Goal: Task Accomplishment & Management: Manage account settings

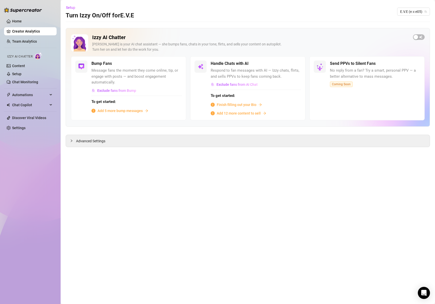
click at [230, 105] on span "Finish filling out your Bio" at bounding box center [237, 105] width 40 height 6
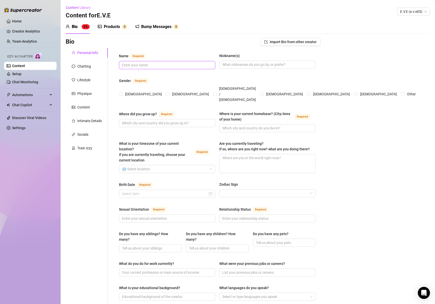
click at [145, 67] on input "Name Required" at bounding box center [166, 65] width 89 height 6
type input "Eve"
type input "[PERSON_NAME], little cumslut, babygirl"
click at [120, 92] on span at bounding box center [121, 94] width 4 height 4
click at [120, 93] on input "[DEMOGRAPHIC_DATA]" at bounding box center [121, 94] width 2 height 3
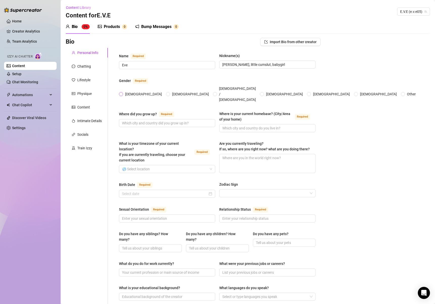
radio input "true"
click at [140, 119] on span at bounding box center [167, 123] width 96 height 8
type input "C"
type input "[US_STATE]"
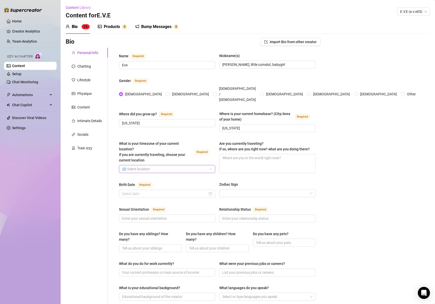
click at [159, 165] on input "What is your timezone of your current location? If you are currently traveling,…" at bounding box center [165, 169] width 86 height 8
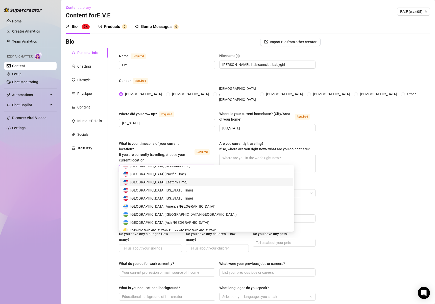
scroll to position [2515, 0]
click at [194, 181] on div "United States of America ( Eastern Time )" at bounding box center [206, 183] width 167 height 6
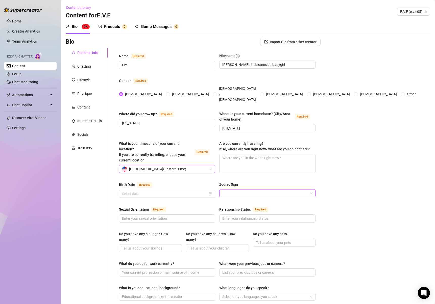
click at [248, 190] on input "Zodiac Sign" at bounding box center [265, 194] width 86 height 8
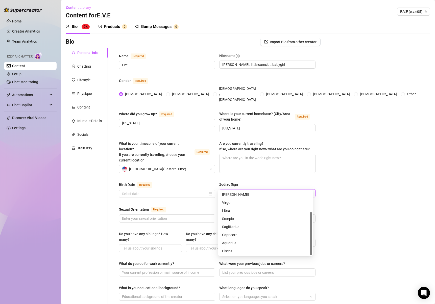
scroll to position [0, 0]
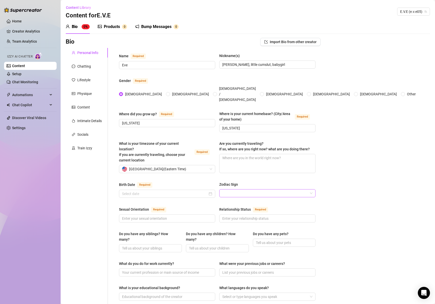
click at [246, 190] on input "Zodiac Sign" at bounding box center [265, 194] width 86 height 8
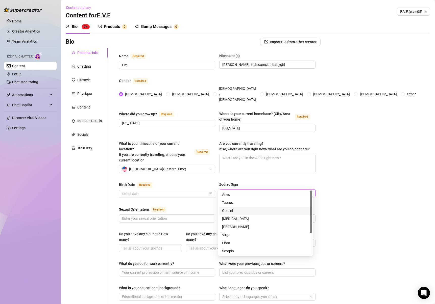
click at [242, 211] on div "Gemini" at bounding box center [265, 211] width 87 height 6
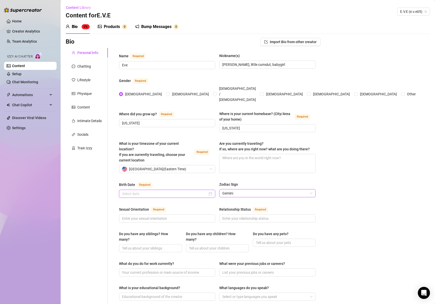
click at [164, 191] on input "Birth Date Required" at bounding box center [165, 194] width 86 height 6
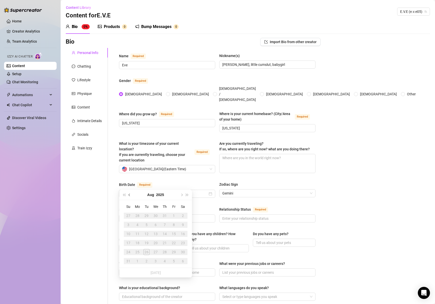
click at [130, 195] on span "Previous month (PageUp)" at bounding box center [129, 195] width 3 height 3
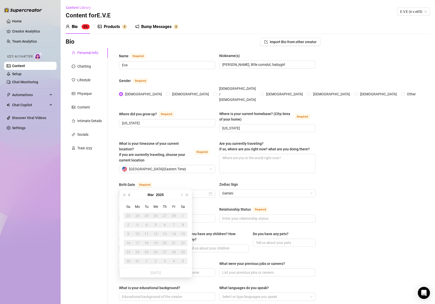
click at [130, 195] on span "Previous month (PageUp)" at bounding box center [129, 195] width 3 height 3
click at [125, 194] on span "Last year (Control + left)" at bounding box center [124, 195] width 3 height 3
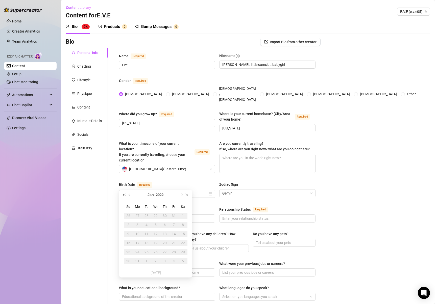
click at [125, 194] on span "Last year (Control + left)" at bounding box center [124, 195] width 3 height 3
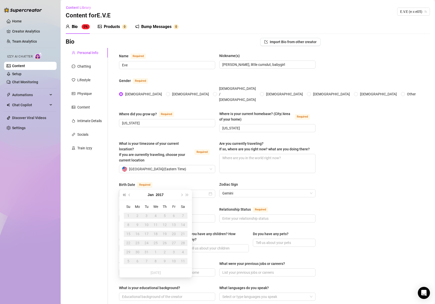
click at [125, 194] on span "Last year (Control + left)" at bounding box center [124, 195] width 3 height 3
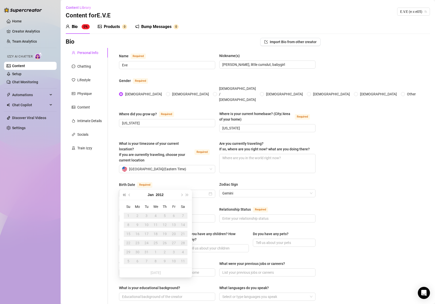
click at [125, 194] on span "Last year (Control + left)" at bounding box center [124, 195] width 3 height 3
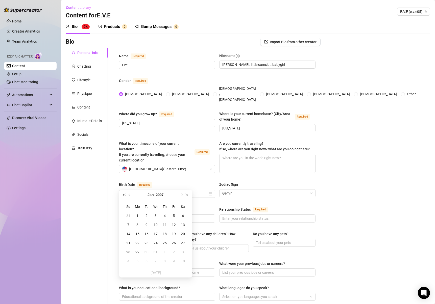
click at [125, 194] on span "Last year (Control + left)" at bounding box center [124, 195] width 3 height 3
click at [183, 195] on button "Next month (PageDown)" at bounding box center [181, 195] width 6 height 10
click at [183, 194] on button "Next month (PageDown)" at bounding box center [181, 195] width 6 height 10
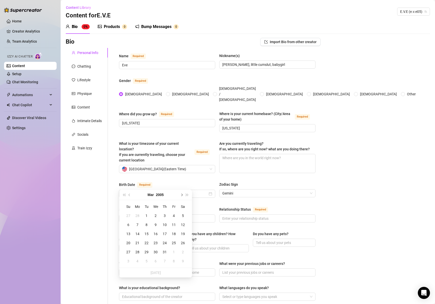
click at [183, 194] on button "Next month (PageDown)" at bounding box center [181, 195] width 6 height 10
type input "[DATE]"
click at [182, 242] on div "28" at bounding box center [183, 243] width 6 height 6
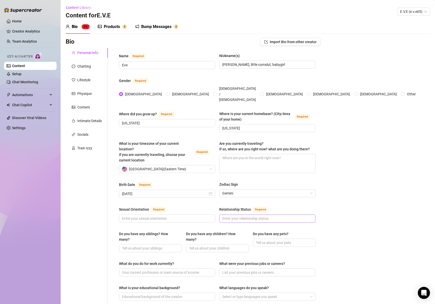
drag, startPoint x: 229, startPoint y: 203, endPoint x: 236, endPoint y: 212, distance: 11.0
click at [229, 206] on div "Relationship Status Required" at bounding box center [267, 210] width 96 height 8
click at [237, 216] on input "Relationship Status Required" at bounding box center [266, 219] width 89 height 6
type input "Sinle"
type input "Bi"
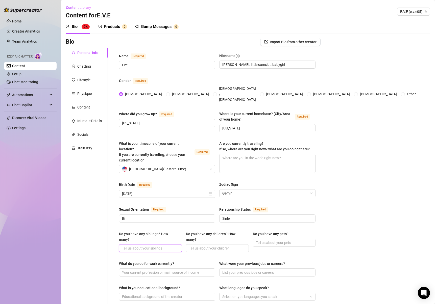
click at [149, 246] on input "Do you have any siblings? How many?" at bounding box center [150, 249] width 56 height 6
type input "I have 6 half sisters on my dad's side"
drag, startPoint x: 280, startPoint y: 232, endPoint x: 406, endPoint y: 244, distance: 126.4
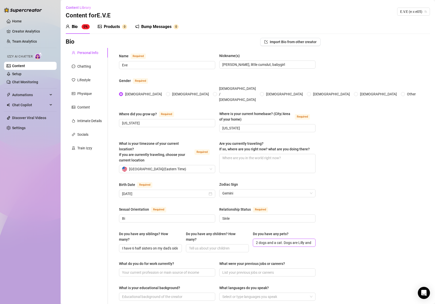
click at [406, 244] on div "Bio Import Bio from other creator Personal Info Chatting Lifestyle Physique Con…" at bounding box center [248, 267] width 364 height 459
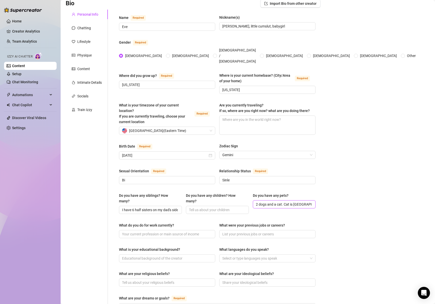
scroll to position [39, 0]
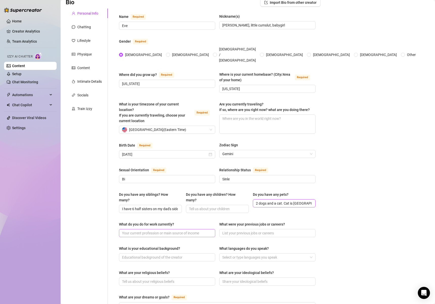
type input "2 dogs and a cat. Cat is [GEOGRAPHIC_DATA]."
click at [175, 230] on input "What do you do for work currently?" at bounding box center [166, 233] width 89 height 6
type input "Honestly just been doing onlyfans since I turned 18, dropped out of highschool"
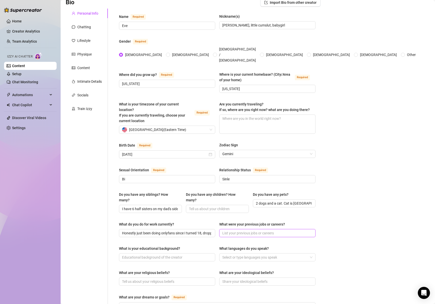
click at [231, 230] on input "What were your previous jobs or careers?" at bounding box center [266, 233] width 89 height 6
type input "this is all I've done"
type input "dropped out of highschool"
type input "J"
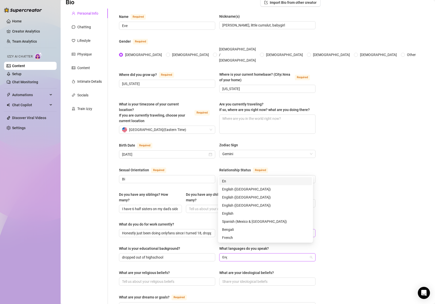
type input "Engl"
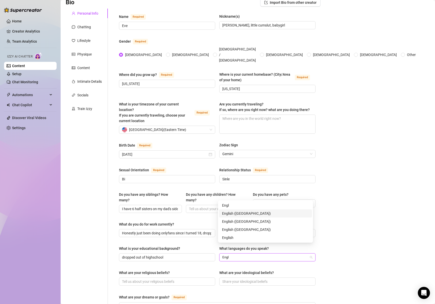
click at [237, 215] on div "English ([GEOGRAPHIC_DATA])" at bounding box center [265, 214] width 87 height 6
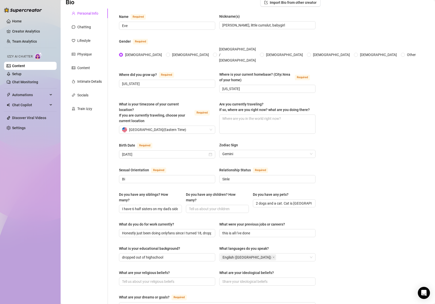
click at [323, 268] on div "Bio Import Bio from other creator Personal Info Chatting Lifestyle Physique Con…" at bounding box center [248, 227] width 364 height 459
drag, startPoint x: 179, startPoint y: 267, endPoint x: 178, endPoint y: 272, distance: 5.4
click at [179, 270] on div "What are your religious beliefs?" at bounding box center [167, 274] width 96 height 8
click at [178, 279] on input "What are your religious beliefs?" at bounding box center [166, 282] width 89 height 6
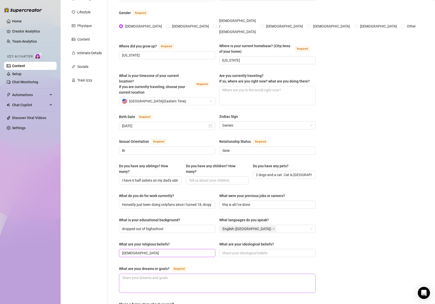
scroll to position [83, 0]
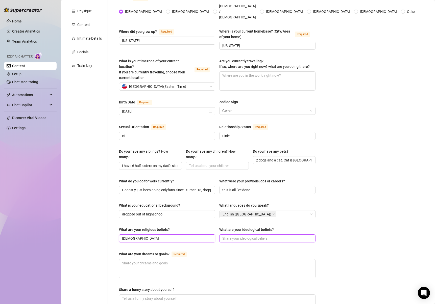
type input "[DEMOGRAPHIC_DATA]"
click at [242, 236] on input "What are your ideological beliefs?" at bounding box center [266, 239] width 89 height 6
type input "f"
click at [170, 259] on textarea "What are your dreams or goals? Required" at bounding box center [217, 268] width 196 height 19
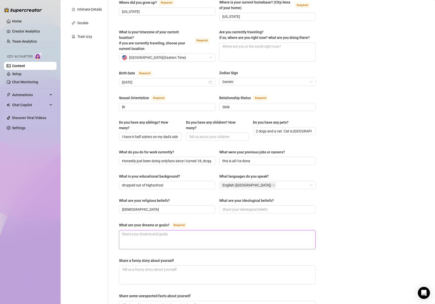
scroll to position [113, 0]
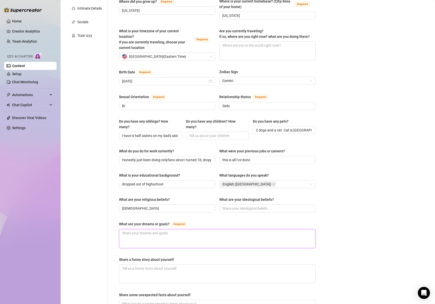
type textarea "I"
type textarea "I w"
type textarea "I wa"
type textarea "I wan"
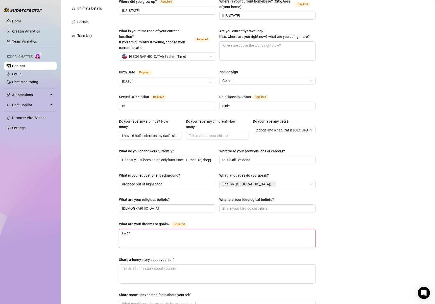
type textarea "I want"
type textarea "I want t"
type textarea "I want to"
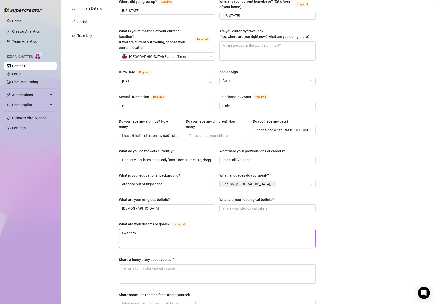
type textarea "I want to o"
type textarea "I want to ow"
type textarea "I want to own"
type textarea "I want to own a"
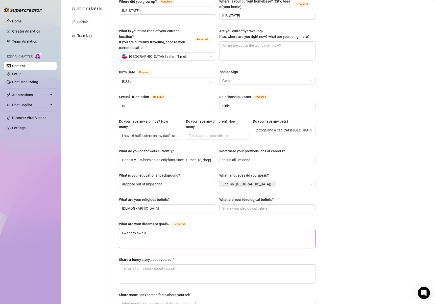
type textarea "I want to own a"
type textarea "I want to own a r"
type textarea "I want to own a ra"
type textarea "I want to own a ran"
type textarea "I want to own a ranc"
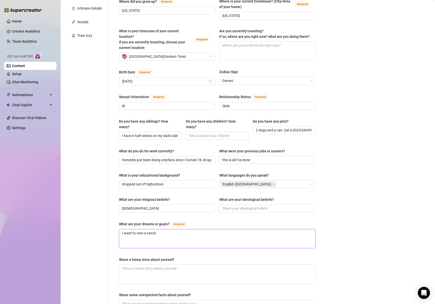
type textarea "I want to own a ranch"
type textarea "I want to own a ranch i"
type textarea "I want to own a ranch in"
type textarea "I want to own a ranch in t"
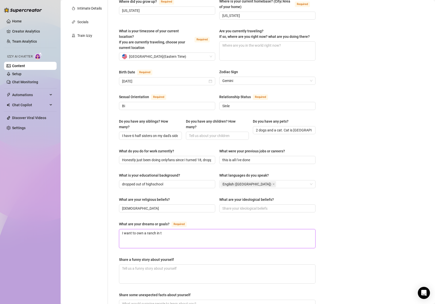
type textarea "I want to own a ranch in th"
type textarea "I want to own a ranch in the"
type textarea "I want to own a ranch in the m"
type textarea "I want to own a ranch in the mi"
type textarea "I want to own a ranch in the mid"
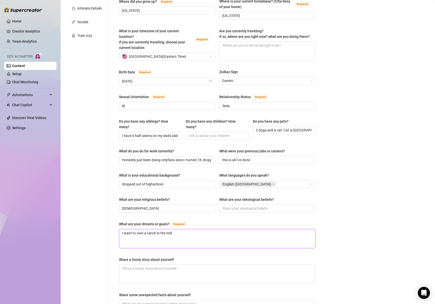
type textarea "I want to own a ranch in the midd"
type textarea "I want to own a ranch in the middl"
type textarea "I want to own a ranch in the middle"
type textarea "I want to own a ranch in the middle o"
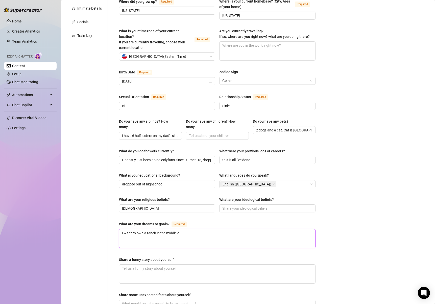
type textarea "I want to own a ranch in the middle of"
type textarea "I want to own a ranch in the middle of n"
type textarea "I want to own a ranch in the middle of no"
type textarea "I want to own a ranch in the middle of now"
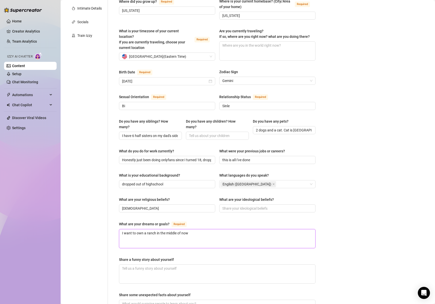
type textarea "I want to own a ranch in the middle of nowh"
type textarea "I want to own a ranch in the middle of nowhe"
type textarea "I want to own a ranch in the middle of nowhere"
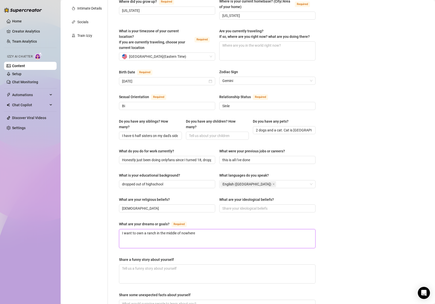
type textarea "I want to own a ranch in the middle of nowhere,"
type textarea "I want to own a ranch in the middle of nowhere, w"
type textarea "I want to own a ranch in the middle of nowhere,"
type textarea "I want to own a ranch in the middle of nowhere, a"
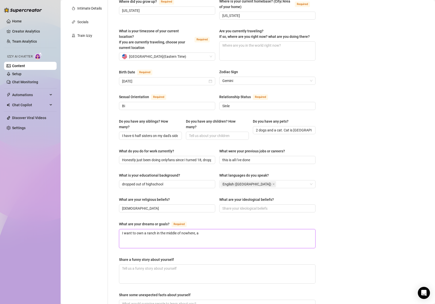
type textarea "I want to own a ranch in the middle of nowhere, an"
type textarea "I want to own a ranch in the middle of nowhere, and"
type textarea "I want to own a ranch in the middle of nowhere, and h"
type textarea "I want to own a ranch in the middle of nowhere, and ho"
type textarea "I want to own a ranch in the middle of nowhere, and hor"
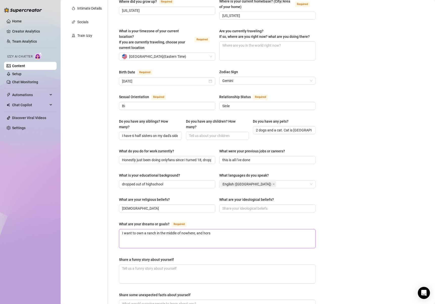
type textarea "I want to own a ranch in the middle of nowhere, and horse"
type textarea "I want to own a ranch in the middle of nowhere, and horses"
type textarea "I want to own a ranch in the middle of nowhere, and horses."
type textarea "I want to own a ranch in the middle of nowhere, and horses. I"
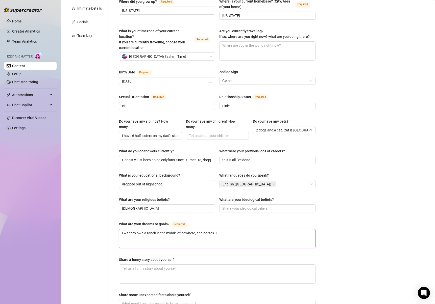
type textarea "I want to own a ranch in the middle of nowhere, and horses. I r"
type textarea "I want to own a ranch in the middle of nowhere, and horses. I rea"
type textarea "I want to own a ranch in the middle of nowhere, and horses. I real"
type textarea "I want to own a ranch in the middle of nowhere, and horses. I reall"
type textarea "I want to own a ranch in the middle of nowhere, and horses. I really"
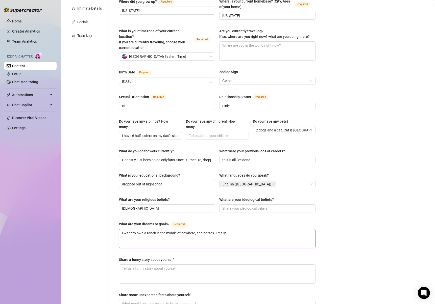
type textarea "I want to own a ranch in the middle of nowhere, and horses. I really"
type textarea "I want to own a ranch in the middle of nowhere, and horses. I really a"
type textarea "I want to own a ranch in the middle of nowhere, and horses. I really as"
type textarea "I want to own a ranch in the middle of nowhere, and horses. I really asp"
type textarea "I want to own a ranch in the middle of nowhere, and horses. I really aspir"
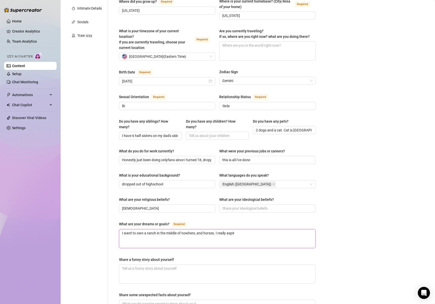
type textarea "I want to own a ranch in the middle of nowhere, and horses. I really aspire"
type textarea "I want to own a ranch in the middle of nowhere, and horses. I really aspire t"
type textarea "I want to own a ranch in the middle of nowhere, and horses. I really aspire to"
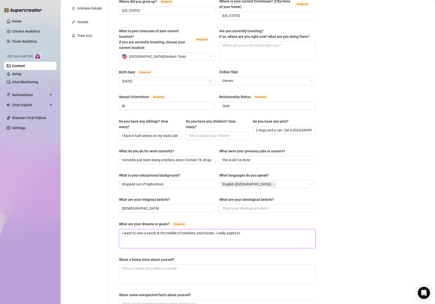
type textarea "I want to own a ranch in the middle of nowhere, and horses. I really aspire to q"
type textarea "I want to own a ranch in the middle of nowhere, and horses. I really aspire to …"
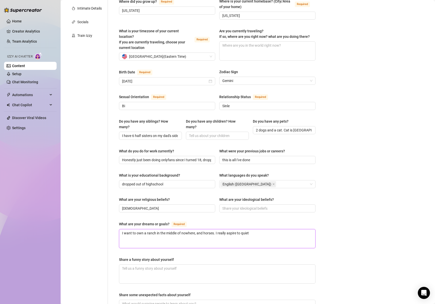
type textarea "I want to own a ranch in the middle of nowhere, and horses. I really aspire to …"
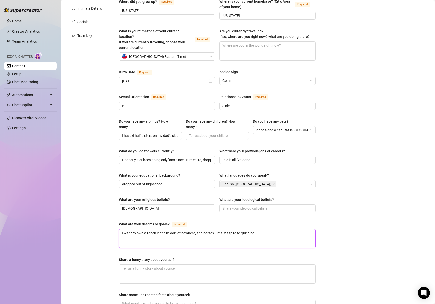
type textarea "I want to own a ranch in the middle of nowhere, and horses. I really aspire to …"
click at [308, 229] on textarea "I want to own a ranch in the middle of nowhere, and horses. I really aspire to …" at bounding box center [217, 238] width 196 height 19
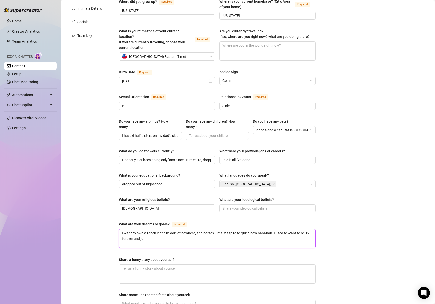
click at [308, 229] on textarea "I want to own a ranch in the middle of nowhere, and horses. I really aspire to …" at bounding box center [217, 238] width 196 height 19
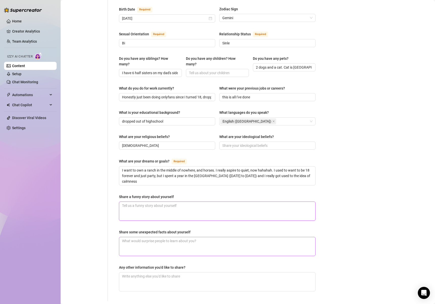
scroll to position [183, 0]
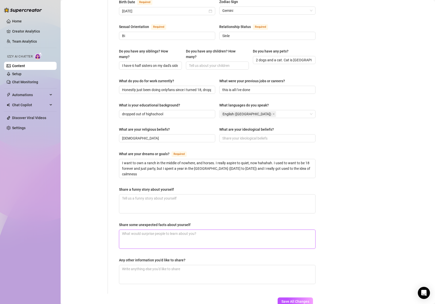
click at [233, 230] on textarea "Share some unexpected facts about yourself" at bounding box center [217, 239] width 196 height 19
click at [307, 298] on button "Save All Changes" at bounding box center [294, 302] width 35 height 8
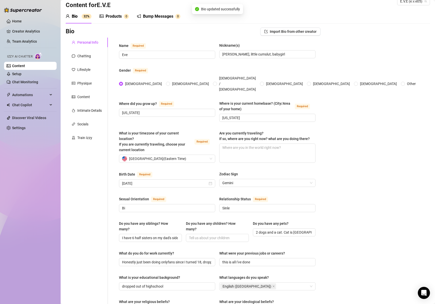
scroll to position [0, 0]
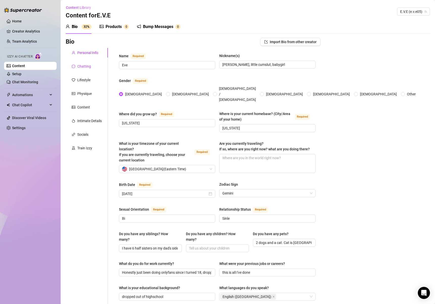
click at [90, 64] on div "Chatting" at bounding box center [84, 67] width 14 height 6
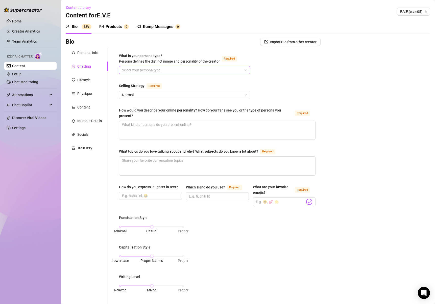
click at [152, 69] on input "What is your persona type? [PERSON_NAME] defines the distinct image and persona…" at bounding box center [182, 70] width 120 height 8
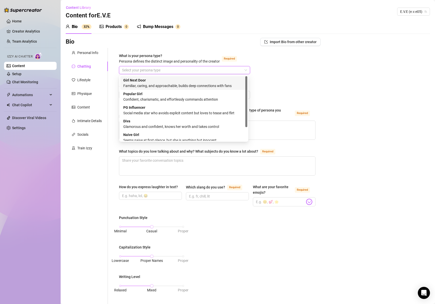
click at [181, 85] on div "Familiar, caring, and approachable, builds deep connections with fans" at bounding box center [183, 86] width 121 height 6
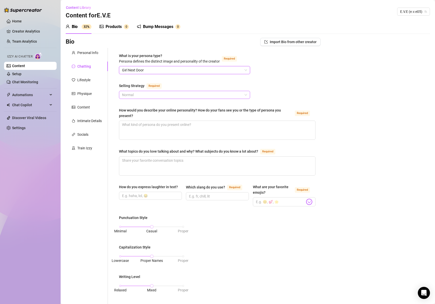
click at [139, 93] on span "Normal" at bounding box center [184, 95] width 125 height 8
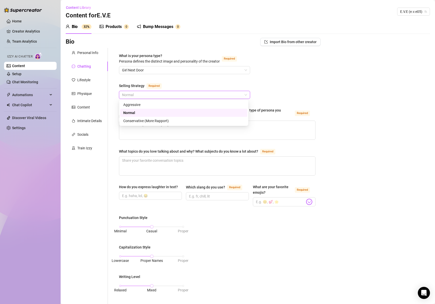
click at [153, 111] on div "Normal" at bounding box center [183, 113] width 121 height 6
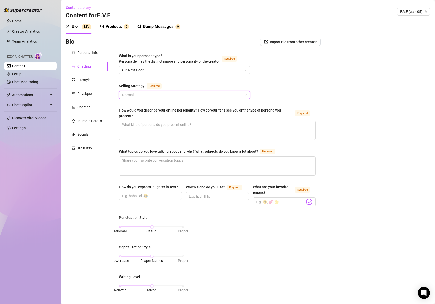
click at [157, 94] on span "Normal" at bounding box center [184, 95] width 125 height 8
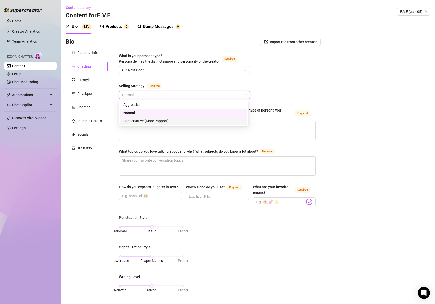
click at [154, 120] on div "Conservative (More Rapport)" at bounding box center [183, 121] width 121 height 6
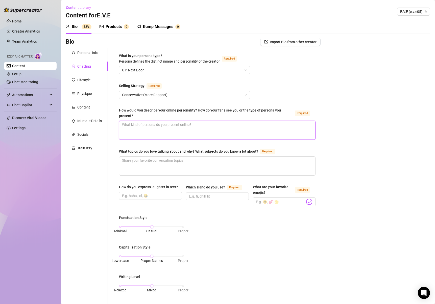
click at [144, 125] on textarea "How would you describe your online personality? How do your fans see you or the…" at bounding box center [217, 130] width 196 height 19
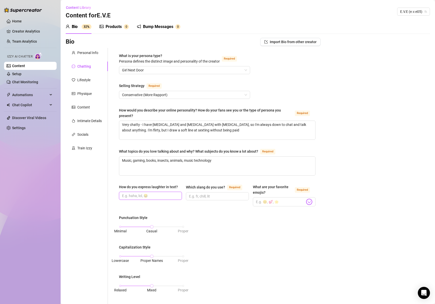
click at [150, 194] on input "How do you express laughter in text?" at bounding box center [150, 196] width 56 height 6
click at [221, 192] on span at bounding box center [217, 196] width 63 height 8
click at [221, 195] on input "Which slang do you use? Required" at bounding box center [217, 197] width 56 height 6
click at [211, 195] on input "fr, fn," at bounding box center [217, 197] width 56 height 6
click at [208, 197] on input "fr, fn, dgaf, gtfo," at bounding box center [217, 197] width 56 height 6
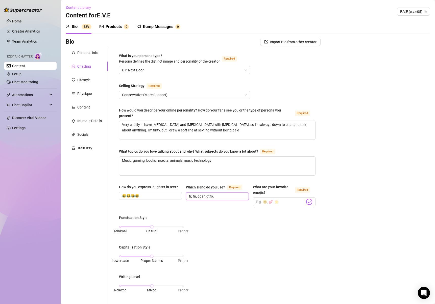
click at [208, 197] on input "fr, fn, dgaf, gtfo," at bounding box center [217, 197] width 56 height 6
paste input "fr, fn, dgaf, gtfo,"
click at [258, 200] on input "What are your favorite emojis? Required" at bounding box center [280, 202] width 49 height 7
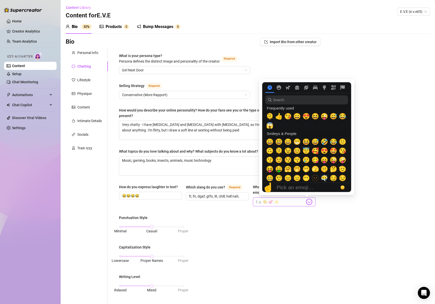
click at [306, 201] on img at bounding box center [309, 202] width 7 height 7
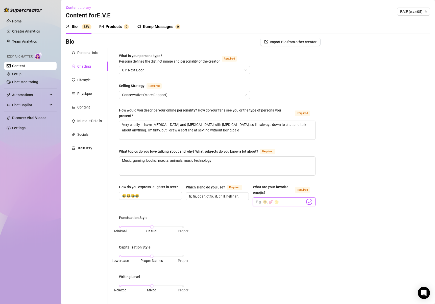
click at [268, 204] on input "What are your favorite emojis? Required" at bounding box center [280, 202] width 49 height 7
click at [290, 210] on div "What is your persona type? [PERSON_NAME] defines the distinct image and persona…" at bounding box center [217, 244] width 196 height 382
click at [152, 218] on div "Punctuation Style" at bounding box center [151, 219] width 65 height 8
drag, startPoint x: 150, startPoint y: 229, endPoint x: 165, endPoint y: 229, distance: 14.4
click at [165, 229] on div "Minimal Casual Proper" at bounding box center [151, 229] width 65 height 13
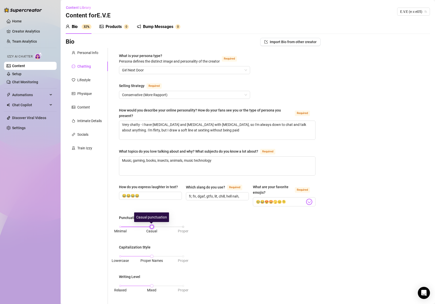
drag, startPoint x: 164, startPoint y: 227, endPoint x: 179, endPoint y: 225, distance: 15.3
click at [178, 225] on div "Minimal Casual Proper" at bounding box center [151, 226] width 63 height 3
click at [179, 225] on div "Minimal Casual Proper" at bounding box center [151, 226] width 63 height 3
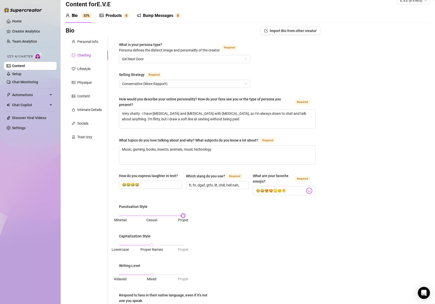
scroll to position [25, 0]
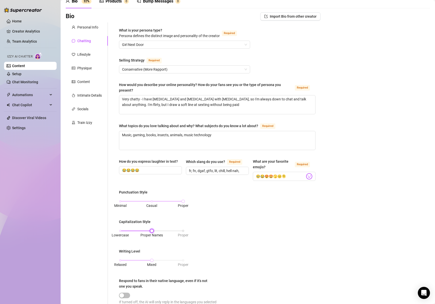
click at [172, 230] on div "Lowercase Proper Names Proper" at bounding box center [151, 230] width 63 height 3
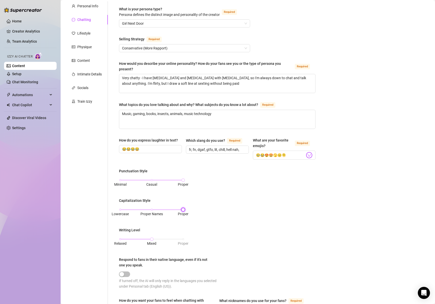
scroll to position [47, 0]
click at [161, 239] on div "Relaxed Mixed Proper" at bounding box center [151, 238] width 63 height 3
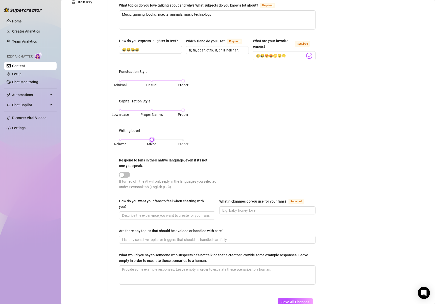
scroll to position [147, 0]
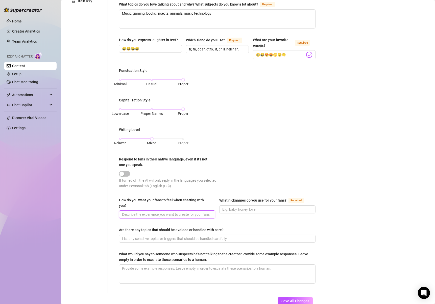
click at [164, 215] on input "How do you want your fans to feel when chatting with you?" at bounding box center [166, 215] width 89 height 6
click at [251, 207] on input "What nicknames do you use for your fans? Required" at bounding box center [266, 210] width 89 height 6
click at [170, 239] on input "Are there any topics that should be avoided or handled with care?" at bounding box center [216, 239] width 189 height 6
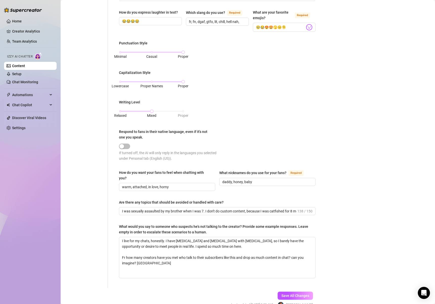
scroll to position [202, 0]
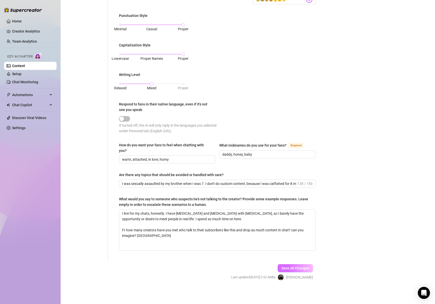
click at [295, 269] on span "Save All Changes" at bounding box center [295, 268] width 28 height 4
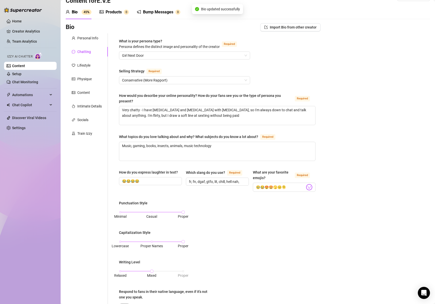
scroll to position [0, 0]
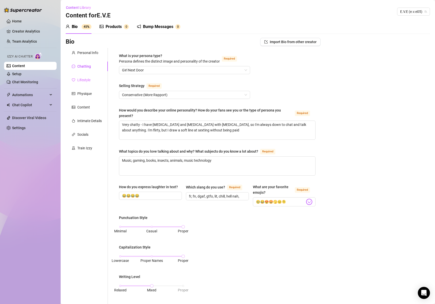
click at [89, 83] on div "Lifestyle" at bounding box center [87, 80] width 42 height 10
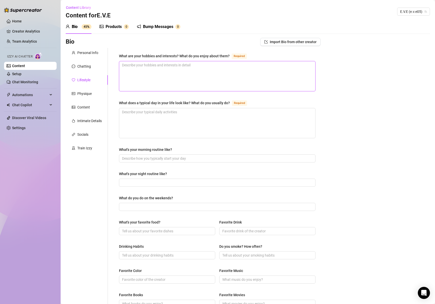
click at [177, 76] on textarea "What are your hobbies and interests? What do you enjoy about them? Required" at bounding box center [217, 76] width 196 height 30
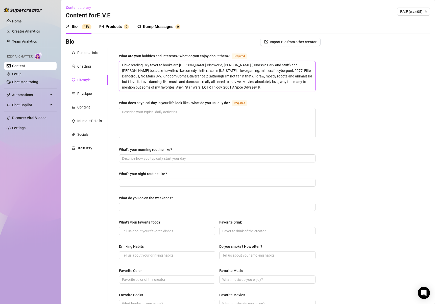
scroll to position [1, 0]
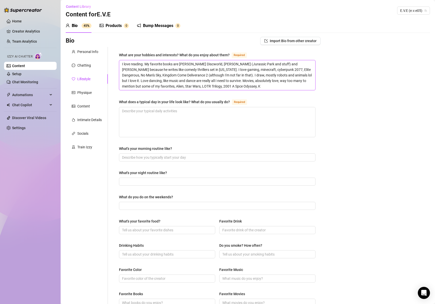
click at [244, 86] on textarea "I love reading. My favorite books are [PERSON_NAME] Discworld, [PERSON_NAME] (J…" at bounding box center [217, 75] width 196 height 30
click at [278, 87] on textarea "I love reading. My favorite books are [PERSON_NAME] Discworld, [PERSON_NAME] (J…" at bounding box center [217, 75] width 196 height 30
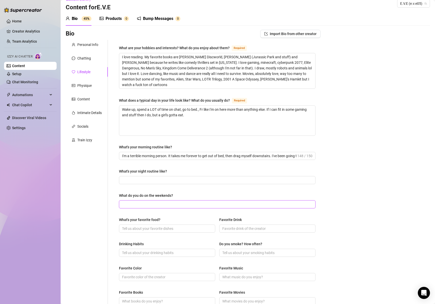
scroll to position [90, 0]
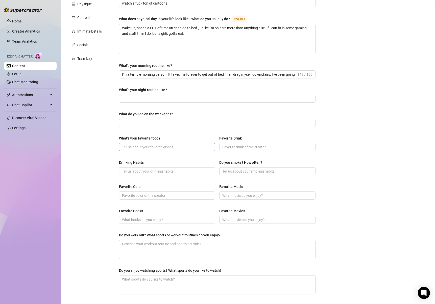
click at [178, 143] on span at bounding box center [167, 147] width 96 height 8
click at [223, 190] on div "Favorite Music" at bounding box center [267, 188] width 96 height 8
click at [225, 193] on input "Favorite Music" at bounding box center [266, 196] width 89 height 6
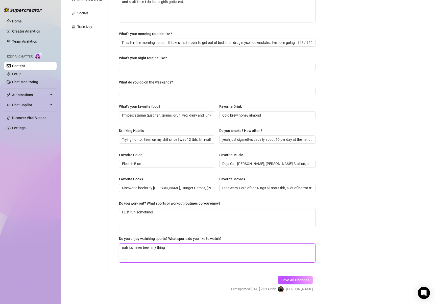
scroll to position [133, 0]
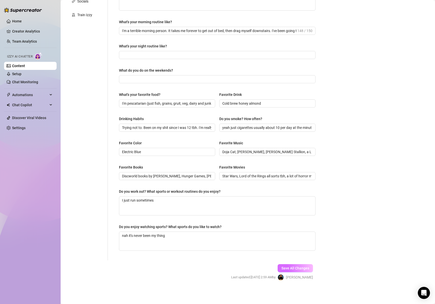
click at [297, 266] on span "Save All Changes" at bounding box center [295, 268] width 28 height 4
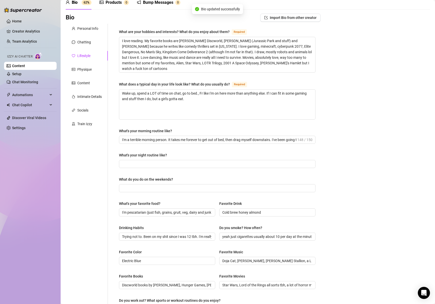
scroll to position [0, 0]
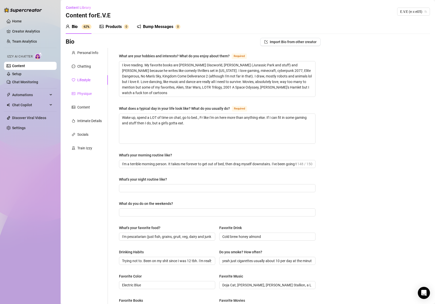
click at [81, 93] on div "Physique" at bounding box center [84, 94] width 14 height 6
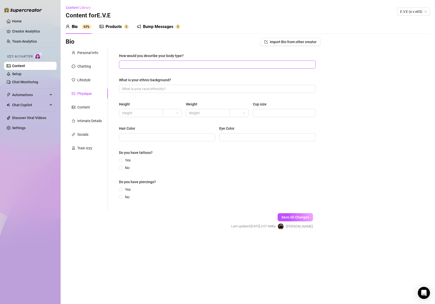
click at [172, 67] on input "How would you describe your body type?" at bounding box center [216, 65] width 189 height 6
click at [171, 130] on div "ft" at bounding box center [172, 131] width 11 height 6
click at [221, 114] on input "text" at bounding box center [207, 113] width 37 height 6
click at [236, 113] on input "search" at bounding box center [236, 113] width 8 height 8
click at [240, 131] on div "lbs" at bounding box center [238, 131] width 11 height 6
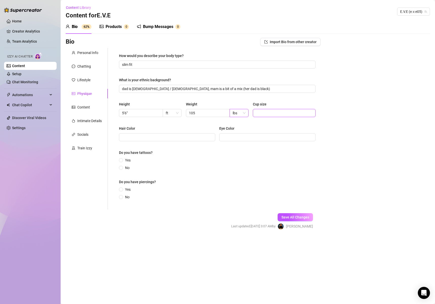
click at [264, 110] on input "Cup size" at bounding box center [284, 113] width 56 height 6
click at [123, 160] on span at bounding box center [121, 160] width 4 height 4
click at [122, 160] on input "Yes" at bounding box center [121, 160] width 2 height 3
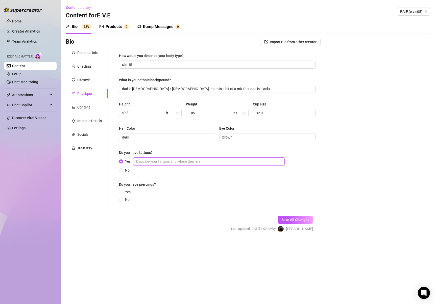
click at [159, 164] on input "Yes" at bounding box center [208, 161] width 151 height 8
click at [120, 191] on input "Yes" at bounding box center [121, 192] width 2 height 3
click at [293, 222] on span "Save All Changes" at bounding box center [295, 222] width 28 height 4
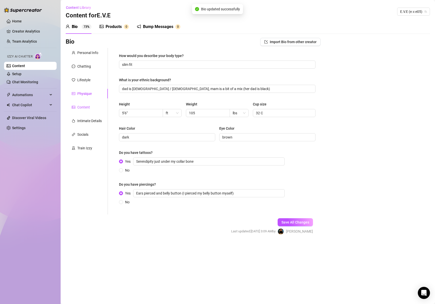
click at [88, 107] on div "Content" at bounding box center [83, 107] width 13 height 6
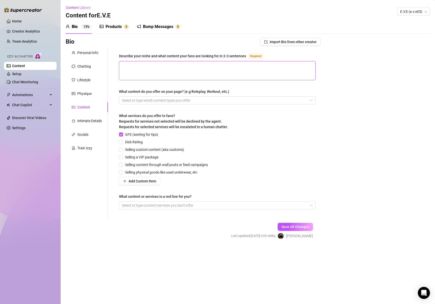
click at [179, 72] on textarea "Describe your niche and what content your fans are looking for in 2-3 sentences…" at bounding box center [217, 70] width 196 height 19
click at [200, 98] on div at bounding box center [214, 100] width 189 height 7
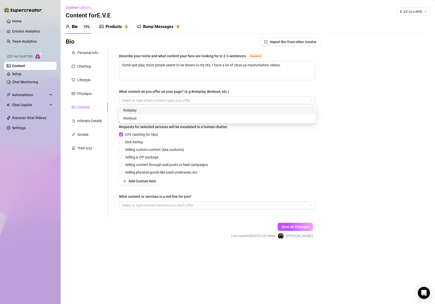
drag, startPoint x: 274, startPoint y: 82, endPoint x: 272, endPoint y: 90, distance: 7.8
click at [274, 82] on div "Describe your niche and what content your fans are looking for in 2-3 sentences…" at bounding box center [217, 133] width 196 height 161
click at [271, 93] on div "What content do you offer on your page? (e.g Roleplay, Workout, etc.)" at bounding box center [217, 93] width 196 height 8
click at [253, 101] on div at bounding box center [214, 100] width 189 height 7
click at [230, 110] on div "Roleplay" at bounding box center [217, 111] width 188 height 6
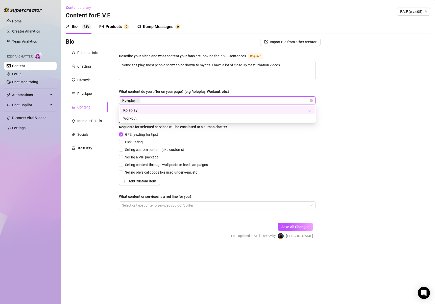
drag, startPoint x: 159, startPoint y: 101, endPoint x: 149, endPoint y: 99, distance: 10.9
click at [149, 99] on div "Roleplay" at bounding box center [214, 100] width 189 height 7
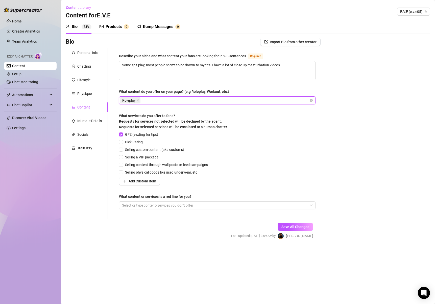
click at [139, 99] on icon "close" at bounding box center [138, 100] width 3 height 3
click at [275, 172] on div "GFE (sexting for tips) Dick Rating Selling custom content (aka customs) Selling…" at bounding box center [217, 159] width 196 height 54
click at [121, 156] on input "Selling a VIP package" at bounding box center [121, 157] width 4 height 4
click at [123, 142] on span "Dick Rating" at bounding box center [134, 142] width 22 height 6
click at [122, 142] on input "Dick Rating" at bounding box center [121, 142] width 4 height 4
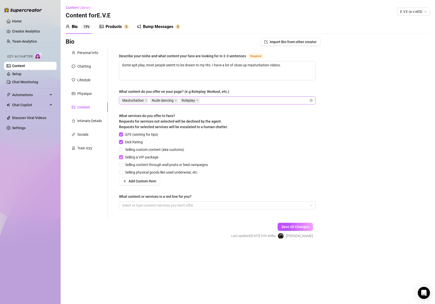
click at [121, 157] on input "Selling a VIP package" at bounding box center [121, 157] width 4 height 4
click at [122, 142] on input "Dick Rating" at bounding box center [121, 142] width 4 height 4
click at [151, 206] on div at bounding box center [214, 205] width 189 height 7
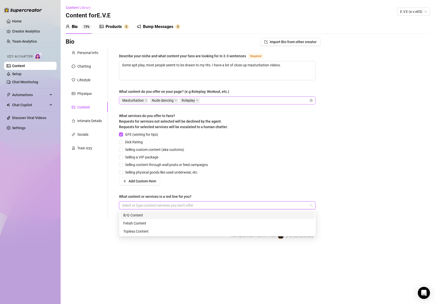
click at [150, 216] on div "B/G Content" at bounding box center [217, 215] width 188 height 6
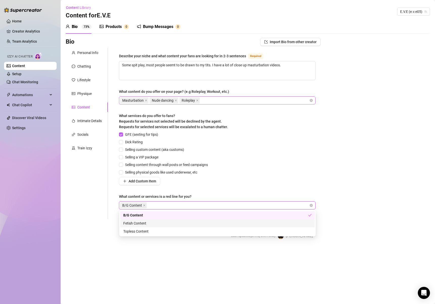
click at [147, 225] on div "Fetish Content" at bounding box center [217, 224] width 188 height 6
click at [196, 189] on div "Describe your niche and what content your fans are looking for in 2-3 sentences…" at bounding box center [217, 133] width 196 height 161
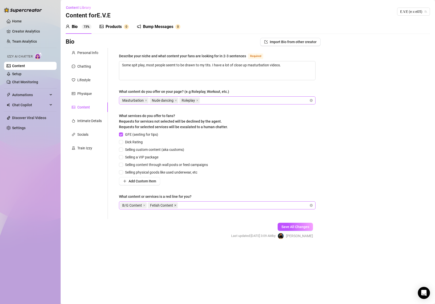
click at [174, 205] on icon "close" at bounding box center [175, 205] width 3 height 3
click at [309, 227] on span "Save All Changes" at bounding box center [295, 227] width 28 height 4
click at [294, 225] on span "Save All Changes" at bounding box center [295, 227] width 28 height 4
click at [86, 119] on div "Intimate Details" at bounding box center [89, 121] width 24 height 6
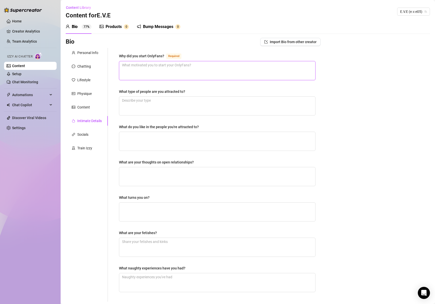
click at [168, 70] on textarea "Why did you start OnlyFans? Required" at bounding box center [217, 70] width 196 height 19
click at [274, 67] on textarea "not long after I turned 18 I made a lot of content, honestly a weird set of cir…" at bounding box center [217, 70] width 196 height 19
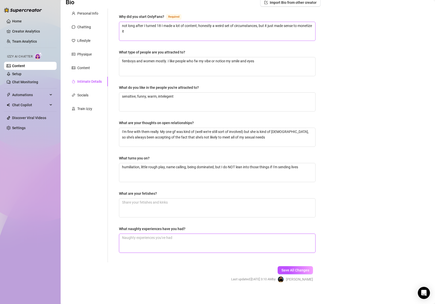
scroll to position [42, 0]
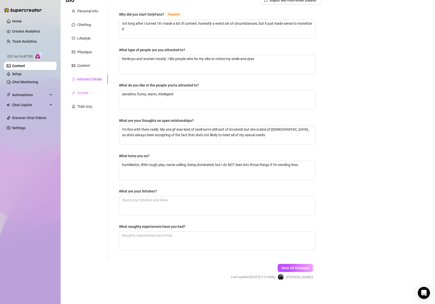
click at [90, 92] on div "Socials" at bounding box center [87, 93] width 42 height 10
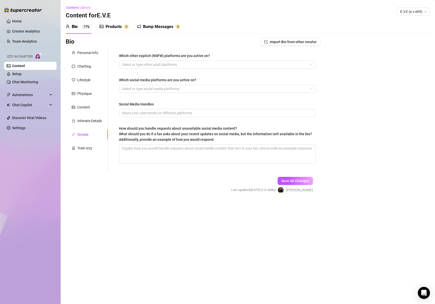
scroll to position [0, 0]
click at [85, 118] on div "Intimate Details" at bounding box center [89, 121] width 24 height 6
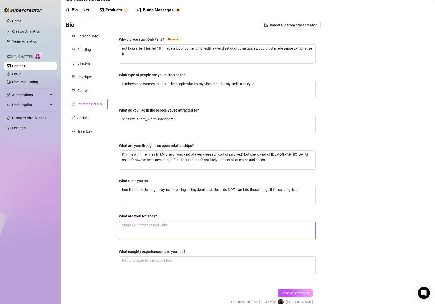
scroll to position [42, 0]
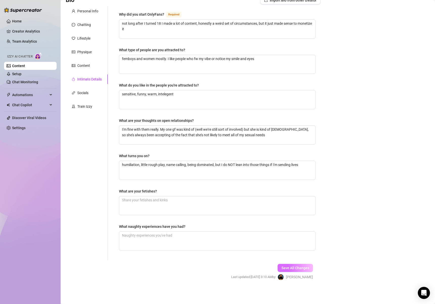
click at [283, 269] on span "Save All Changes" at bounding box center [295, 268] width 28 height 4
click at [84, 95] on div "Socials" at bounding box center [82, 93] width 11 height 6
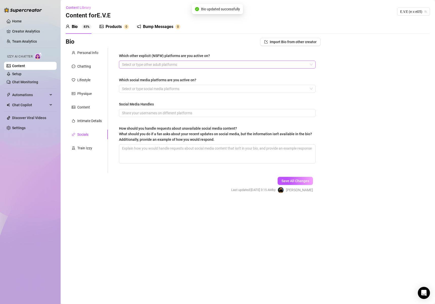
click at [165, 65] on div at bounding box center [214, 64] width 189 height 7
click at [146, 167] on div "Which other explicit (NSFW) platforms are you active on? Select or type other a…" at bounding box center [217, 110] width 196 height 115
click at [154, 89] on div at bounding box center [214, 88] width 189 height 7
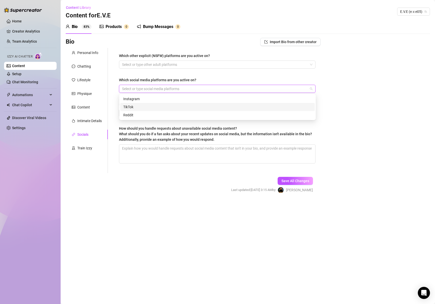
click at [149, 104] on div "TikTok" at bounding box center [217, 107] width 188 height 6
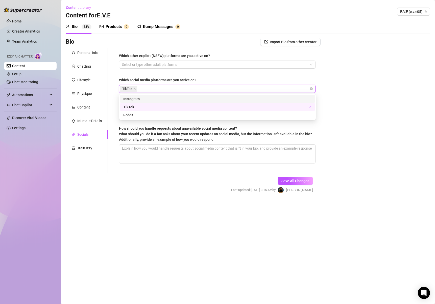
click at [147, 100] on div "Instagram" at bounding box center [217, 99] width 188 height 6
click at [142, 116] on div "Reddit" at bounding box center [217, 115] width 188 height 6
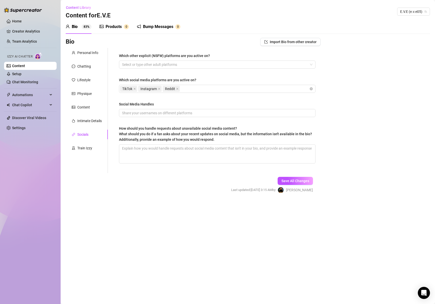
click at [223, 185] on div "Save All Changes Last updated: [DATE] 3:15 AM by [PERSON_NAME]" at bounding box center [271, 185] width 97 height 24
click at [170, 112] on input "Social Media Handles" at bounding box center [216, 113] width 189 height 6
click at [281, 178] on button "Save All Changes" at bounding box center [294, 181] width 35 height 8
click at [80, 148] on div "Train Izzy" at bounding box center [84, 148] width 15 height 6
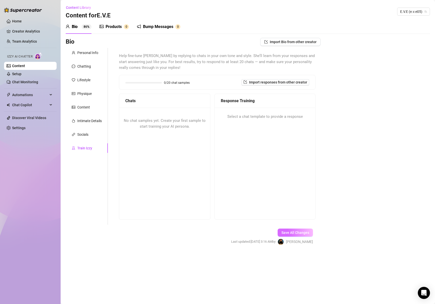
click at [310, 231] on button "Save All Changes" at bounding box center [294, 233] width 35 height 8
click at [164, 117] on div "No chat samples yet. Create your first sample to start training your AI persona." at bounding box center [164, 124] width 91 height 32
click at [159, 121] on span "No chat samples yet. Create your first sample to start training your AI persona." at bounding box center [165, 123] width 82 height 11
click at [128, 119] on span "No chat samples yet. Create your first sample to start training your AI persona." at bounding box center [165, 123] width 82 height 11
click at [250, 119] on span "Select a chat template to provide a response" at bounding box center [264, 117] width 75 height 6
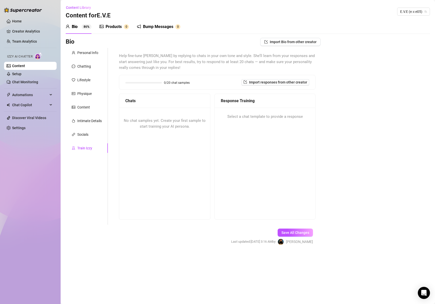
drag, startPoint x: 240, startPoint y: 117, endPoint x: 283, endPoint y: 122, distance: 43.4
click at [241, 117] on span "Select a chat template to provide a response" at bounding box center [264, 117] width 75 height 6
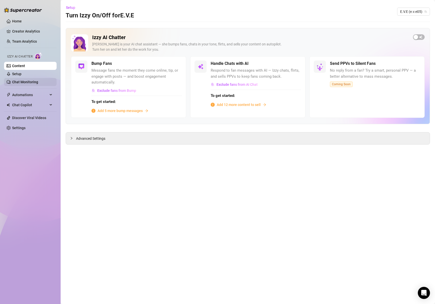
click at [20, 80] on link "Chat Monitoring" at bounding box center [25, 82] width 26 height 4
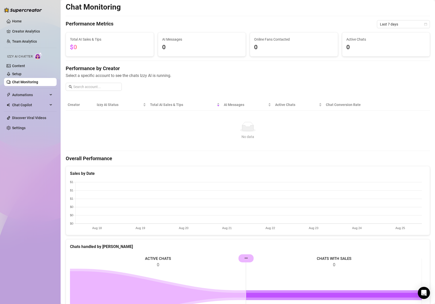
scroll to position [2, 0]
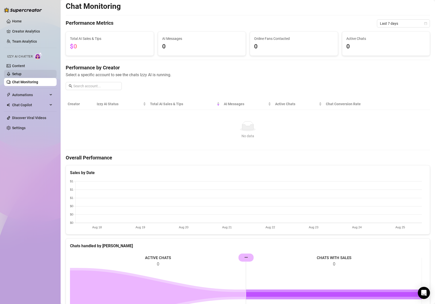
click at [21, 75] on link "Setup" at bounding box center [16, 74] width 9 height 4
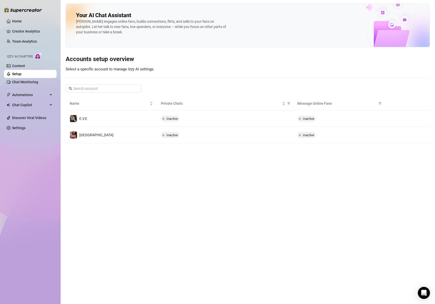
click at [34, 56] on div "Izzy AI Chatter" at bounding box center [29, 55] width 45 height 7
click at [25, 64] on link "Content" at bounding box center [18, 66] width 13 height 4
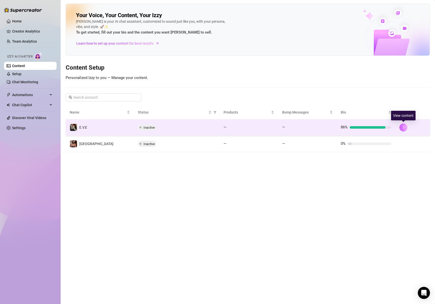
click at [403, 127] on icon "right" at bounding box center [403, 128] width 4 height 4
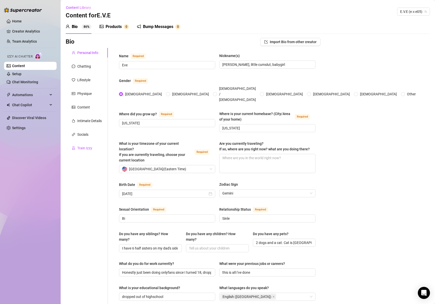
click at [86, 148] on div "Train Izzy" at bounding box center [84, 148] width 15 height 6
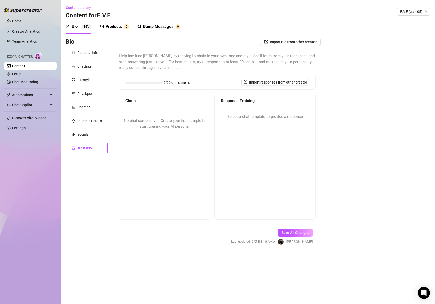
click at [156, 154] on div "No chat samples yet. Create your first sample to start training your AI persona." at bounding box center [164, 163] width 91 height 111
click at [162, 128] on span "No chat samples yet. Create your first sample to start training your AI persona." at bounding box center [165, 123] width 82 height 11
click at [147, 124] on div "No chat samples yet. Create your first sample to start training your AI persona." at bounding box center [164, 124] width 91 height 32
click at [168, 119] on span "No chat samples yet. Create your first sample to start training your AI persona." at bounding box center [165, 123] width 82 height 11
click at [164, 127] on span "No chat samples yet. Create your first sample to start training your AI persona." at bounding box center [165, 123] width 82 height 11
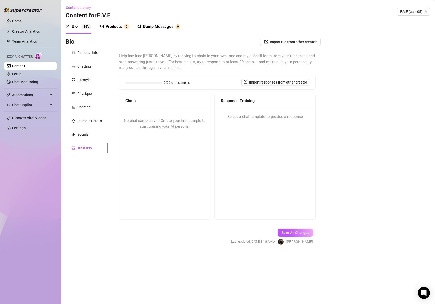
click at [163, 127] on span "No chat samples yet. Create your first sample to start training your AI persona." at bounding box center [165, 123] width 82 height 11
click at [161, 114] on div "No chat samples yet. Create your first sample to start training your AI persona." at bounding box center [164, 124] width 91 height 32
click at [198, 138] on div "No chat samples yet. Create your first sample to start training your AI persona." at bounding box center [164, 124] width 91 height 32
click at [268, 136] on div "Response Training Select a chat template to provide a response" at bounding box center [264, 157] width 101 height 126
click at [254, 120] on div "Select a chat template to provide a response" at bounding box center [265, 117] width 100 height 18
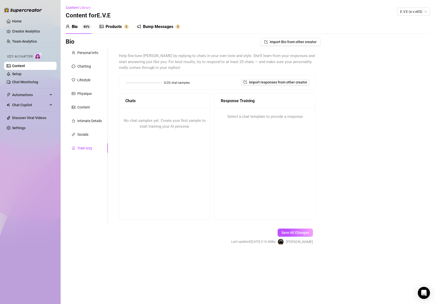
click at [253, 116] on span "Select a chat template to provide a response" at bounding box center [264, 117] width 75 height 6
click at [263, 83] on span "Import responses from other creator" at bounding box center [278, 82] width 58 height 4
click at [276, 96] on input "search" at bounding box center [273, 96] width 40 height 8
click at [274, 103] on span "( e.v.e05 )" at bounding box center [279, 106] width 14 height 6
click at [298, 104] on span "Import" at bounding box center [293, 104] width 11 height 4
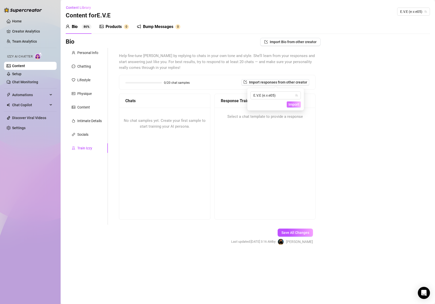
click at [295, 105] on span "Import" at bounding box center [293, 104] width 11 height 4
click at [296, 105] on span "Import" at bounding box center [293, 104] width 11 height 4
click at [169, 130] on div "No chat samples yet. Create your first sample to start training your AI persona." at bounding box center [164, 124] width 91 height 32
click at [163, 121] on span "No chat samples yet. Create your first sample to start training your AI persona." at bounding box center [165, 123] width 82 height 11
click at [88, 138] on div "Socials" at bounding box center [87, 135] width 42 height 10
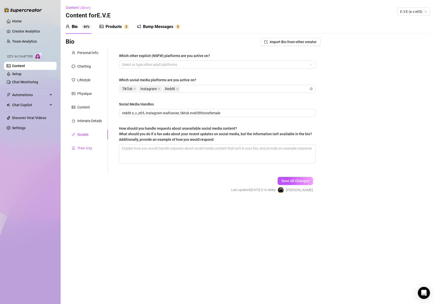
click at [84, 148] on div "Train Izzy" at bounding box center [84, 148] width 15 height 6
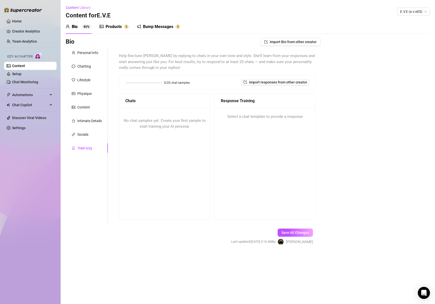
click at [131, 136] on div "No chat samples yet. Create your first sample to start training your AI persona." at bounding box center [164, 124] width 91 height 32
click at [145, 123] on div "No chat samples yet. Create your first sample to start training your AI persona." at bounding box center [164, 124] width 91 height 32
click at [141, 54] on span "Help fine-tune [PERSON_NAME] by replying to chats in your own tone and style. S…" at bounding box center [217, 62] width 196 height 18
click at [21, 75] on link "Setup" at bounding box center [16, 74] width 9 height 4
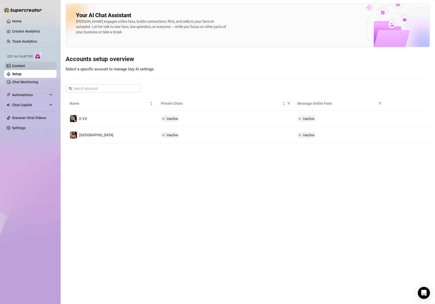
click at [25, 68] on link "Content" at bounding box center [18, 66] width 13 height 4
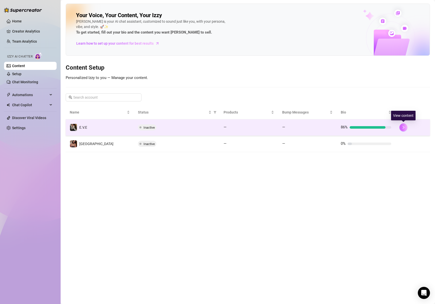
click at [405, 128] on button "button" at bounding box center [403, 127] width 8 height 8
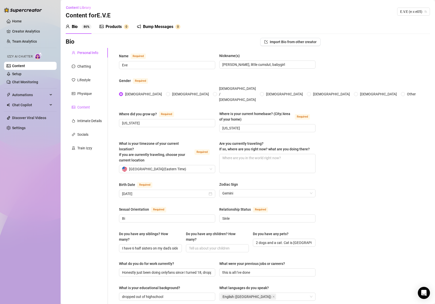
click at [88, 110] on div "Content" at bounding box center [83, 107] width 13 height 6
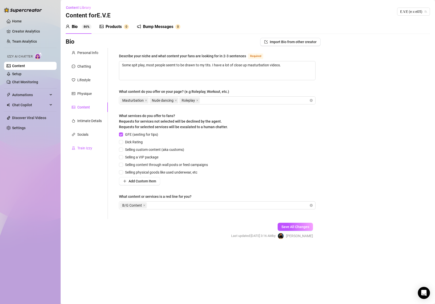
click at [79, 151] on div "Train Izzy" at bounding box center [84, 148] width 15 height 6
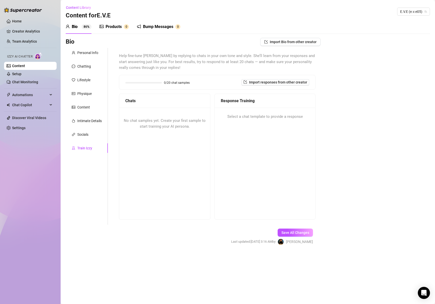
click at [144, 144] on div "No chat samples yet. Create your first sample to start training your AI persona." at bounding box center [164, 163] width 91 height 111
click at [160, 53] on span "Help fine-tune [PERSON_NAME] by replying to chats in your own tone and style. S…" at bounding box center [217, 62] width 196 height 18
click at [165, 55] on span "Help fine-tune [PERSON_NAME] by replying to chats in your own tone and style. S…" at bounding box center [217, 62] width 196 height 18
click at [25, 81] on link "Chat Monitoring" at bounding box center [25, 82] width 26 height 4
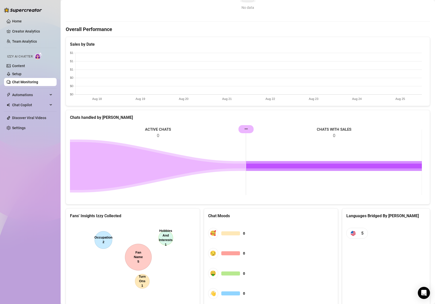
scroll to position [150, 0]
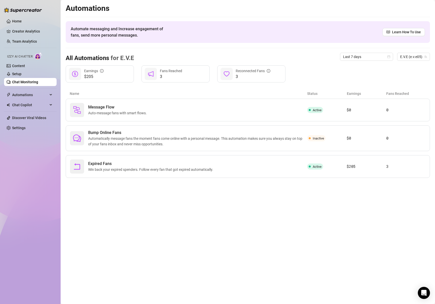
click at [38, 84] on link "Chat Monitoring" at bounding box center [25, 82] width 26 height 4
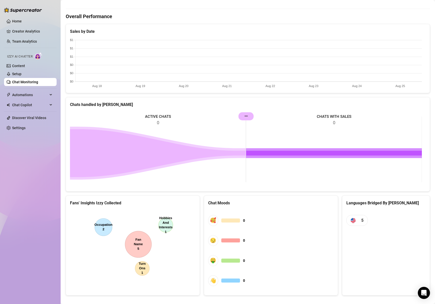
scroll to position [150, 0]
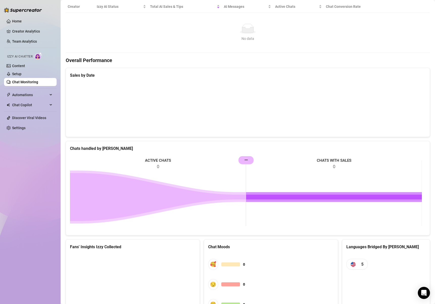
scroll to position [36, 0]
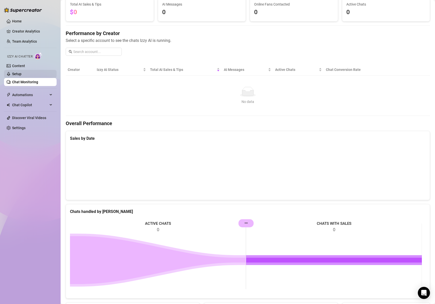
click at [21, 72] on link "Setup" at bounding box center [16, 74] width 9 height 4
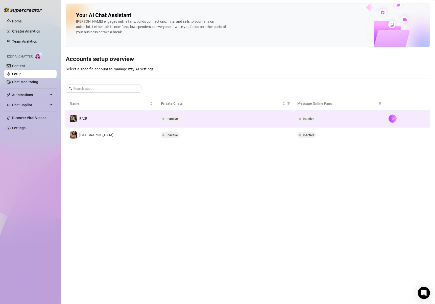
click at [169, 118] on span "Inactive" at bounding box center [171, 119] width 11 height 4
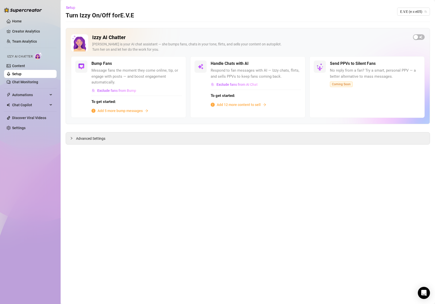
click at [21, 76] on link "Setup" at bounding box center [16, 74] width 9 height 4
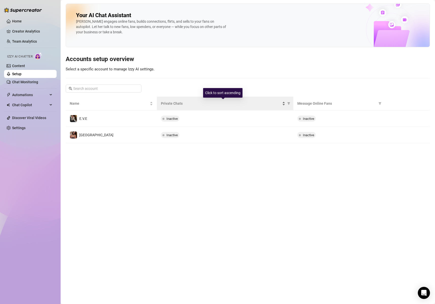
click at [220, 104] on span "Private Chats" at bounding box center [221, 104] width 120 height 6
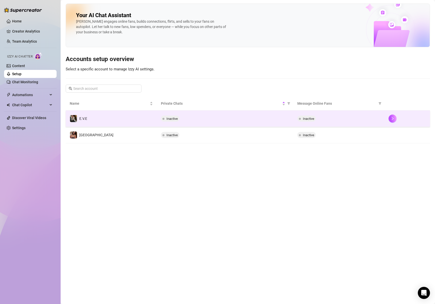
click at [310, 119] on span "Inactive" at bounding box center [308, 119] width 11 height 4
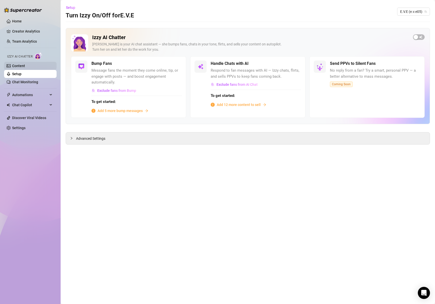
click at [25, 65] on link "Content" at bounding box center [18, 66] width 13 height 4
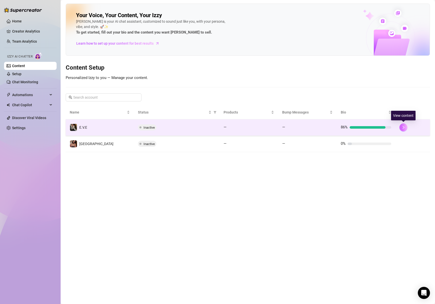
click at [403, 128] on icon "right" at bounding box center [403, 128] width 4 height 4
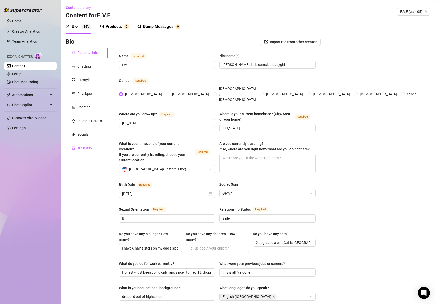
click at [95, 146] on div "Train Izzy" at bounding box center [87, 148] width 42 height 10
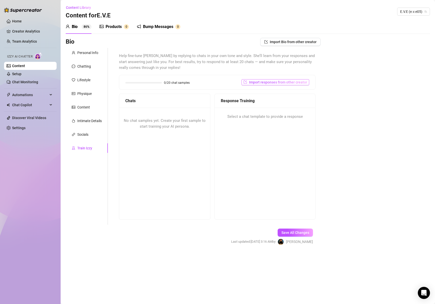
click at [268, 82] on span "Import responses from other creator" at bounding box center [278, 82] width 58 height 4
click at [265, 96] on input "search" at bounding box center [273, 96] width 40 height 8
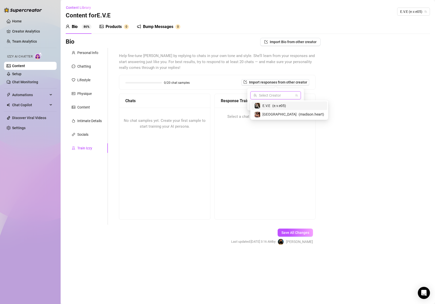
click at [263, 105] on span "E.V.E" at bounding box center [266, 106] width 8 height 6
click at [289, 104] on span "Import" at bounding box center [293, 104] width 11 height 4
click at [161, 132] on div "No chat samples yet. Create your first sample to start training your AI persona." at bounding box center [164, 124] width 91 height 32
click at [165, 125] on span "No chat samples yet. Create your first sample to start training your AI persona." at bounding box center [165, 123] width 82 height 11
drag, startPoint x: 166, startPoint y: 124, endPoint x: 151, endPoint y: 127, distance: 15.0
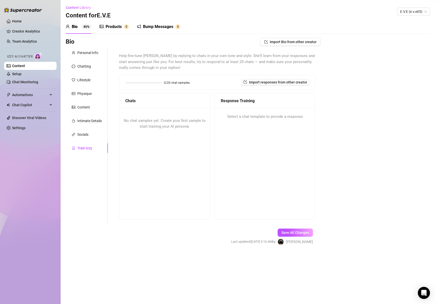
click at [166, 124] on div "No chat samples yet. Create your first sample to start training your AI persona." at bounding box center [164, 124] width 91 height 32
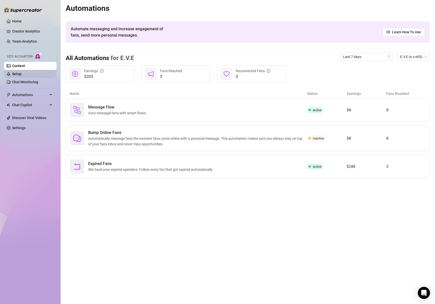
click at [21, 74] on link "Setup" at bounding box center [16, 74] width 9 height 4
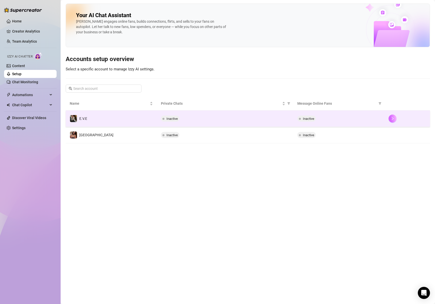
click at [393, 121] on button "button" at bounding box center [392, 119] width 8 height 8
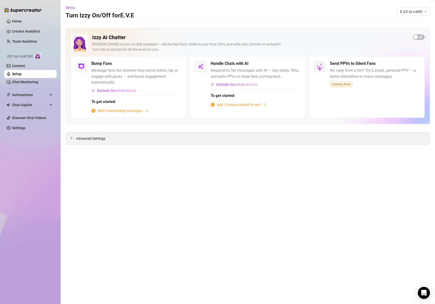
click at [92, 140] on span "Advanced Settings" at bounding box center [90, 139] width 29 height 6
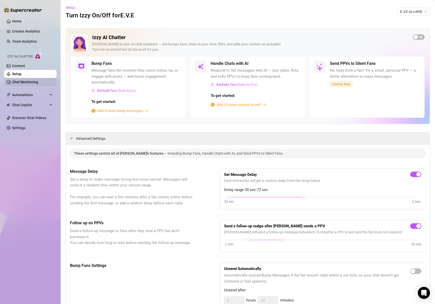
click at [36, 83] on link "Chat Monitoring" at bounding box center [25, 82] width 26 height 4
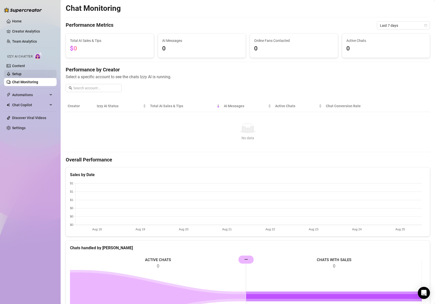
click at [21, 72] on link "Setup" at bounding box center [16, 74] width 9 height 4
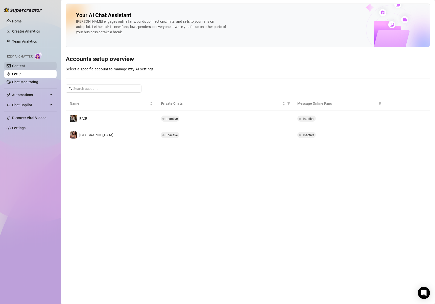
click at [25, 64] on link "Content" at bounding box center [18, 66] width 13 height 4
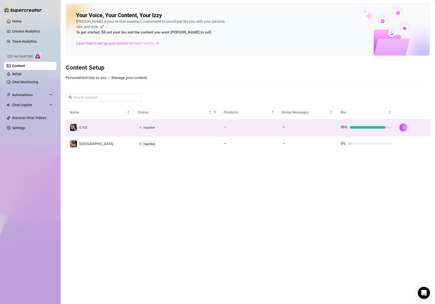
click at [143, 126] on span "Inactive" at bounding box center [147, 127] width 18 height 6
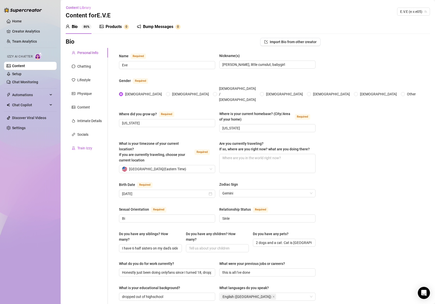
click at [87, 151] on div "Train Izzy" at bounding box center [84, 148] width 15 height 6
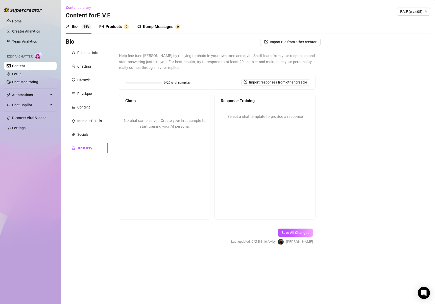
click at [115, 26] on div "Products" at bounding box center [113, 27] width 16 height 6
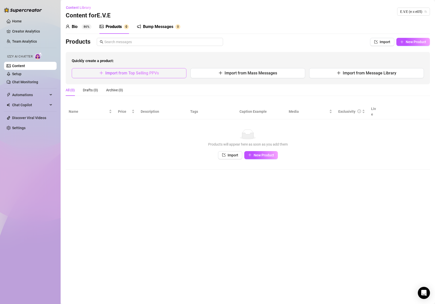
click at [139, 73] on span "Import from Top Selling PPVs" at bounding box center [132, 73] width 54 height 5
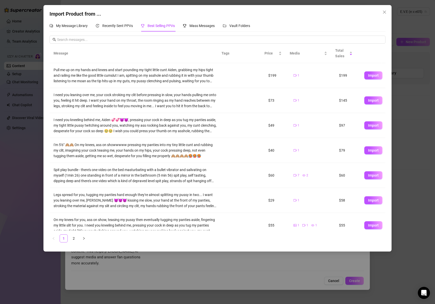
scroll to position [74, 0]
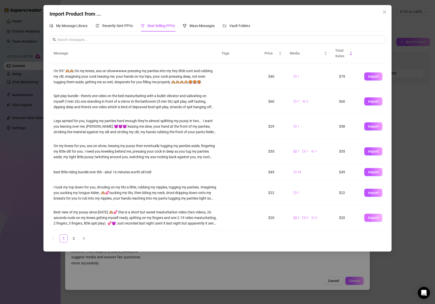
click at [375, 219] on button "Import" at bounding box center [373, 218] width 18 height 8
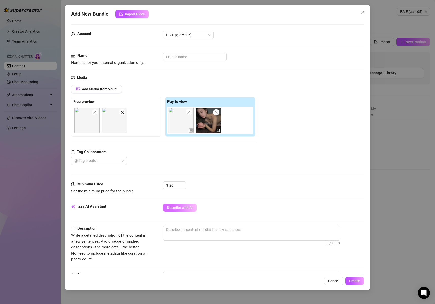
scroll to position [2, 0]
click at [190, 208] on span "Describe with AI" at bounding box center [180, 207] width 26 height 4
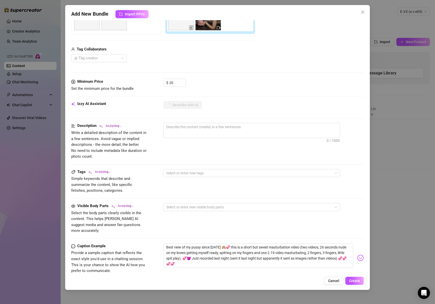
scroll to position [106, 0]
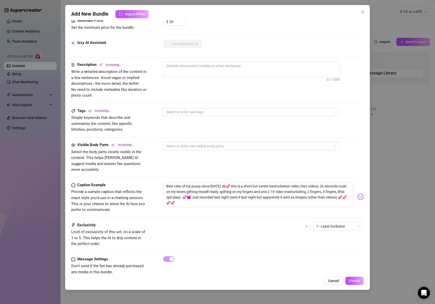
type textarea "Eve"
type textarea "Eve is"
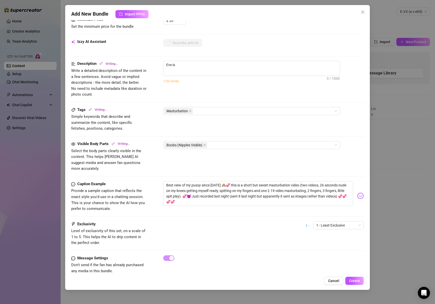
type textarea "Eve is completely"
type textarea "Eve is completely naked"
type textarea "Eve is completely naked on"
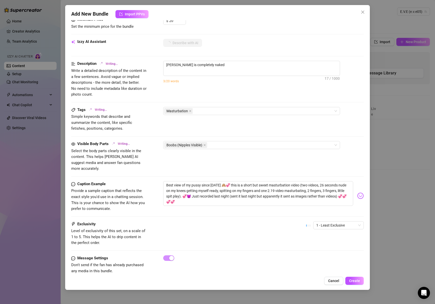
type textarea "Eve is completely naked on"
type textarea "Eve is completely naked on a"
type textarea "Eve is completely naked on a bed,"
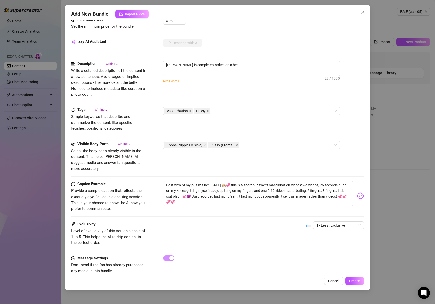
type textarea "Eve is completely naked on a bed, showing"
type textarea "Eve is completely naked on a bed, showing off"
type textarea "Eve is completely naked on a bed, showing off her"
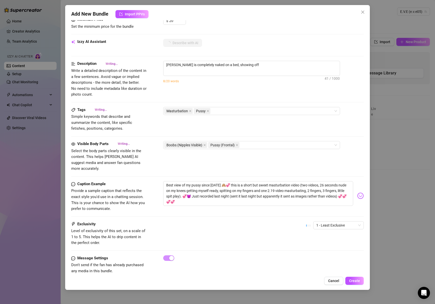
type textarea "Eve is completely naked on a bed, showing off her"
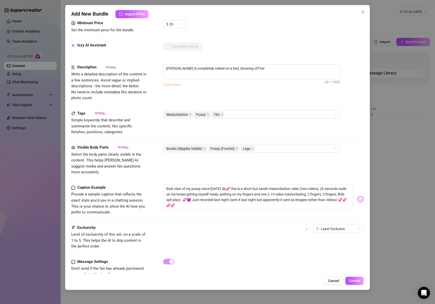
type textarea "Eve is completely naked on a bed, showing off her perky"
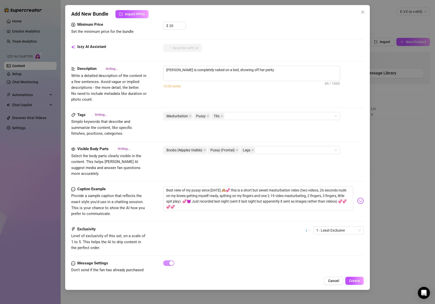
type textarea "Eve is completely naked on a bed, showing off her perky tits"
type textarea "Eve is completely naked on a bed, showing off her perky tits and"
type textarea "Eve is completely naked on a bed, showing off her perky tits and toned"
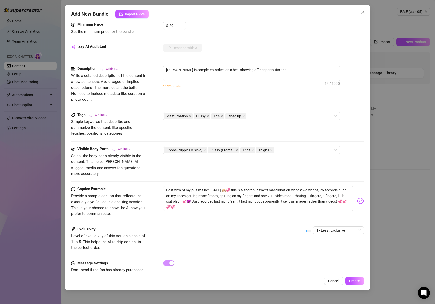
type textarea "Eve is completely naked on a bed, showing off her perky tits and toned"
type textarea "Eve is completely naked on a bed, showing off her perky tits and toned body"
type textarea "Eve is completely naked on a bed, showing off her perky tits and toned body whi…"
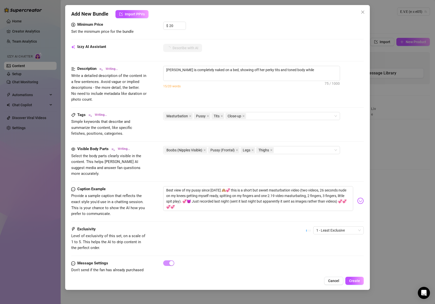
type textarea "Eve is completely naked on a bed, showing off her perky tits and toned body whi…"
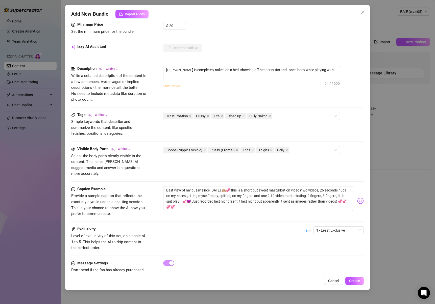
type textarea "Eve is completely naked on a bed, showing off her perky tits and toned body whi…"
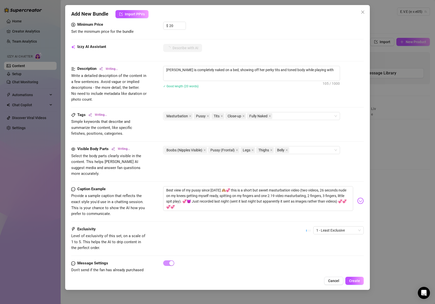
scroll to position [161, 0]
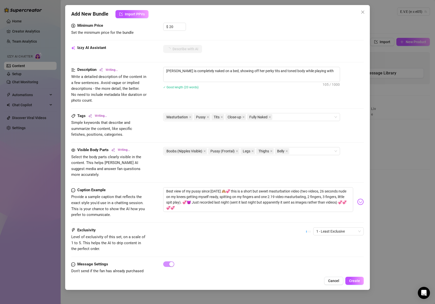
type textarea "Eve is completely naked on a bed, showing off her perky tits and toned body whi…"
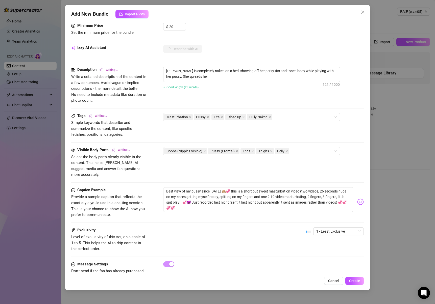
type textarea "Eve is completely naked on a bed, showing off her perky tits and toned body whi…"
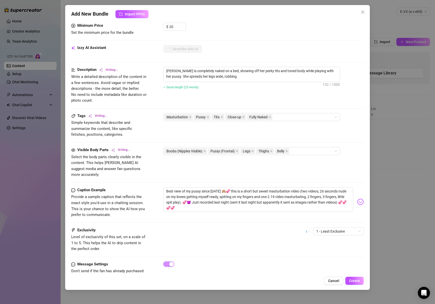
type textarea "Eve is completely naked on a bed, showing off her perky tits and toned body whi…"
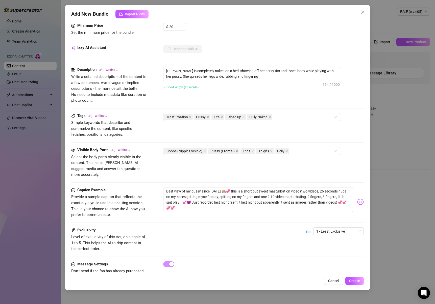
type textarea "Eve is completely naked on a bed, showing off her perky tits and toned body whi…"
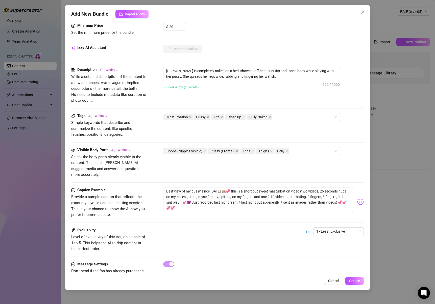
type textarea "Eve is completely naked on a bed, showing off her perky tits and toned body whi…"
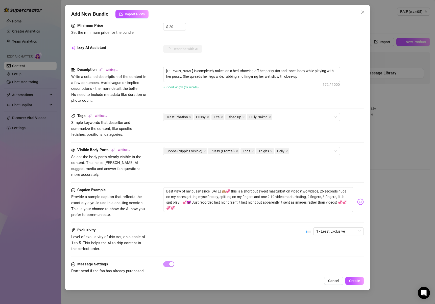
type textarea "Eve is completely naked on a bed, showing off her perky tits and toned body whi…"
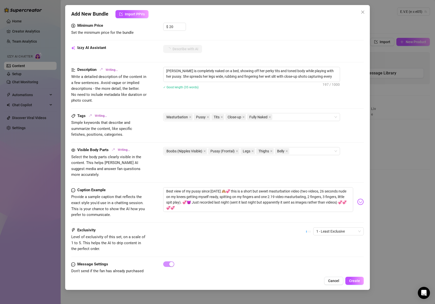
type textarea "Eve is completely naked on a bed, showing off her perky tits and toned body whi…"
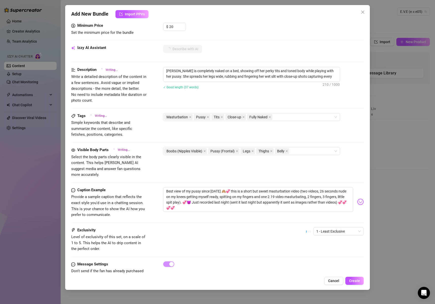
type textarea "Eve is completely naked on a bed, showing off her perky tits and toned body whi…"
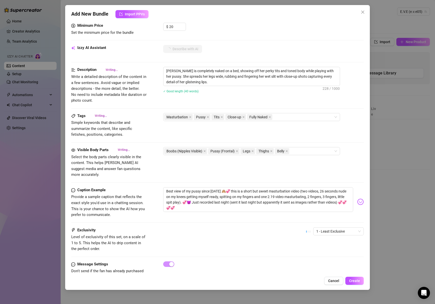
type textarea "Eve is completely naked on a bed, showing off her perky tits and toned body whi…"
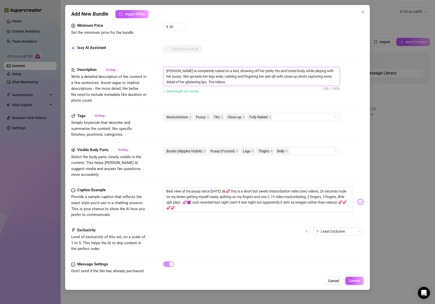
type textarea "Eve is completely naked on a bed, showing off her perky tits and toned body whi…"
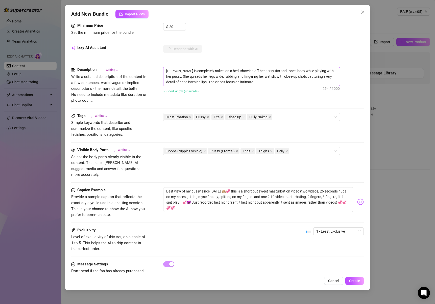
type textarea "Eve is completely naked on a bed, showing off her perky tits and toned body whi…"
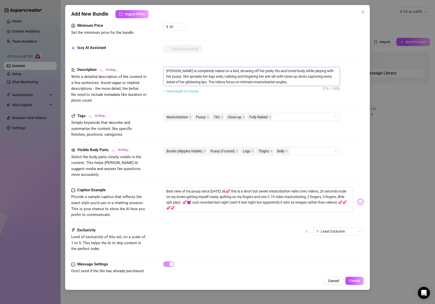
type textarea "Eve is completely naked on a bed, showing off her perky tits and toned body whi…"
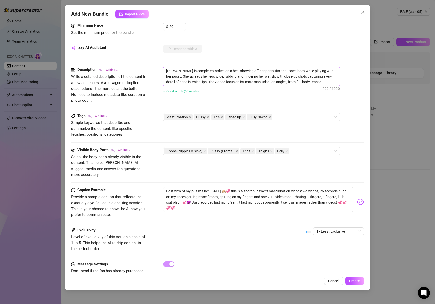
type textarea "Eve is completely naked on a bed, showing off her perky tits and toned body whi…"
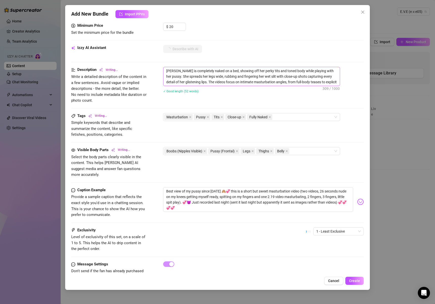
type textarea "Eve is completely naked on a bed, showing off her perky tits and toned body whi…"
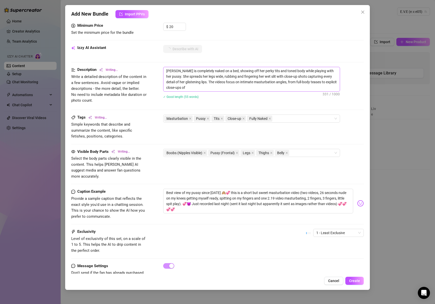
type textarea "Eve is completely naked on a bed, showing off her perky tits and toned body whi…"
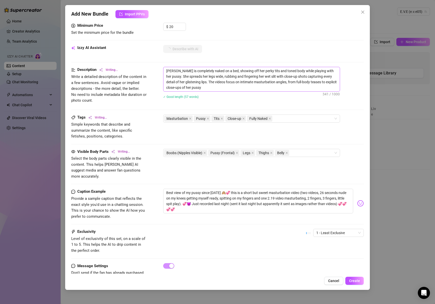
type textarea "Eve is completely naked on a bed, showing off her perky tits and toned body whi…"
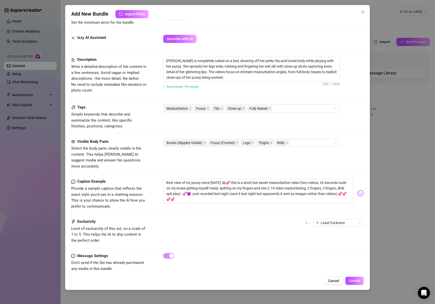
scroll to position [172, 0]
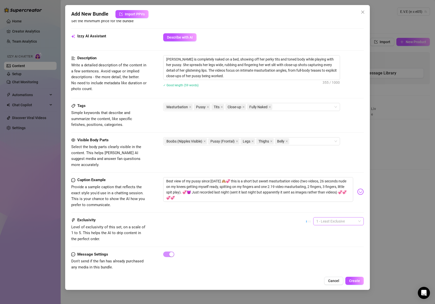
click at [336, 218] on span "1 - Least Exclusive" at bounding box center [338, 222] width 44 height 8
click at [326, 234] on div "2" at bounding box center [334, 234] width 42 height 6
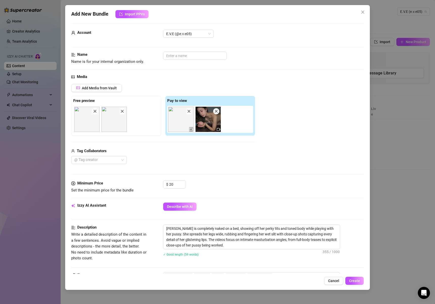
scroll to position [0, 0]
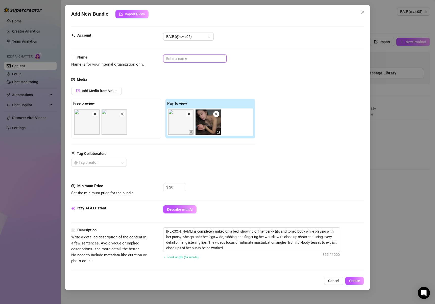
click at [176, 57] on input "text" at bounding box center [194, 59] width 63 height 8
type input "August 2023 close masturbation"
click at [360, 283] on button "Create" at bounding box center [354, 281] width 18 height 8
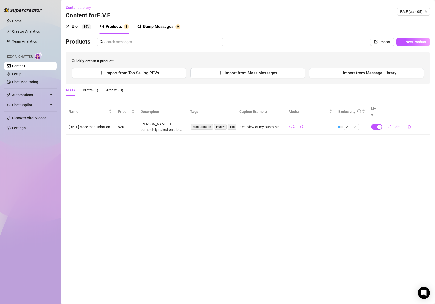
click at [80, 25] on div "Bio 86%" at bounding box center [79, 27] width 26 height 6
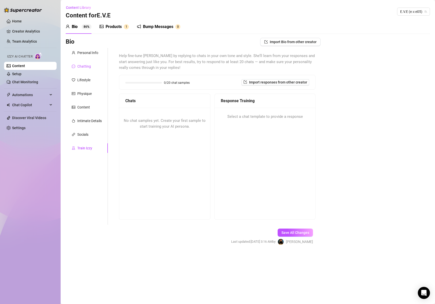
click at [77, 66] on div "Chatting" at bounding box center [84, 67] width 14 height 6
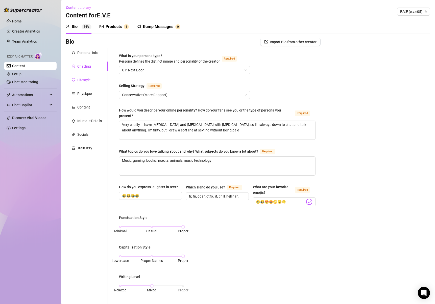
click at [84, 82] on div "Lifestyle" at bounding box center [83, 80] width 13 height 6
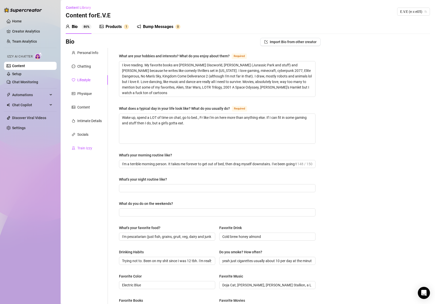
click at [85, 148] on div "Train Izzy" at bounding box center [84, 148] width 15 height 6
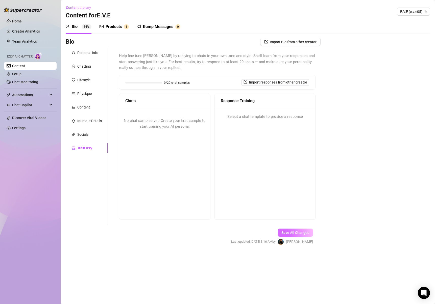
click at [303, 235] on button "Save All Changes" at bounding box center [294, 233] width 35 height 8
click at [88, 135] on div "Socials" at bounding box center [82, 135] width 11 height 6
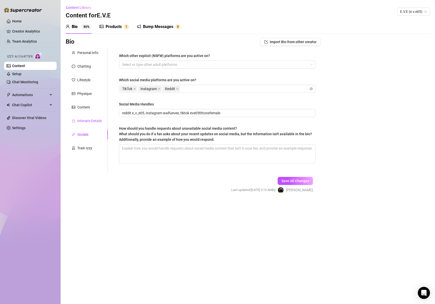
click at [87, 120] on div "Intimate Details" at bounding box center [89, 121] width 24 height 6
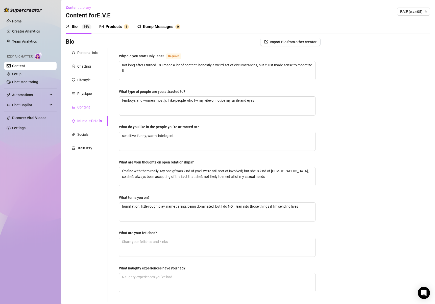
click at [85, 104] on div "Content" at bounding box center [83, 107] width 13 height 6
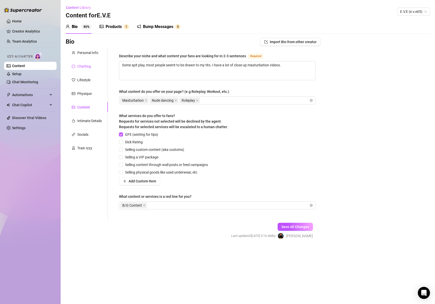
click at [82, 67] on div "Chatting" at bounding box center [84, 67] width 14 height 6
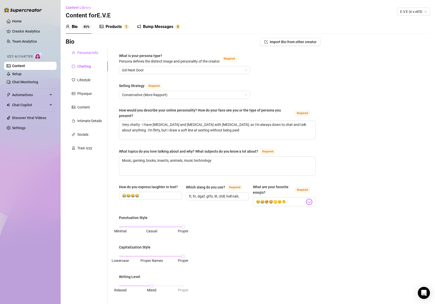
click at [87, 54] on div "Personal Info" at bounding box center [87, 53] width 21 height 6
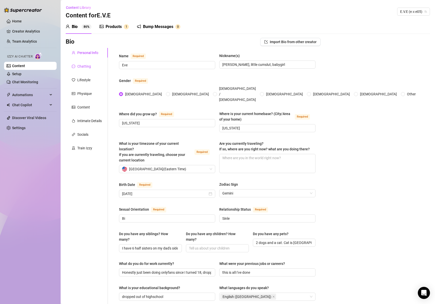
click at [86, 66] on div "Chatting" at bounding box center [84, 67] width 14 height 6
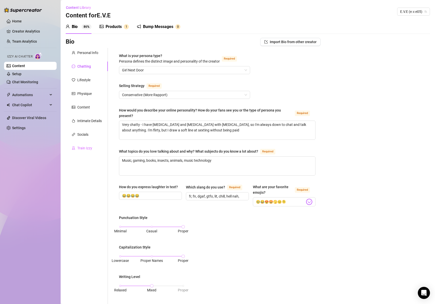
click at [92, 147] on div "Train Izzy" at bounding box center [87, 148] width 42 height 10
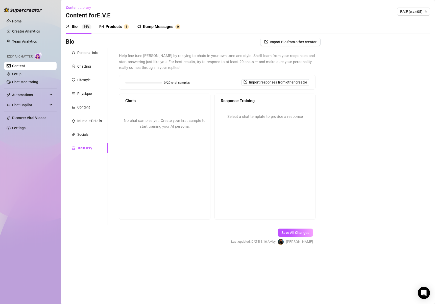
click at [270, 103] on div "Response Training" at bounding box center [265, 101] width 88 height 6
click at [133, 124] on div "No chat samples yet. Create your first sample to start training your AI persona." at bounding box center [164, 124] width 91 height 32
click at [128, 121] on span "No chat samples yet. Create your first sample to start training your AI persona." at bounding box center [165, 123] width 82 height 11
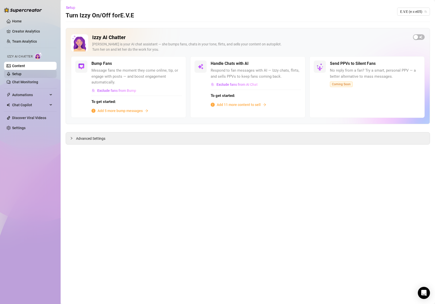
click at [21, 73] on link "Setup" at bounding box center [16, 74] width 9 height 4
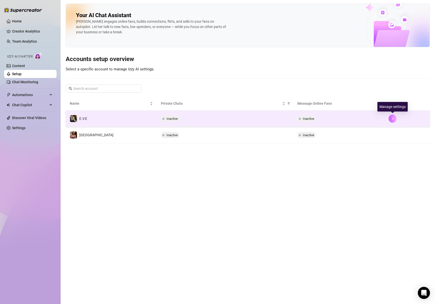
click at [395, 118] on button "button" at bounding box center [392, 119] width 8 height 8
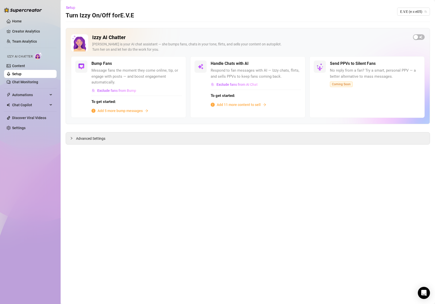
click at [20, 75] on link "Setup" at bounding box center [16, 74] width 9 height 4
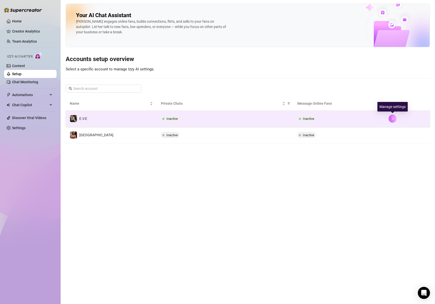
click at [393, 119] on icon "right" at bounding box center [392, 119] width 4 height 4
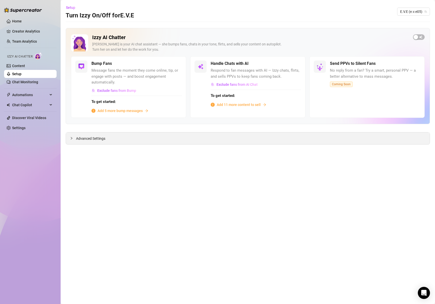
click at [82, 137] on span "Advanced Settings" at bounding box center [90, 139] width 29 height 6
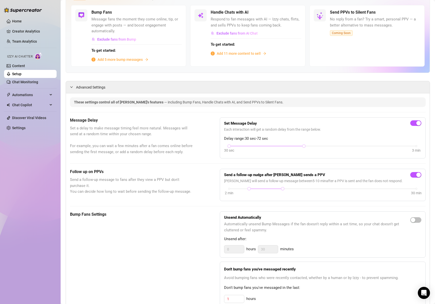
scroll to position [52, 0]
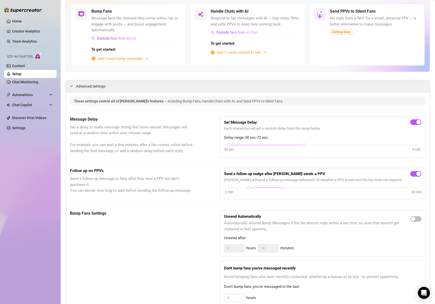
drag, startPoint x: 230, startPoint y: 145, endPoint x: 222, endPoint y: 145, distance: 8.1
click at [224, 145] on div "30 sec 3 min" at bounding box center [322, 149] width 197 height 10
drag, startPoint x: 301, startPoint y: 145, endPoint x: 248, endPoint y: 145, distance: 52.7
click at [248, 145] on div "30 sec 3 min" at bounding box center [322, 145] width 187 height 2
click at [248, 188] on div at bounding box center [249, 188] width 3 height 3
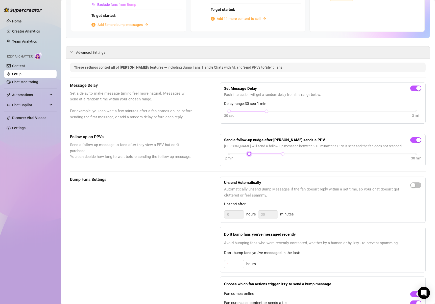
scroll to position [86, 0]
click at [411, 183] on span "button" at bounding box center [415, 185] width 11 height 6
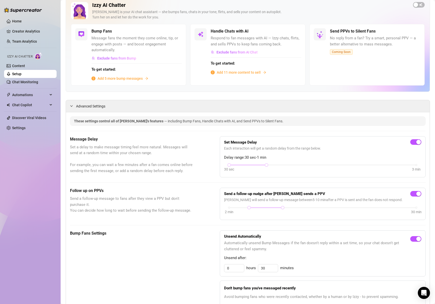
scroll to position [0, 0]
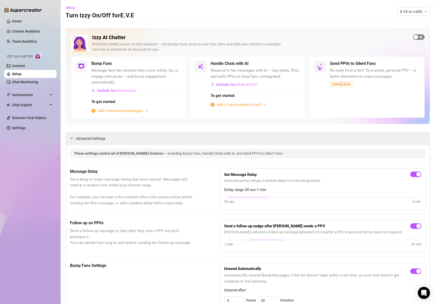
click at [415, 37] on span "button" at bounding box center [419, 37] width 12 height 6
click at [419, 36] on div "button" at bounding box center [421, 37] width 5 height 5
click at [418, 36] on span "button" at bounding box center [419, 37] width 12 height 6
click at [178, 64] on span "button" at bounding box center [176, 64] width 11 height 6
click at [419, 37] on div "button" at bounding box center [421, 37] width 5 height 5
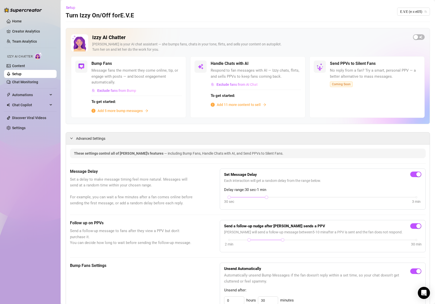
click at [116, 111] on span "Add 5 more bump messages" at bounding box center [119, 111] width 45 height 6
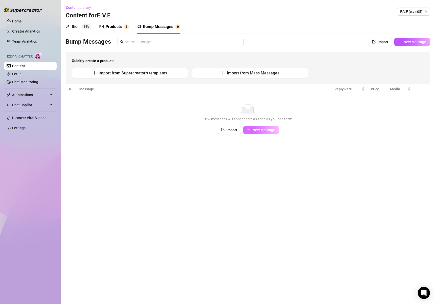
click at [255, 129] on span "New Message" at bounding box center [263, 130] width 22 height 4
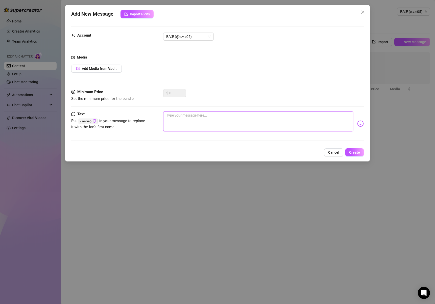
click at [192, 123] on textarea at bounding box center [258, 121] width 190 height 20
click at [83, 120] on code "{name}" at bounding box center [87, 121] width 19 height 5
click at [94, 122] on icon "copy" at bounding box center [94, 120] width 3 height 3
click at [195, 122] on textarea at bounding box center [258, 121] width 190 height 20
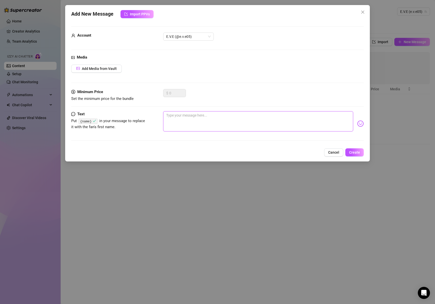
type textarea "H"
type textarea "He"
type textarea "Hey"
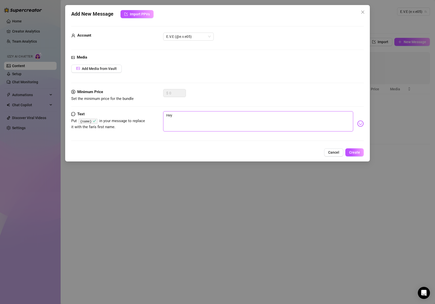
type textarea "Hey"
paste textarea "{name}"
type textarea "Hey {name}"
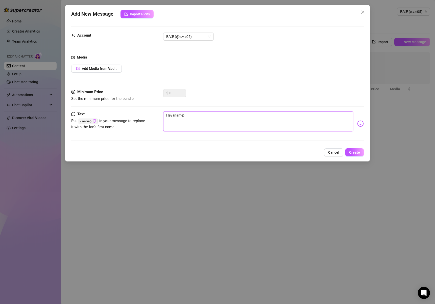
type textarea "Hey {name}"
type textarea "Hey {name} h"
type textarea "Hey {name} ho"
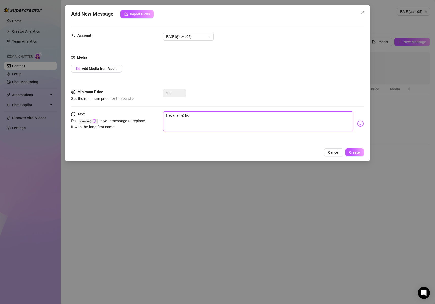
type textarea "Hey {name} how"
type textarea "Hey {name} how'"
type textarea "Hey {name} how's"
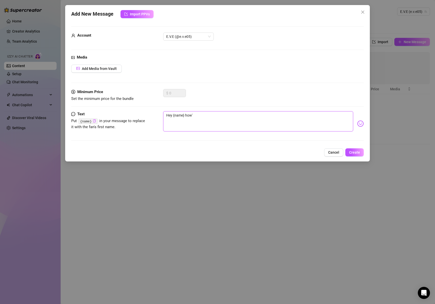
type textarea "Hey {name} how's"
type textarea "Hey {name} how's y"
type textarea "Hey {name} how's yo"
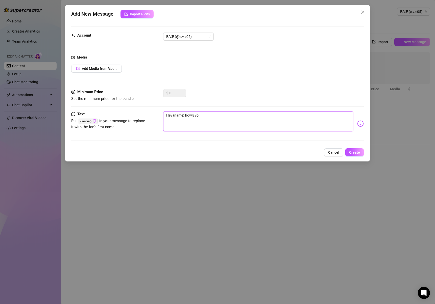
type textarea "Hey {name} how's you"
type textarea "Hey {name} how's yout"
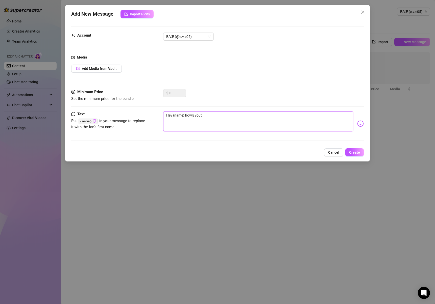
type textarea "Hey {name} how's yout"
type textarea "Hey {name} how's you"
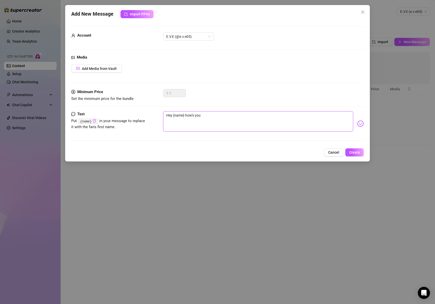
type textarea "Hey {name} how's your"
type textarea "Hey {name} how's your d"
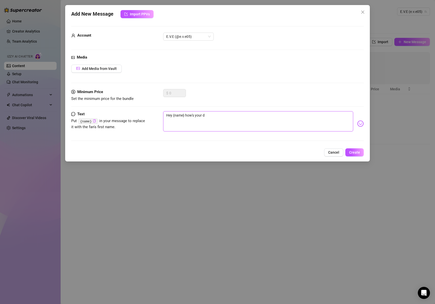
type textarea "Hey {name} how's your da"
type textarea "Hey {name} how's your day"
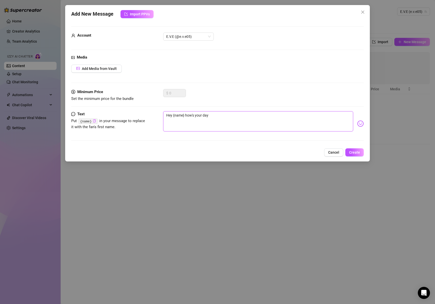
type textarea "Hey {name} how's your day g"
type textarea "Hey {name} how's your day go"
type textarea "Hey {name} how's your day goi"
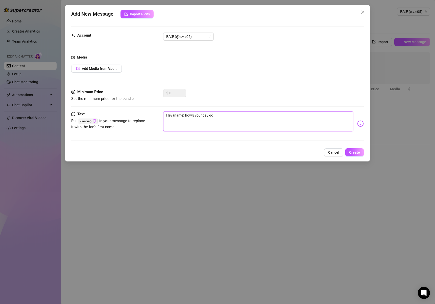
type textarea "Hey {name} how's your day goi"
type textarea "Hey {name} how's your day goin"
type textarea "Hey {name} how's your day goin?"
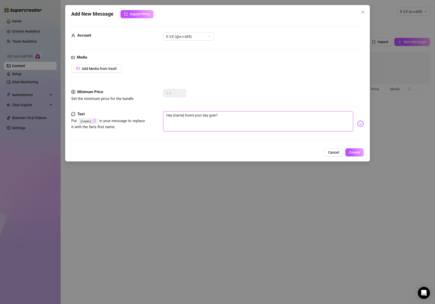
type textarea "Hey {name} how's your day goin?"
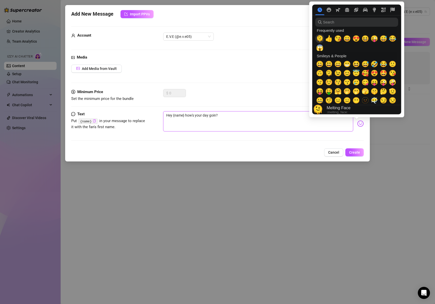
type textarea "Hey {name} how's your day goin?"
click at [322, 39] on span "🫠" at bounding box center [320, 38] width 8 height 7
type textarea "Hey {name} how's your day goin? 🫠"
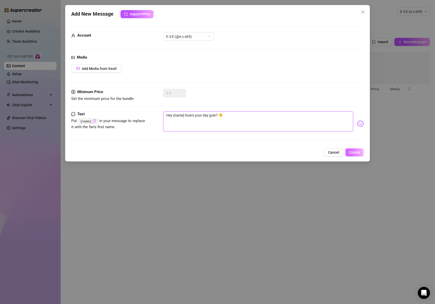
type textarea "Hey {name} how's your day goin? 🫠"
click at [350, 150] on span "Create" at bounding box center [354, 152] width 11 height 4
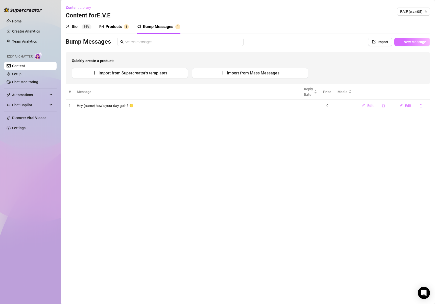
click at [420, 42] on span "New Message" at bounding box center [414, 42] width 22 height 4
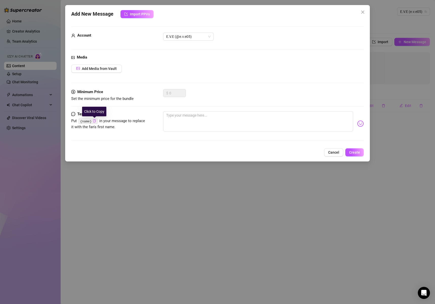
click at [95, 121] on icon "copy" at bounding box center [94, 120] width 3 height 3
click at [177, 120] on textarea at bounding box center [258, 121] width 190 height 20
type textarea "m"
type textarea "mi"
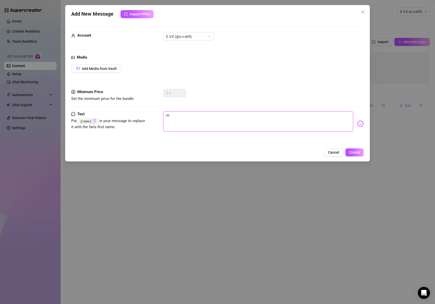
type textarea "mi"
type textarea "mis"
type textarea "miss"
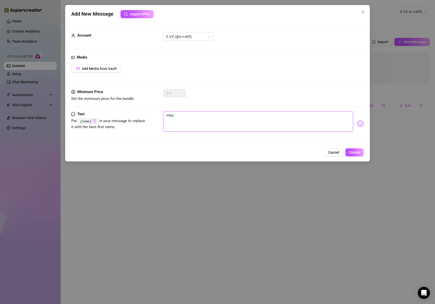
type textarea "misse"
type textarea "missed"
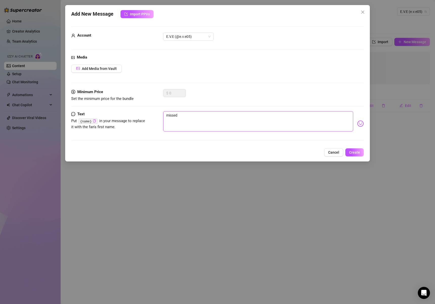
type textarea "missed"
type textarea "missed y"
type textarea "missed yo"
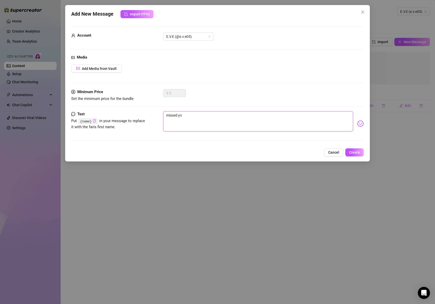
type textarea "missed you"
paste textarea "{name}"
click at [200, 128] on textarea "missed you {name}! What you been up to today?" at bounding box center [258, 121] width 190 height 20
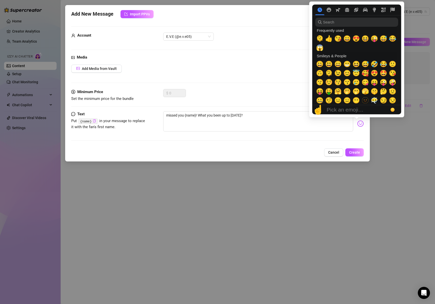
click at [357, 124] on img at bounding box center [360, 123] width 7 height 7
click at [340, 40] on span "😘" at bounding box center [338, 38] width 8 height 7
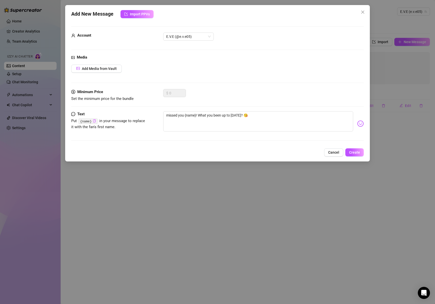
drag, startPoint x: 296, startPoint y: 133, endPoint x: 306, endPoint y: 140, distance: 12.0
click at [296, 134] on div "missed you {name}! What you been up to today? 😘" at bounding box center [263, 123] width 200 height 25
click at [354, 151] on span "Create" at bounding box center [354, 152] width 11 height 4
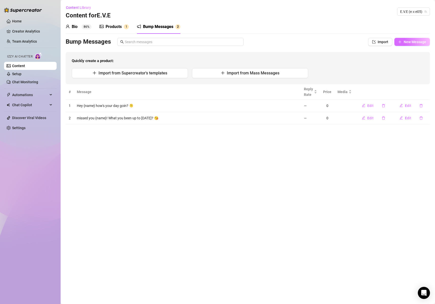
click at [418, 42] on span "New Message" at bounding box center [414, 42] width 22 height 4
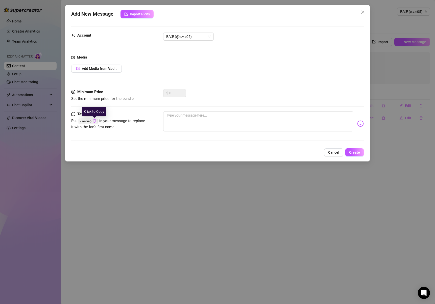
click at [95, 121] on icon "copy" at bounding box center [94, 120] width 3 height 3
click at [187, 122] on textarea at bounding box center [258, 121] width 190 height 20
click at [361, 155] on button "Create" at bounding box center [354, 152] width 18 height 8
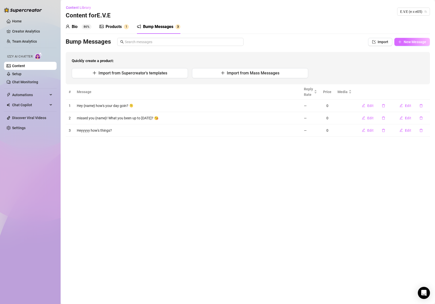
click at [415, 44] on span "New Message" at bounding box center [414, 42] width 22 height 4
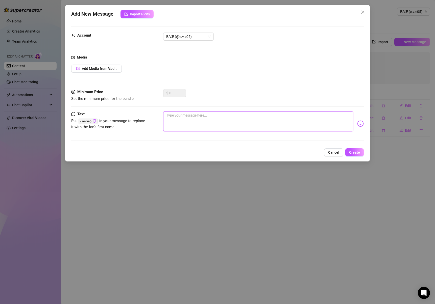
click at [224, 113] on textarea at bounding box center [258, 121] width 190 height 20
click at [352, 152] on span "Create" at bounding box center [354, 152] width 11 height 4
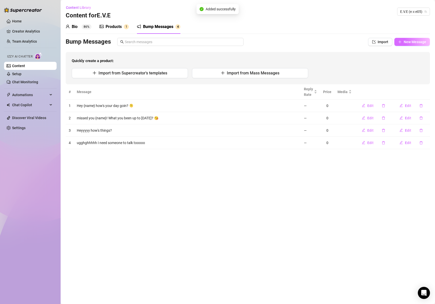
click at [406, 41] on span "New Message" at bounding box center [414, 42] width 22 height 4
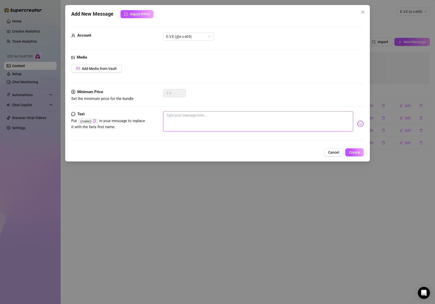
click at [191, 125] on textarea at bounding box center [258, 121] width 190 height 20
paste textarea "{name}"
click at [358, 154] on span "Create" at bounding box center [354, 152] width 11 height 4
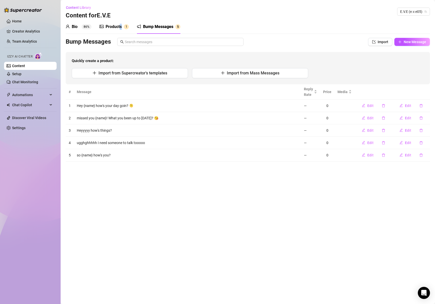
click at [121, 25] on div "Products" at bounding box center [113, 27] width 16 height 6
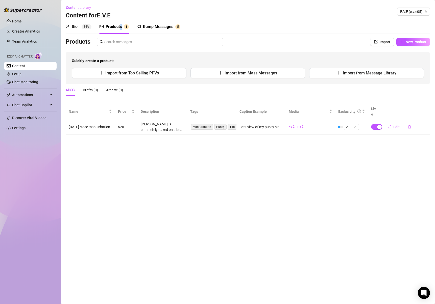
click at [75, 26] on div "Bio" at bounding box center [75, 27] width 6 height 6
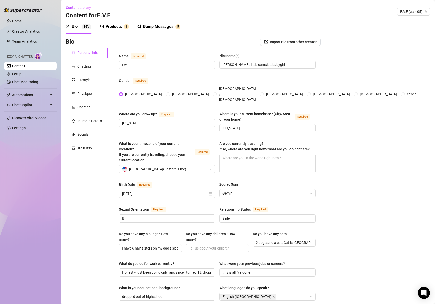
drag, startPoint x: 123, startPoint y: 26, endPoint x: 118, endPoint y: 28, distance: 6.2
click at [123, 26] on div "Products 1" at bounding box center [113, 27] width 29 height 6
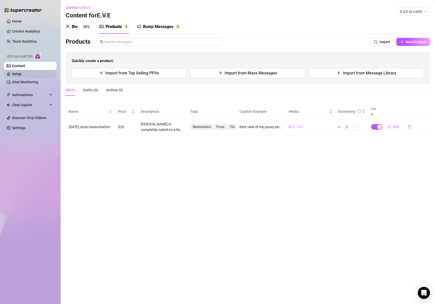
click at [21, 72] on link "Setup" at bounding box center [16, 74] width 9 height 4
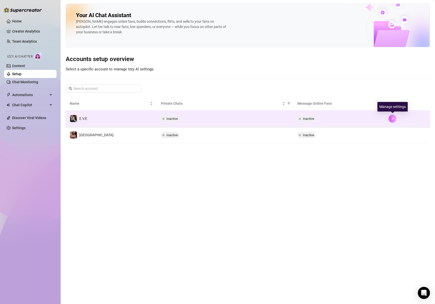
click at [390, 119] on icon "right" at bounding box center [392, 119] width 4 height 4
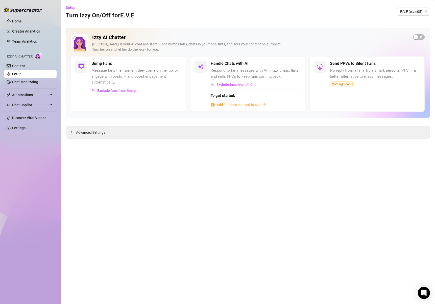
click at [235, 104] on span "Add 11 more content to sell" at bounding box center [239, 105] width 44 height 6
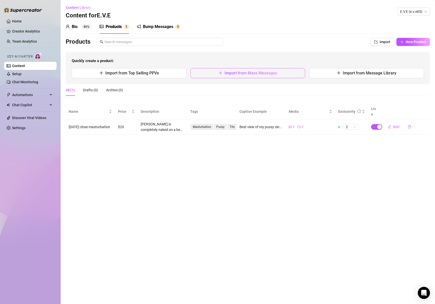
click at [236, 75] on span "Import from Mass Messages" at bounding box center [250, 73] width 52 height 5
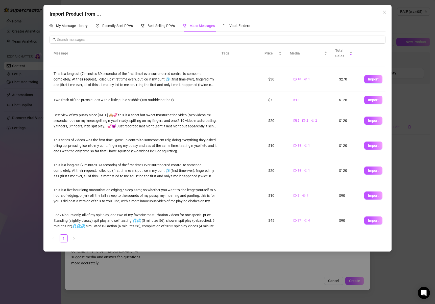
scroll to position [24, 0]
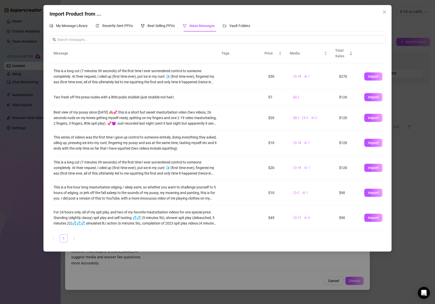
click at [66, 238] on link "1" at bounding box center [64, 239] width 8 height 8
click at [368, 218] on span "Import" at bounding box center [373, 218] width 11 height 4
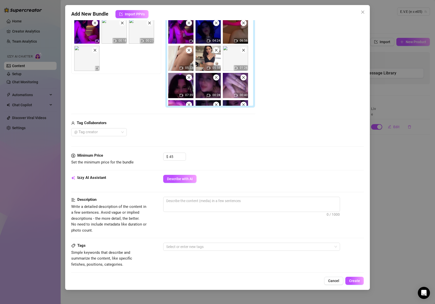
scroll to position [92, 0]
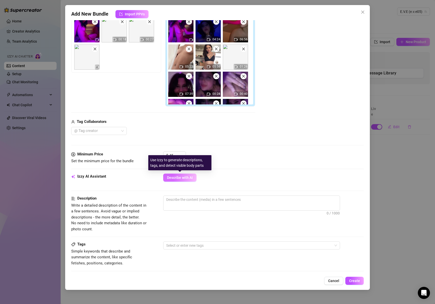
click at [187, 178] on span "Describe with AI" at bounding box center [180, 178] width 26 height 4
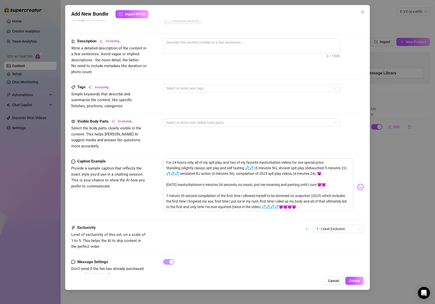
scroll to position [250, 0]
click at [323, 225] on span "1 - Least Exclusive" at bounding box center [338, 229] width 44 height 8
click at [320, 258] on div "4" at bounding box center [334, 257] width 42 height 6
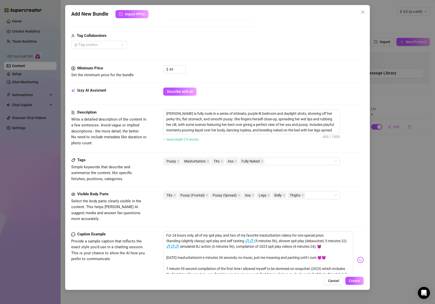
scroll to position [231, 0]
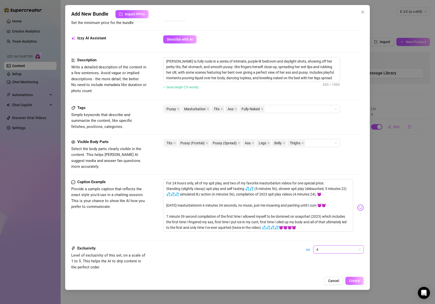
click at [353, 282] on span "Create" at bounding box center [354, 281] width 11 height 4
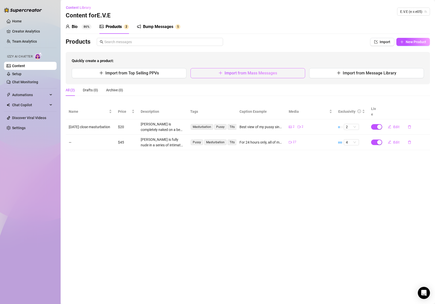
click at [230, 74] on span "Import from Mass Messages" at bounding box center [250, 73] width 52 height 5
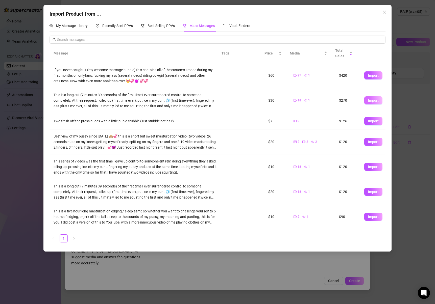
click at [369, 101] on span "Import" at bounding box center [373, 100] width 11 height 4
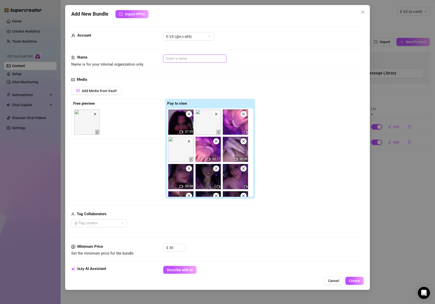
click at [207, 61] on input "text" at bounding box center [194, 59] width 63 height 8
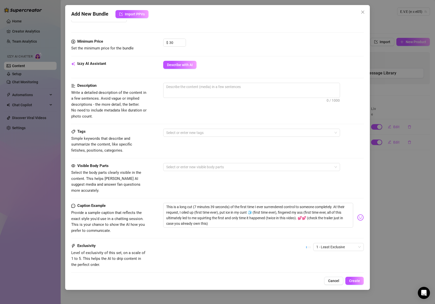
scroll to position [231, 0]
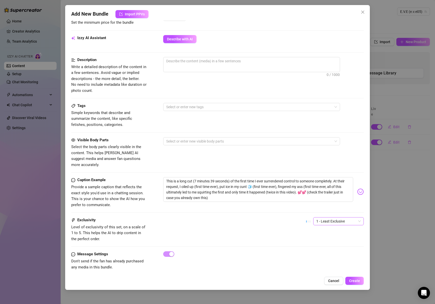
click at [345, 218] on span "1 - Least Exclusive" at bounding box center [338, 222] width 44 height 8
click at [337, 233] on div "2" at bounding box center [334, 234] width 42 height 6
click at [356, 281] on span "Create" at bounding box center [354, 281] width 11 height 4
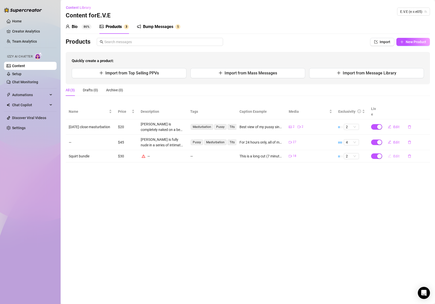
click at [395, 154] on span "Edit" at bounding box center [396, 156] width 6 height 4
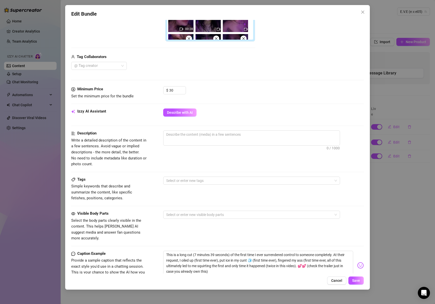
scroll to position [164, 0]
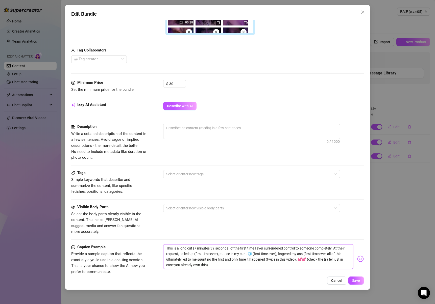
click at [206, 259] on textarea "This is a long cut (7 minutes 39 seconds) of the first time I ever surrendered …" at bounding box center [258, 256] width 190 height 25
click at [178, 134] on span "0 / 1000" at bounding box center [251, 131] width 177 height 15
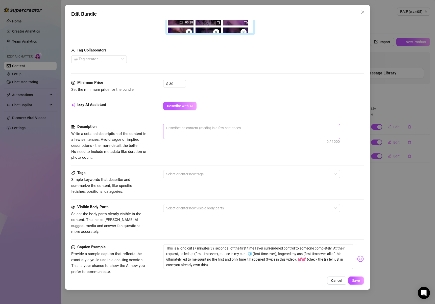
click at [181, 131] on span "0 / 1000" at bounding box center [251, 131] width 177 height 15
click at [182, 127] on textarea at bounding box center [251, 128] width 176 height 8
paste textarea "This is a long cut (7 minutes 39 seconds) of the first time I ever surrendered …"
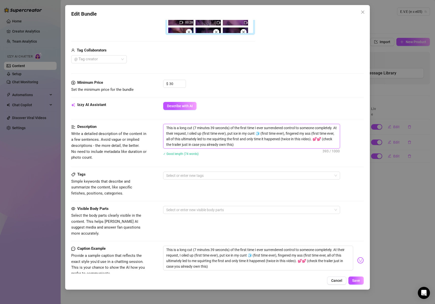
scroll to position [0, 0]
click at [356, 279] on span "Save" at bounding box center [356, 281] width 8 height 4
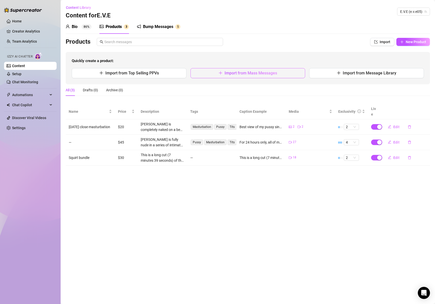
click at [236, 75] on button "Import from Mass Messages" at bounding box center [247, 73] width 115 height 10
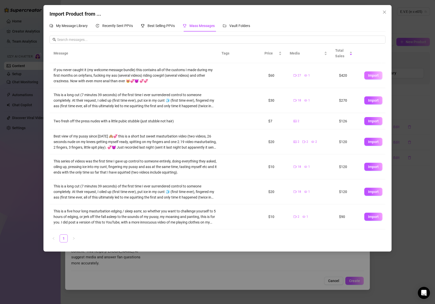
click at [374, 77] on span "Import" at bounding box center [373, 75] width 11 height 4
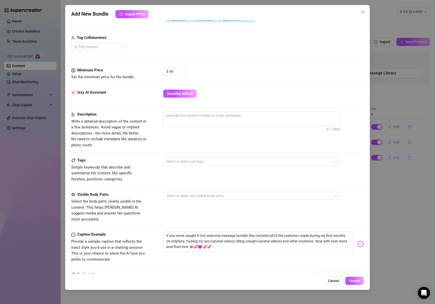
scroll to position [219, 0]
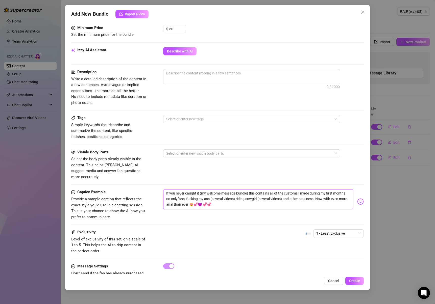
click at [208, 193] on textarea "If you never caught it (my welcome message bundle) this contains all of the cus…" at bounding box center [258, 199] width 190 height 20
click at [194, 76] on textarea at bounding box center [251, 73] width 176 height 8
paste textarea "If you never caught it (my welcome message bundle) this contains all of the cus…"
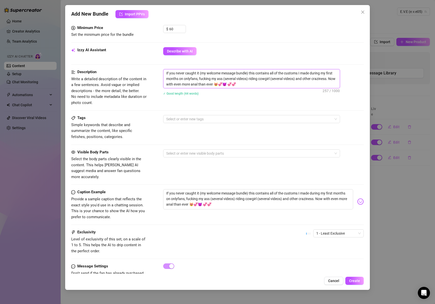
scroll to position [0, 0]
click at [357, 282] on span "Create" at bounding box center [354, 281] width 11 height 4
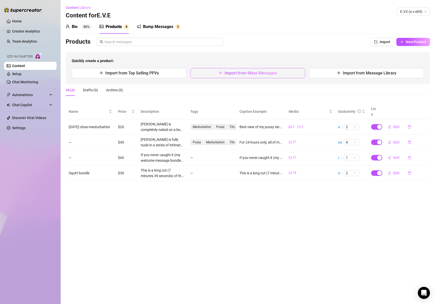
click at [239, 73] on span "Import from Mass Messages" at bounding box center [250, 73] width 52 height 5
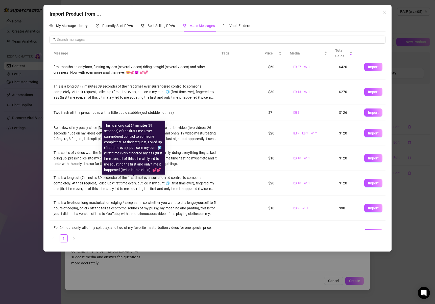
scroll to position [24, 0]
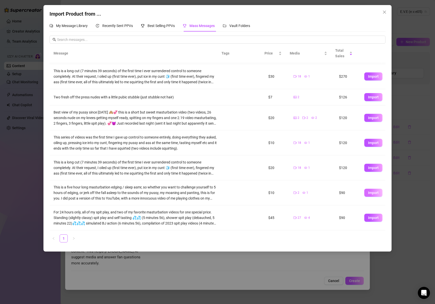
click at [371, 196] on button "Import" at bounding box center [373, 193] width 18 height 8
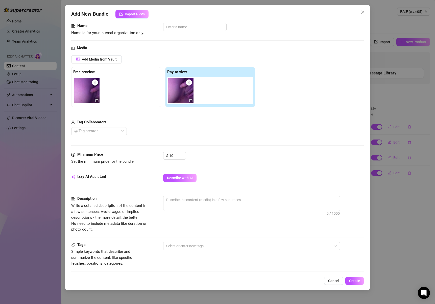
scroll to position [110, 0]
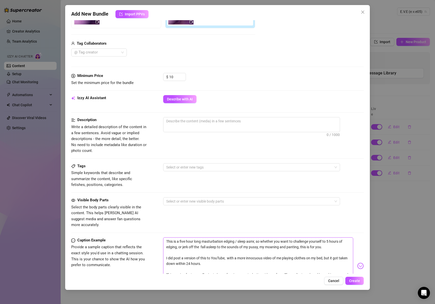
click at [180, 240] on textarea "This is a five hour long masturbation edging / sleep asmr, so whether you want …" at bounding box center [258, 263] width 190 height 52
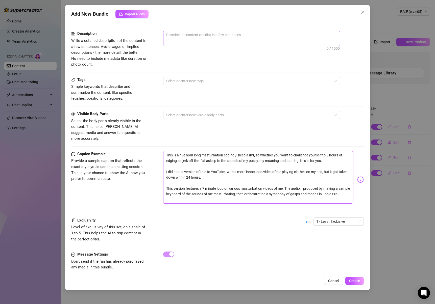
scroll to position [196, 0]
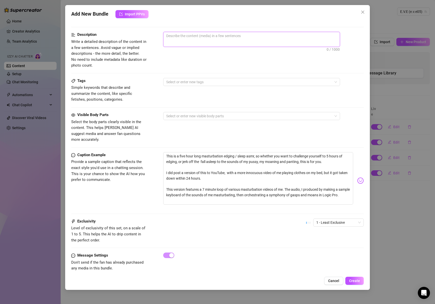
click at [197, 36] on textarea at bounding box center [251, 36] width 176 height 8
paste textarea "This is a five hour long masturbation edging / sleep asmr, so whether you want …"
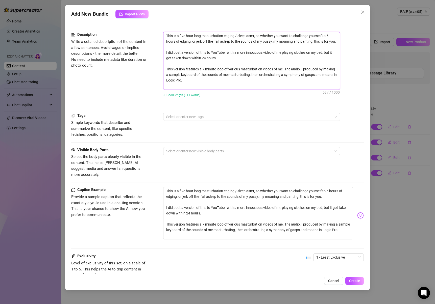
scroll to position [0, 0]
click at [351, 254] on span "1 - Least Exclusive" at bounding box center [338, 258] width 44 height 8
click at [334, 254] on span "1 - Least Exclusive" at bounding box center [338, 258] width 44 height 8
click at [355, 282] on span "Create" at bounding box center [354, 281] width 11 height 4
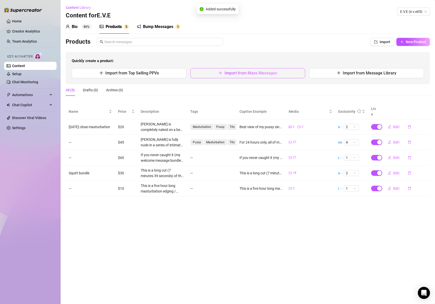
click at [236, 72] on span "Import from Mass Messages" at bounding box center [250, 73] width 52 height 5
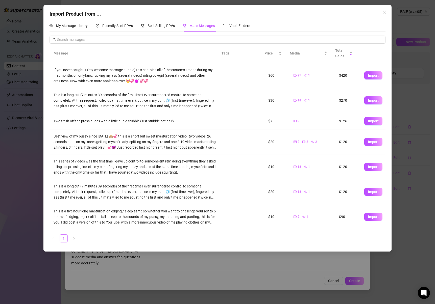
click at [62, 239] on link "1" at bounding box center [64, 239] width 8 height 8
click at [63, 239] on link "1" at bounding box center [64, 239] width 8 height 8
click at [164, 26] on span "Best Selling PPVs" at bounding box center [160, 26] width 27 height 4
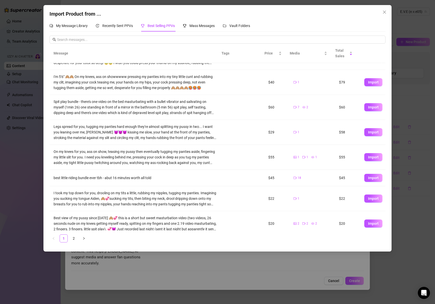
scroll to position [74, 0]
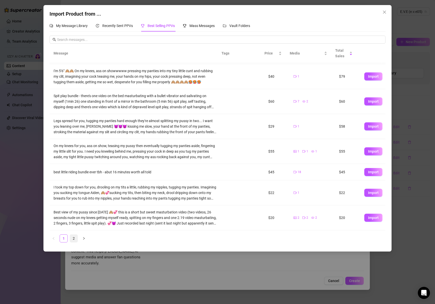
click at [74, 238] on link "2" at bounding box center [74, 239] width 8 height 8
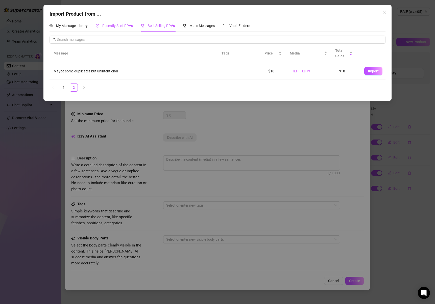
click at [119, 25] on span "Recently Sent PPVs" at bounding box center [117, 26] width 31 height 4
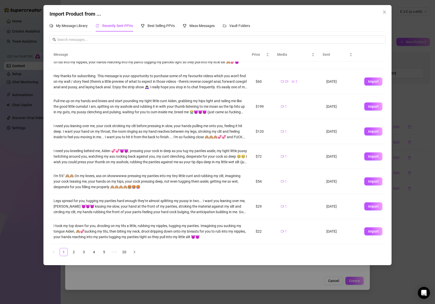
scroll to position [67, 0]
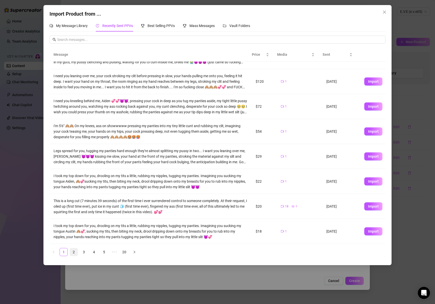
click at [76, 251] on link "2" at bounding box center [74, 252] width 8 height 8
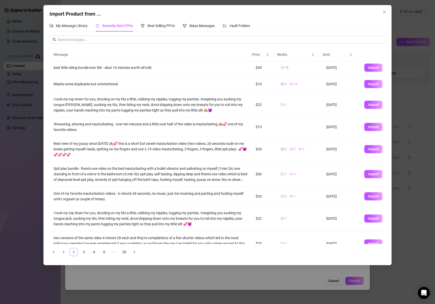
scroll to position [0, 0]
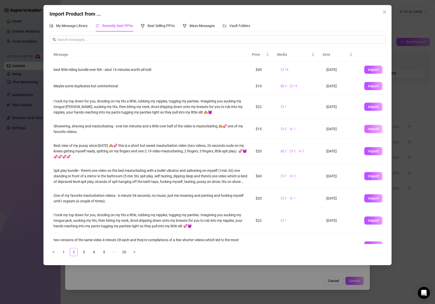
click at [368, 130] on span "Import" at bounding box center [373, 129] width 11 height 4
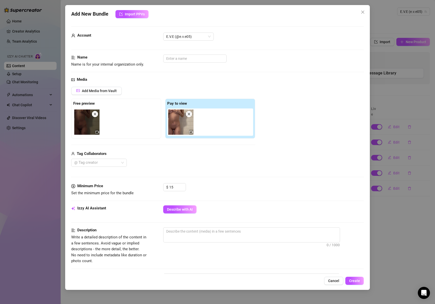
scroll to position [96, 0]
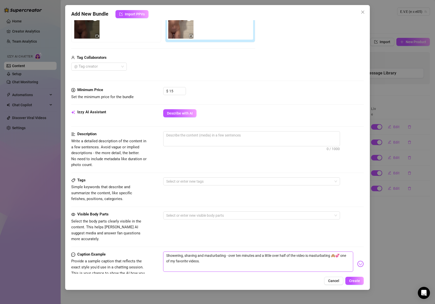
click at [194, 252] on textarea "Showering, shaving and masturbating - over ten minutes and a little over half o…" at bounding box center [258, 262] width 190 height 20
click at [204, 137] on textarea at bounding box center [251, 135] width 176 height 8
paste textarea "Showering, shaving and masturbating - over ten minutes and a little over half o…"
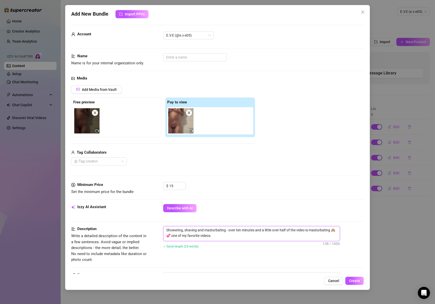
scroll to position [0, 0]
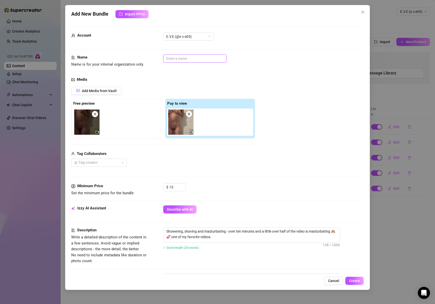
click at [195, 58] on input "text" at bounding box center [194, 59] width 63 height 8
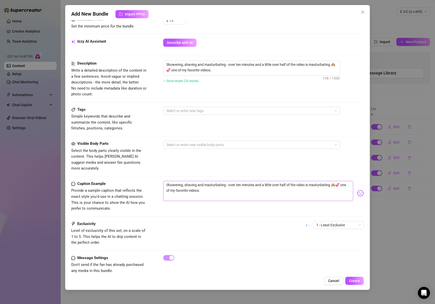
scroll to position [170, 0]
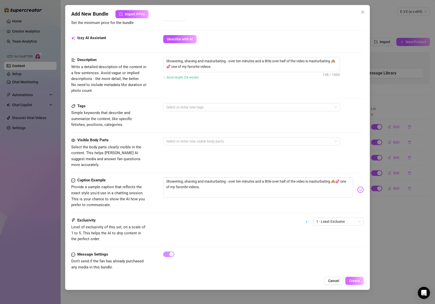
click at [357, 278] on button "Create" at bounding box center [354, 281] width 18 height 8
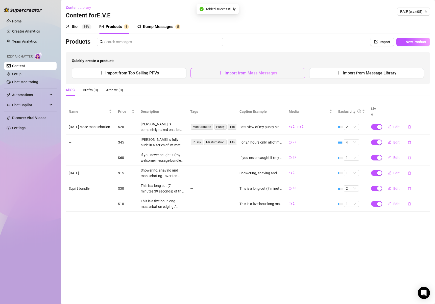
click at [242, 73] on span "Import from Mass Messages" at bounding box center [250, 73] width 52 height 5
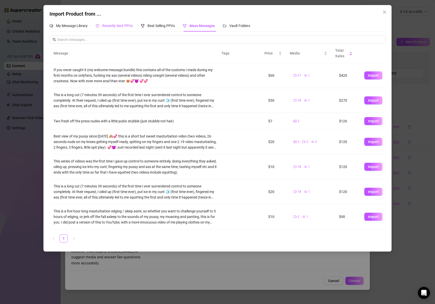
click at [116, 26] on span "Recently Sent PPVs" at bounding box center [117, 26] width 31 height 4
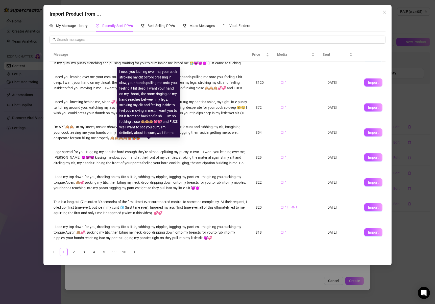
scroll to position [67, 0]
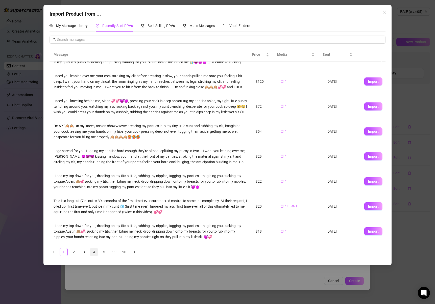
click at [94, 252] on link "4" at bounding box center [94, 252] width 8 height 8
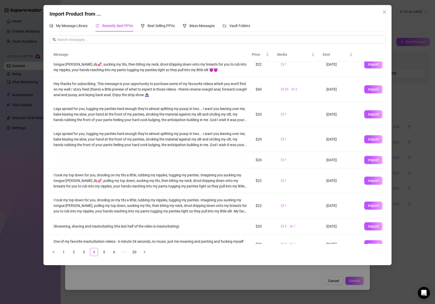
scroll to position [36, 0]
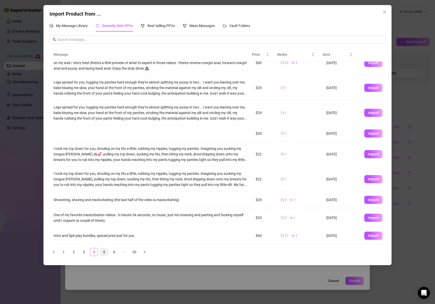
click at [104, 253] on link "5" at bounding box center [104, 252] width 8 height 8
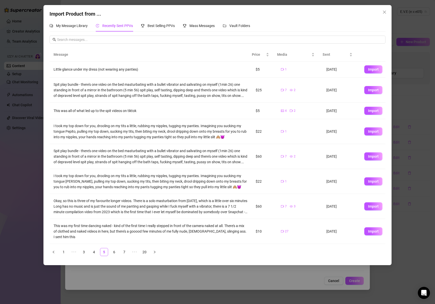
click at [370, 205] on span "Import" at bounding box center [373, 206] width 11 height 4
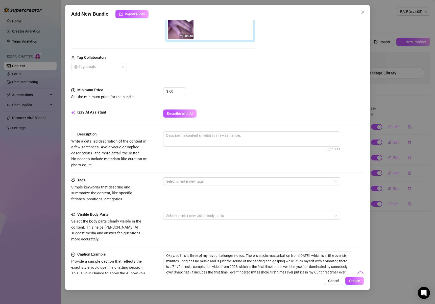
scroll to position [212, 0]
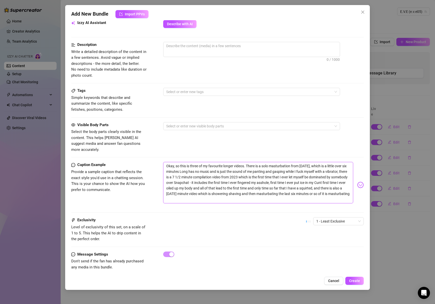
click at [220, 179] on textarea "Okay, so this is three of my favourite longer videos. There is a solo masturbat…" at bounding box center [258, 182] width 190 height 41
click at [191, 50] on span "0 / 1000" at bounding box center [251, 49] width 177 height 15
click at [191, 48] on textarea at bounding box center [251, 46] width 176 height 8
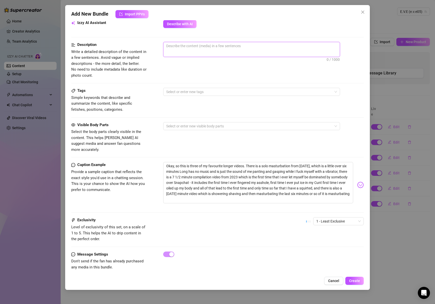
paste textarea "Okay, so this is three of my favourite longer videos. There is a solo masturbat…"
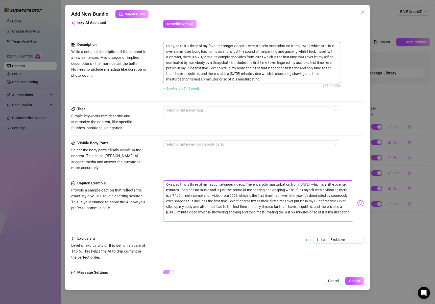
scroll to position [0, 0]
click at [357, 277] on button "Create" at bounding box center [354, 281] width 18 height 8
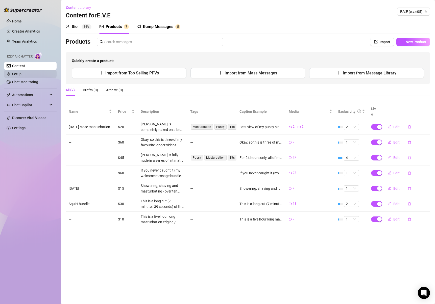
click at [21, 73] on link "Setup" at bounding box center [16, 74] width 9 height 4
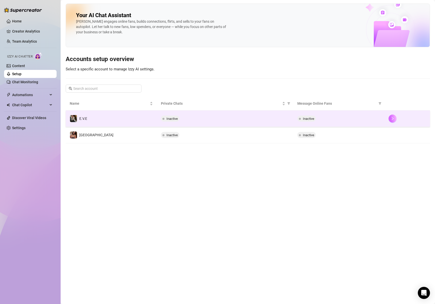
click at [390, 117] on button "button" at bounding box center [392, 119] width 8 height 8
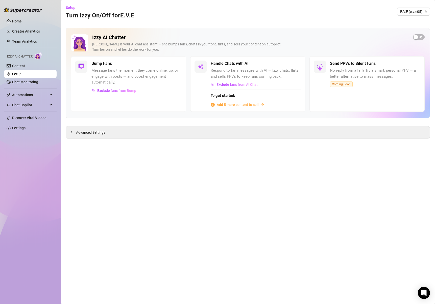
click at [243, 105] on span "Add 5 more content to sell" at bounding box center [238, 105] width 42 height 6
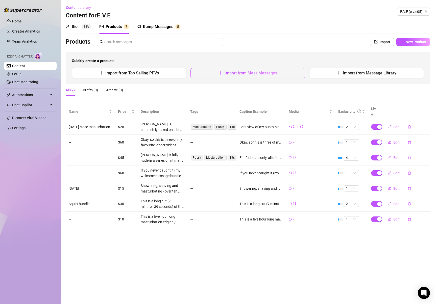
click at [224, 76] on button "Import from Mass Messages" at bounding box center [247, 73] width 115 height 10
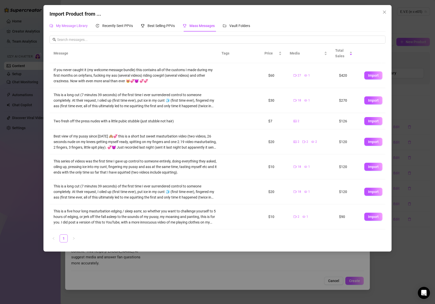
click at [82, 26] on span "My Message Library" at bounding box center [72, 26] width 32 height 4
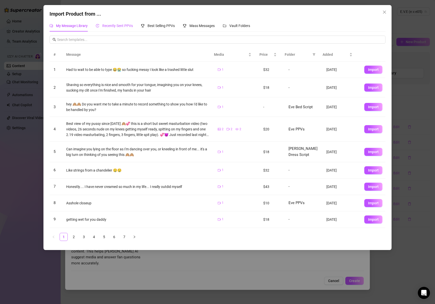
click at [100, 26] on div "Recently Sent PPVs" at bounding box center [114, 26] width 37 height 6
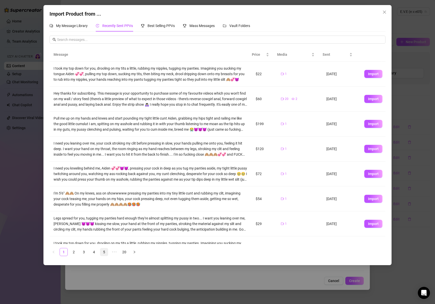
click at [105, 252] on link "5" at bounding box center [104, 252] width 8 height 8
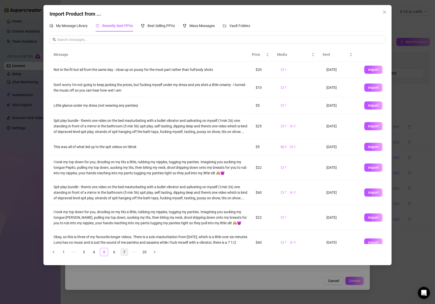
click at [124, 252] on link "7" at bounding box center [124, 252] width 8 height 8
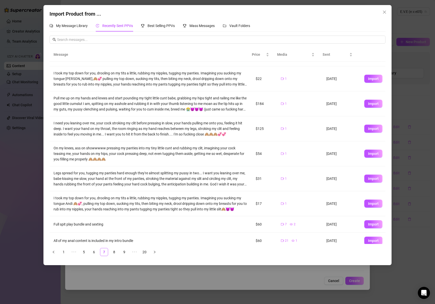
scroll to position [50, 0]
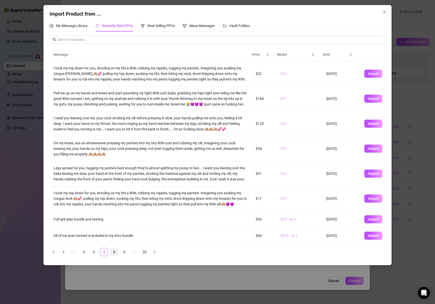
click at [117, 251] on link "8" at bounding box center [114, 252] width 8 height 8
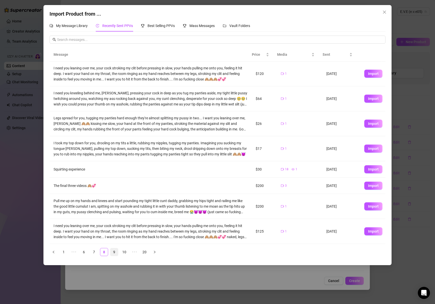
click at [114, 253] on link "9" at bounding box center [114, 252] width 8 height 8
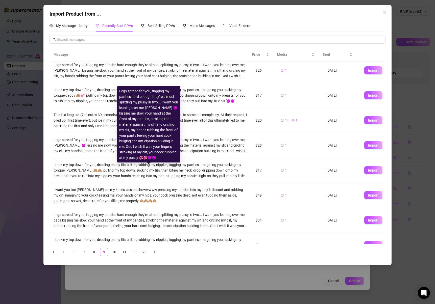
scroll to position [59, 0]
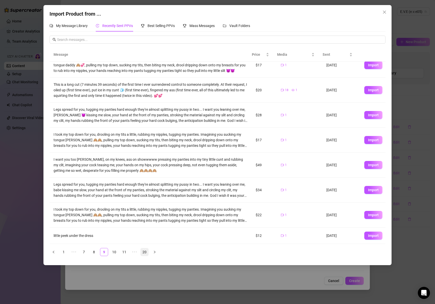
click at [143, 251] on link "20" at bounding box center [145, 252] width 8 height 8
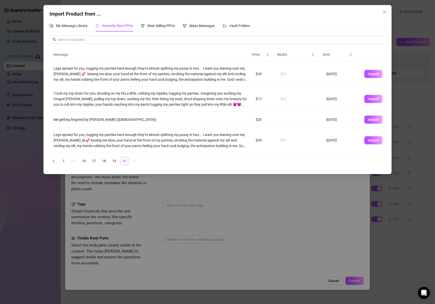
scroll to position [0, 0]
click at [113, 162] on link "19" at bounding box center [114, 161] width 8 height 8
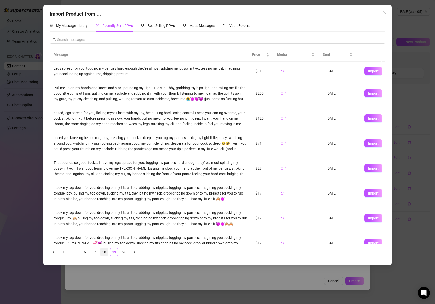
click at [103, 252] on link "18" at bounding box center [104, 252] width 8 height 8
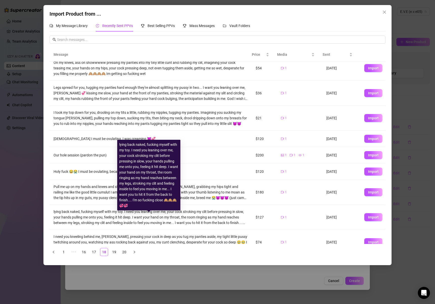
scroll to position [20, 0]
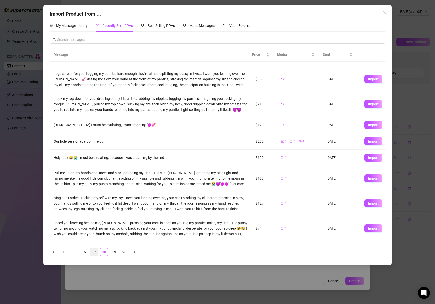
click at [96, 253] on link "17" at bounding box center [94, 252] width 8 height 8
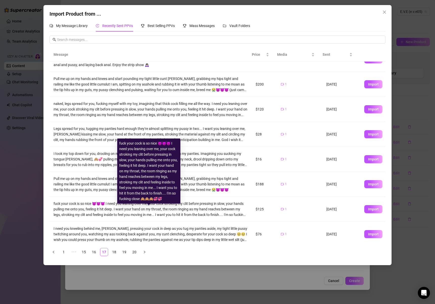
scroll to position [67, 0]
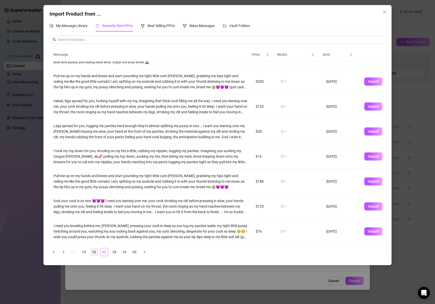
click at [94, 251] on link "16" at bounding box center [94, 252] width 8 height 8
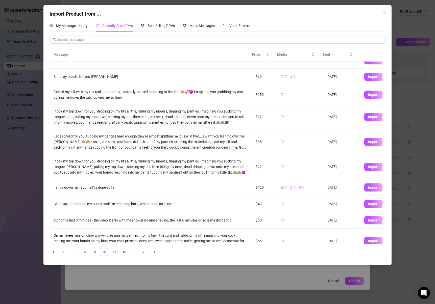
scroll to position [19, 0]
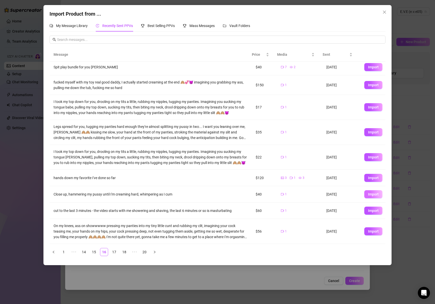
click at [368, 195] on span "Import" at bounding box center [373, 194] width 11 height 4
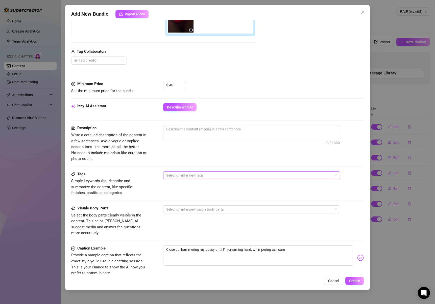
scroll to position [114, 0]
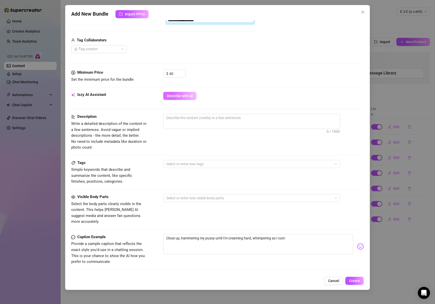
click at [185, 96] on span "Describe with AI" at bounding box center [180, 96] width 26 height 4
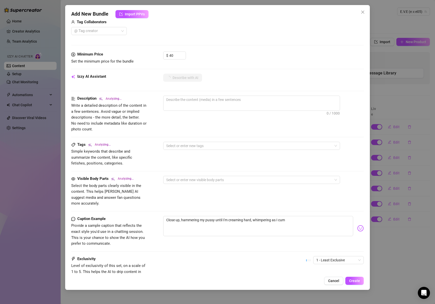
scroll to position [132, 0]
click at [339, 256] on span "1 - Least Exclusive" at bounding box center [338, 260] width 44 height 8
click at [324, 290] on div "4" at bounding box center [334, 288] width 42 height 6
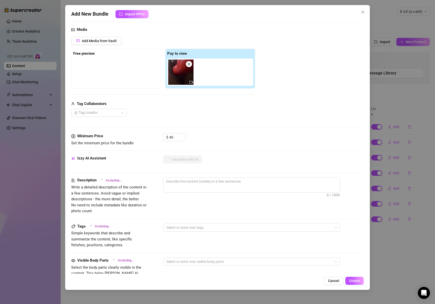
scroll to position [0, 0]
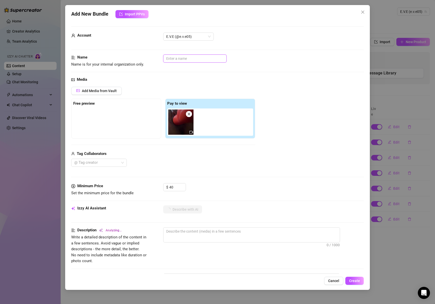
click at [194, 57] on input "text" at bounding box center [194, 59] width 63 height 8
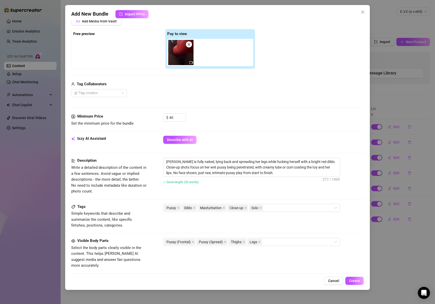
scroll to position [72, 0]
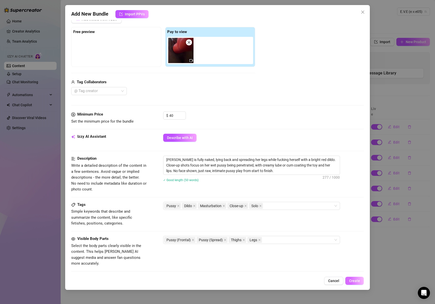
click at [361, 283] on button "Create" at bounding box center [354, 281] width 18 height 8
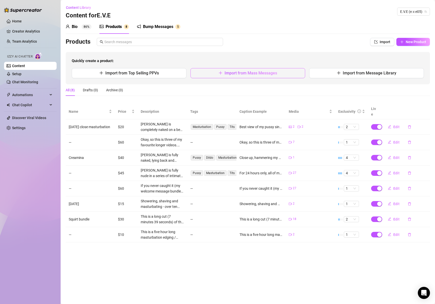
click at [221, 73] on icon "plus" at bounding box center [220, 73] width 3 height 0
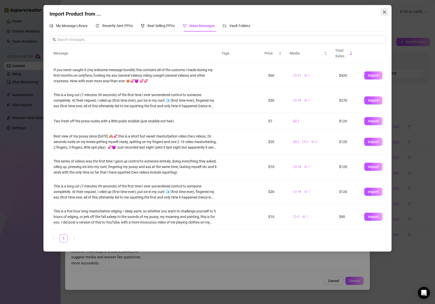
click at [382, 11] on span "Close" at bounding box center [384, 12] width 8 height 4
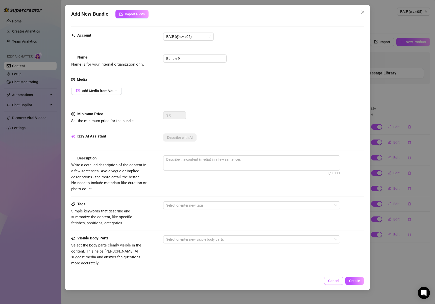
click at [337, 283] on span "Cancel" at bounding box center [333, 281] width 11 height 4
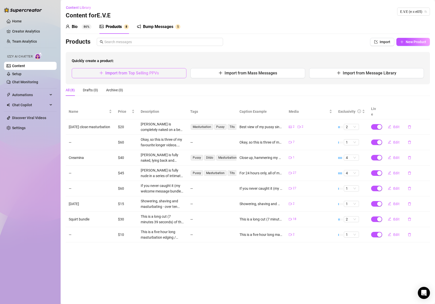
click at [136, 73] on span "Import from Top Selling PPVs" at bounding box center [132, 73] width 54 height 5
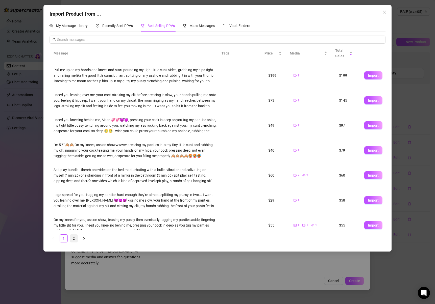
click at [76, 237] on link "2" at bounding box center [74, 239] width 8 height 8
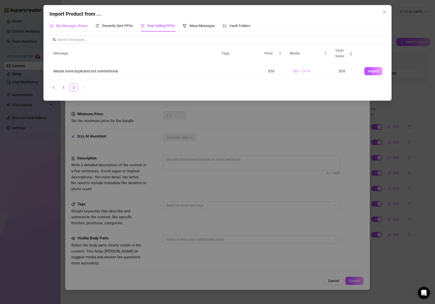
click at [85, 23] on div "My Message Library" at bounding box center [68, 26] width 38 height 6
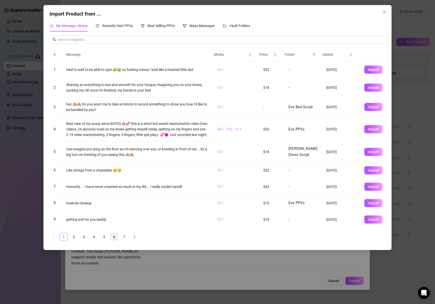
click at [114, 237] on link "6" at bounding box center [114, 237] width 8 height 8
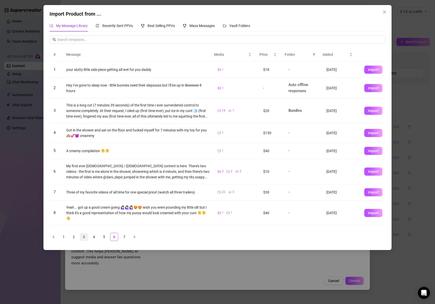
click at [85, 237] on link "3" at bounding box center [84, 237] width 8 height 8
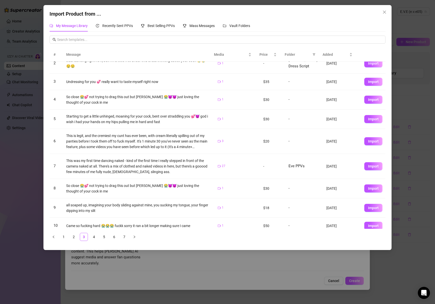
scroll to position [30, 0]
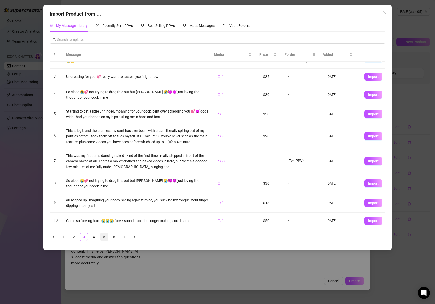
click at [105, 238] on link "5" at bounding box center [104, 237] width 8 height 8
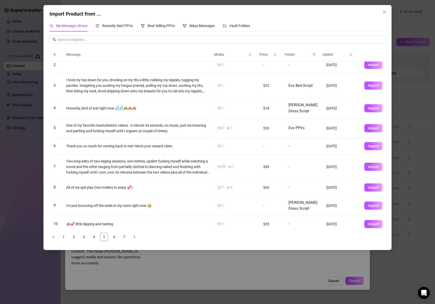
scroll to position [28, 0]
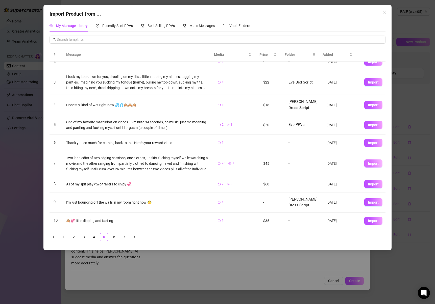
click at [376, 163] on button "Import" at bounding box center [373, 163] width 18 height 8
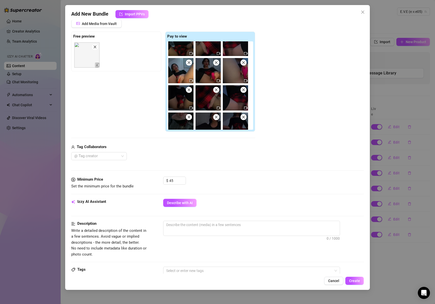
scroll to position [231, 0]
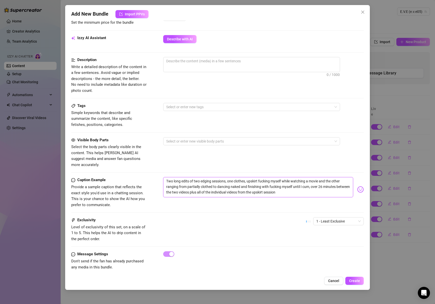
click at [218, 189] on textarea "Two long edits of two edging sessions, one clothes, upskirt fucking myself whil…" at bounding box center [258, 187] width 190 height 20
click at [191, 62] on textarea at bounding box center [251, 61] width 176 height 8
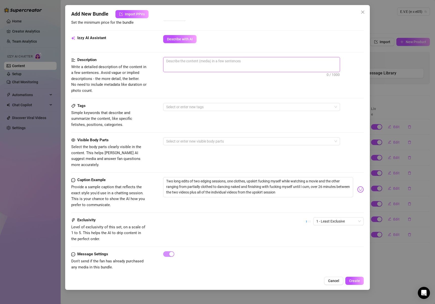
paste textarea "Two long edits of two edging sessions, one clothes, upskirt fucking myself whil…"
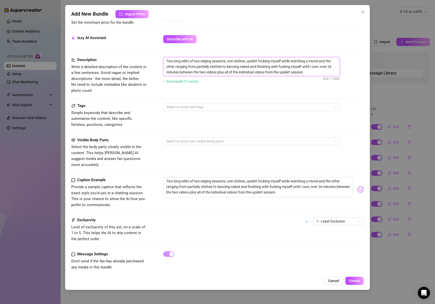
scroll to position [0, 0]
click at [345, 218] on span "1 - Least Exclusive" at bounding box center [338, 222] width 44 height 8
click at [297, 282] on div "Cancel Create" at bounding box center [217, 281] width 292 height 8
click at [360, 281] on button "Create" at bounding box center [354, 281] width 18 height 8
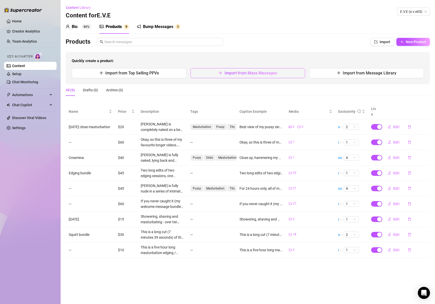
click at [236, 74] on span "Import from Mass Messages" at bounding box center [250, 73] width 52 height 5
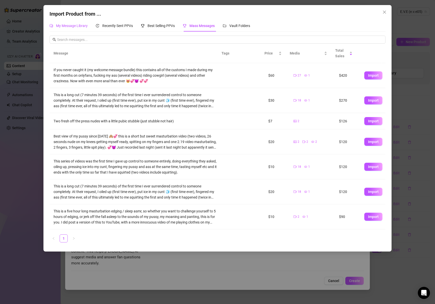
click at [79, 29] on div "My Message Library" at bounding box center [68, 26] width 38 height 6
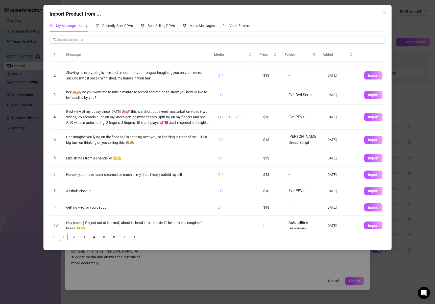
scroll to position [19, 0]
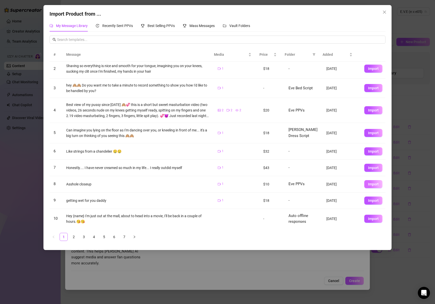
click at [374, 185] on span "Import" at bounding box center [373, 184] width 11 height 4
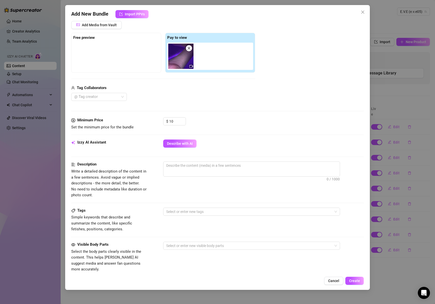
scroll to position [69, 0]
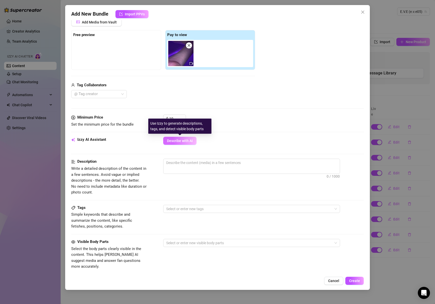
click at [185, 139] on span "Describe with AI" at bounding box center [180, 141] width 26 height 4
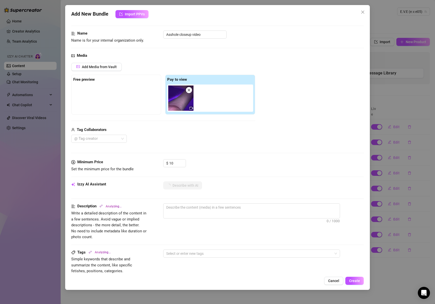
scroll to position [37, 0]
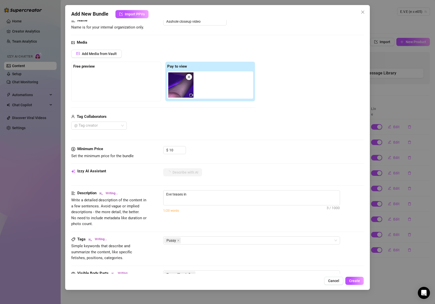
click at [120, 87] on div at bounding box center [116, 83] width 86 height 25
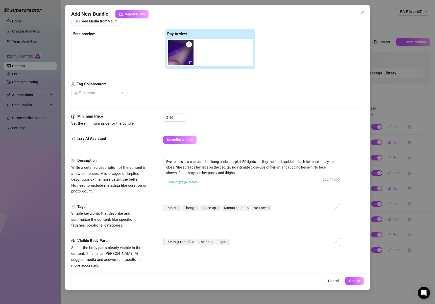
scroll to position [76, 0]
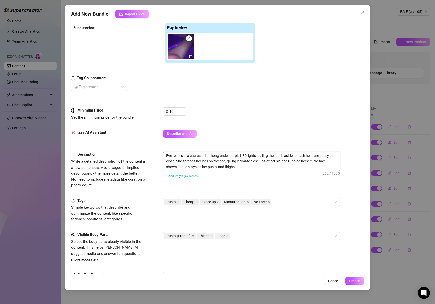
drag, startPoint x: 280, startPoint y: 162, endPoint x: 317, endPoint y: 181, distance: 41.9
click at [317, 181] on div "Eve teases in a cactus-print thong under purple LED lights, pulling the fabric …" at bounding box center [263, 168] width 200 height 33
drag, startPoint x: 314, startPoint y: 156, endPoint x: 330, endPoint y: 157, distance: 16.4
click at [330, 157] on textarea "Eve teases in a cactus-print thong under purple LED lights, pulling the fabric …" at bounding box center [251, 158] width 176 height 13
click at [199, 156] on textarea "Eve teases in a cactus-print thong under purple LED lights, pulling the fabric …" at bounding box center [251, 158] width 176 height 13
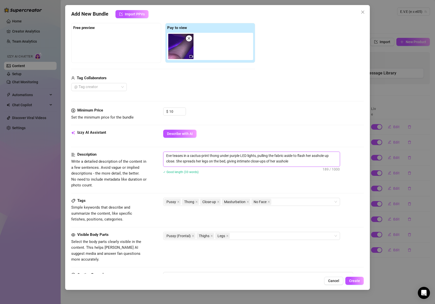
click at [199, 156] on textarea "Eve teases in a cactus-print thong under purple LED lights, pulling the fabric …" at bounding box center [251, 158] width 176 height 13
click at [220, 156] on textarea "Eve teases in a dinosaur-print thong under purple LED lights, pulling the fabri…" at bounding box center [251, 158] width 176 height 13
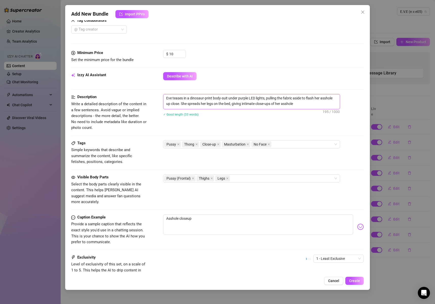
scroll to position [163, 0]
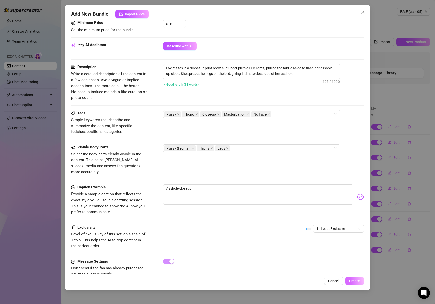
click at [358, 283] on span "Create" at bounding box center [354, 281] width 11 height 4
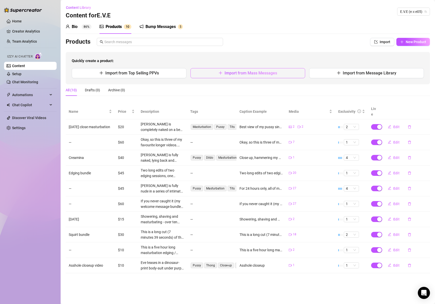
click at [233, 74] on span "Import from Mass Messages" at bounding box center [250, 73] width 52 height 5
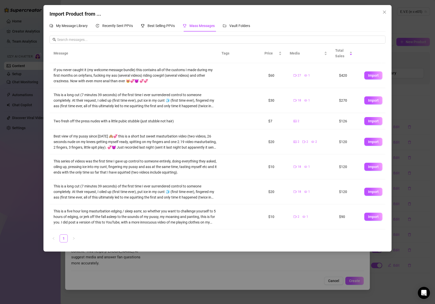
scroll to position [1, 0]
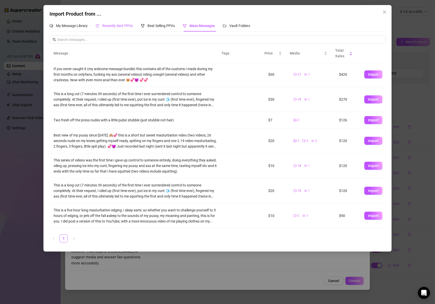
click at [125, 24] on span "Recently Sent PPVs" at bounding box center [117, 26] width 31 height 4
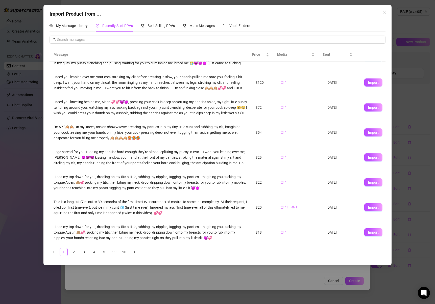
scroll to position [67, 0]
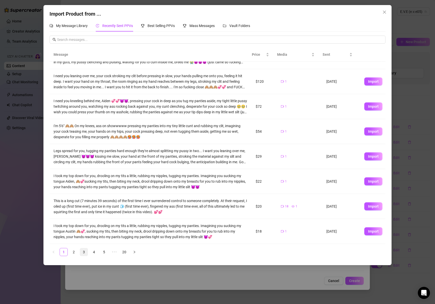
click at [87, 251] on link "3" at bounding box center [84, 252] width 8 height 8
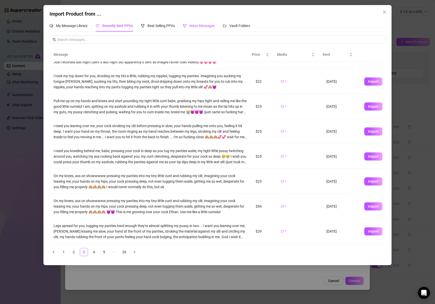
click at [203, 27] on span "Mass Messages" at bounding box center [201, 26] width 25 height 4
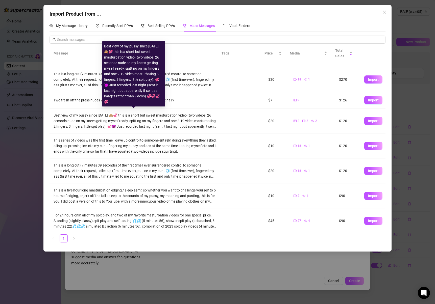
scroll to position [24, 0]
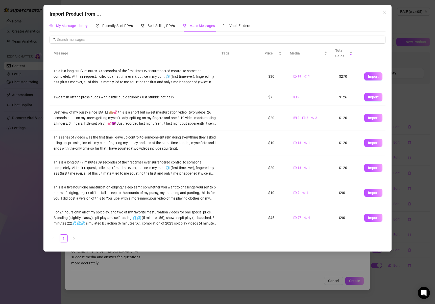
click at [69, 28] on div "My Message Library" at bounding box center [68, 26] width 38 height 6
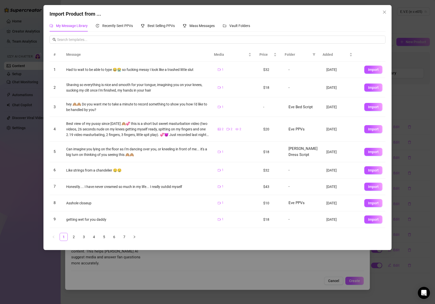
scroll to position [19, 0]
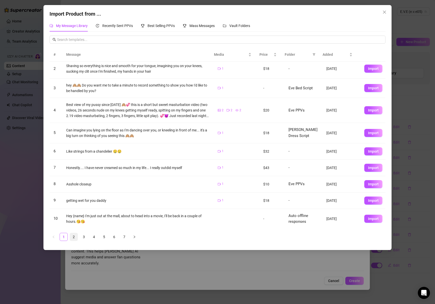
click at [73, 236] on link "2" at bounding box center [74, 237] width 8 height 8
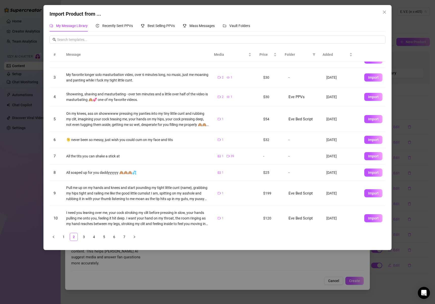
scroll to position [37, 0]
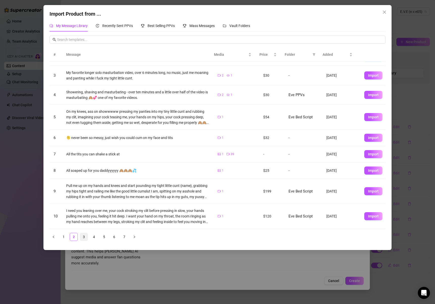
click at [84, 237] on link "3" at bounding box center [84, 237] width 8 height 8
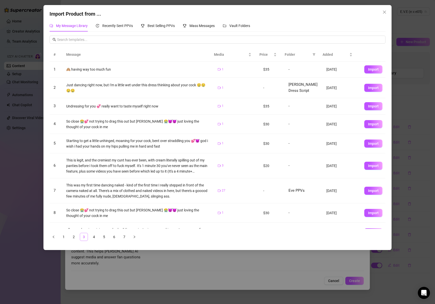
scroll to position [0, 0]
click at [96, 237] on link "4" at bounding box center [94, 237] width 8 height 8
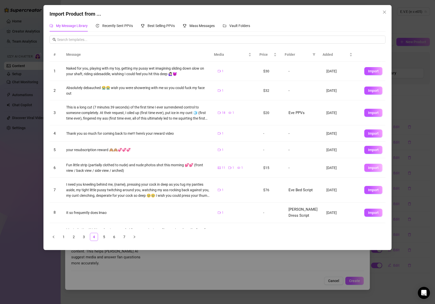
click at [375, 167] on button "Import" at bounding box center [373, 168] width 18 height 8
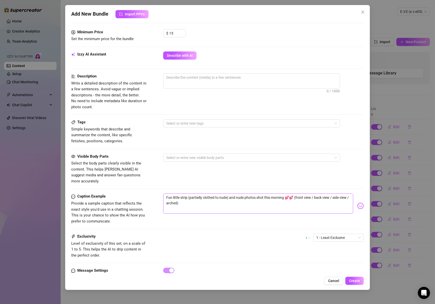
scroll to position [231, 0]
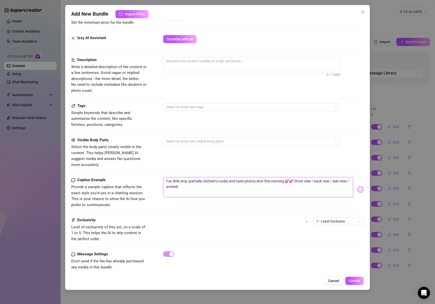
click at [199, 177] on textarea "Fun little strip (partially clothed to nude) and nude photos shot this morning …" at bounding box center [258, 187] width 190 height 20
click at [202, 58] on textarea at bounding box center [251, 61] width 176 height 8
paste textarea "Fun little strip (partially clothed to nude) and nude photos shot this morning …"
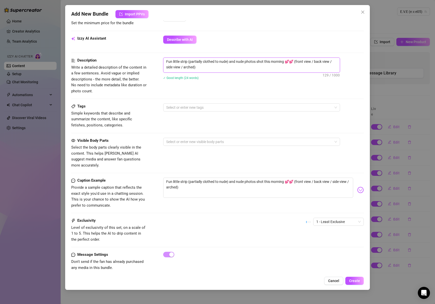
scroll to position [230, 0]
drag, startPoint x: 254, startPoint y: 176, endPoint x: 284, endPoint y: 178, distance: 29.6
click at [284, 178] on textarea "Fun little strip (partially clothed to nude) and nude photos shot this morning …" at bounding box center [258, 188] width 190 height 20
drag, startPoint x: 257, startPoint y: 63, endPoint x: 284, endPoint y: 64, distance: 26.8
click at [283, 64] on textarea "Fun little strip (partially clothed to nude) and nude photos shot this morning …" at bounding box center [251, 64] width 176 height 13
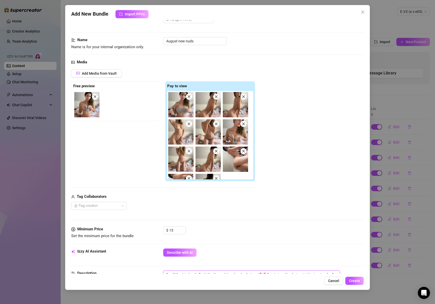
scroll to position [0, 0]
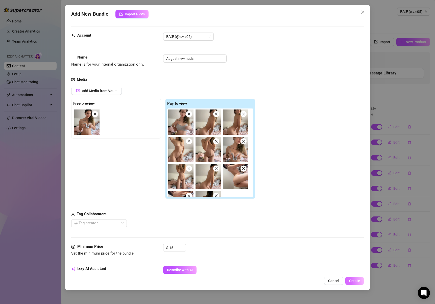
click at [358, 282] on span "Create" at bounding box center [354, 281] width 11 height 4
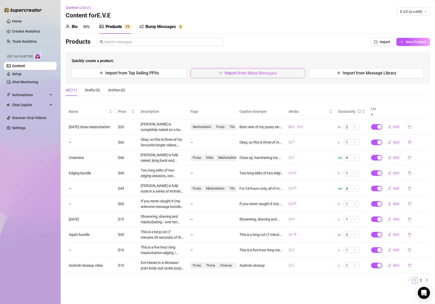
click at [222, 75] on button "Import from Mass Messages" at bounding box center [247, 73] width 115 height 10
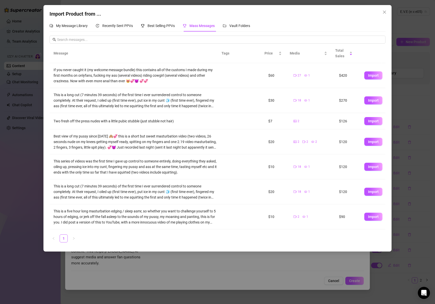
scroll to position [24, 0]
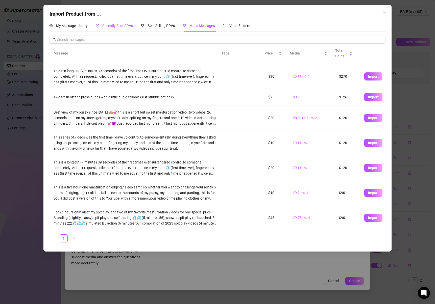
click at [120, 25] on span "Recently Sent PPVs" at bounding box center [117, 26] width 31 height 4
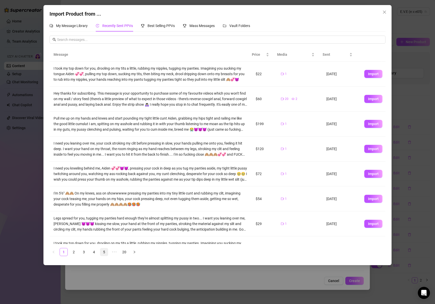
click at [103, 254] on link "5" at bounding box center [104, 252] width 8 height 8
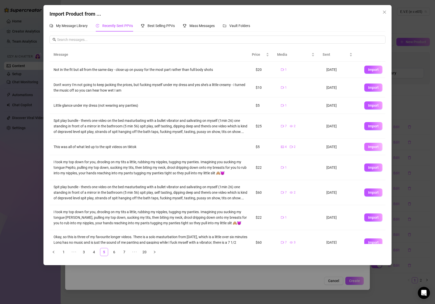
click at [369, 148] on span "Import" at bounding box center [373, 147] width 11 height 4
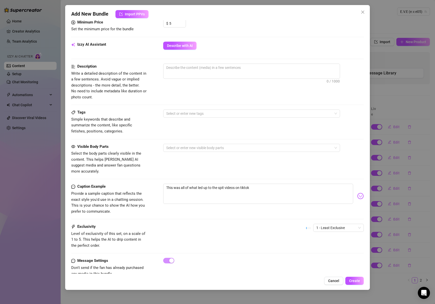
scroll to position [191, 0]
click at [226, 184] on textarea "This was all of what led up to the spit videos on tiktok" at bounding box center [258, 194] width 190 height 20
click at [203, 70] on textarea at bounding box center [251, 68] width 176 height 8
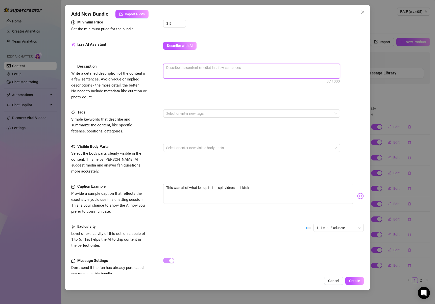
paste textarea "This was all of what led up to the spit videos on tiktok"
click at [191, 147] on div at bounding box center [248, 147] width 169 height 7
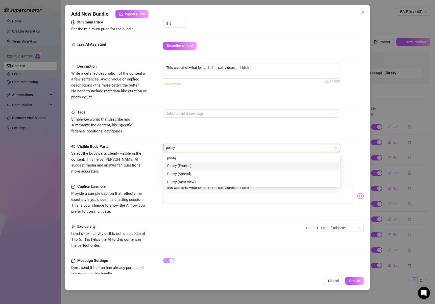
click at [188, 166] on div "Pussy (Frontal)" at bounding box center [251, 166] width 169 height 6
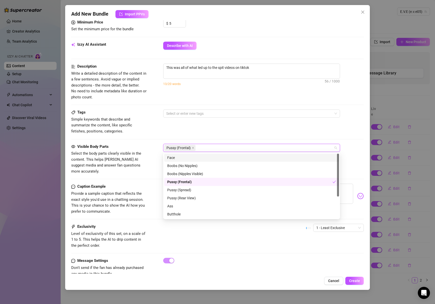
click at [213, 137] on div "Tags Simple keywords that describe and summarize the content, like specific fet…" at bounding box center [217, 127] width 292 height 34
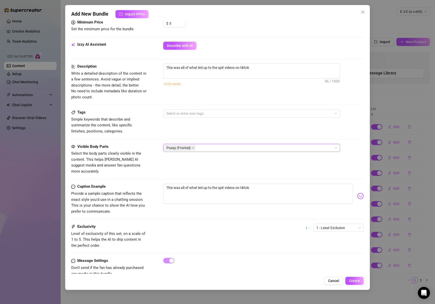
click at [223, 148] on div "Pussy (Frontal)" at bounding box center [248, 147] width 169 height 7
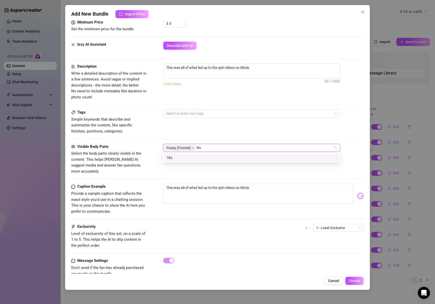
click at [211, 156] on div "tits" at bounding box center [251, 158] width 169 height 6
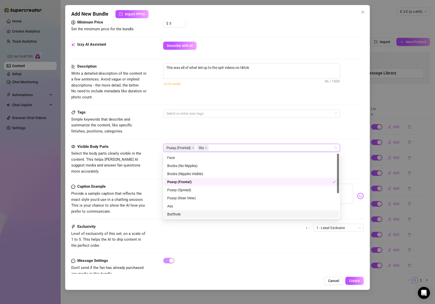
click at [182, 236] on div "Exclusivity Level of exclusivity of this set, on a scale of 1 to 5. This helps …" at bounding box center [217, 236] width 292 height 25
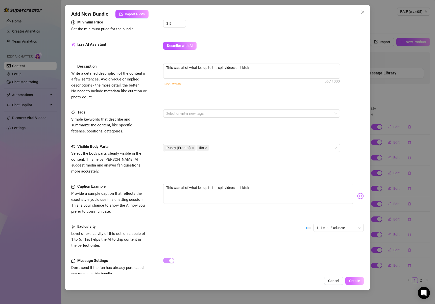
click at [358, 279] on span "Create" at bounding box center [354, 281] width 11 height 4
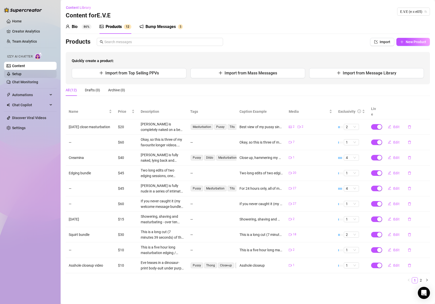
click at [19, 76] on link "Setup" at bounding box center [16, 74] width 9 height 4
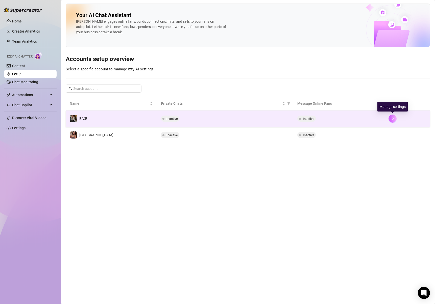
click at [395, 118] on button "button" at bounding box center [392, 119] width 8 height 8
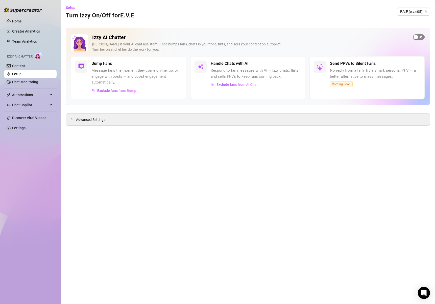
click at [422, 37] on span "button" at bounding box center [419, 37] width 12 height 6
click at [71, 120] on icon "collapsed" at bounding box center [72, 119] width 2 height 3
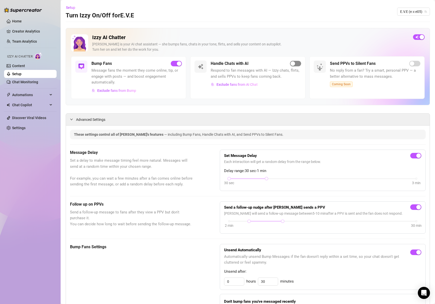
click at [293, 62] on span "button" at bounding box center [295, 64] width 11 height 6
click at [178, 64] on div "button" at bounding box center [179, 63] width 5 height 5
